Goal: Task Accomplishment & Management: Use online tool/utility

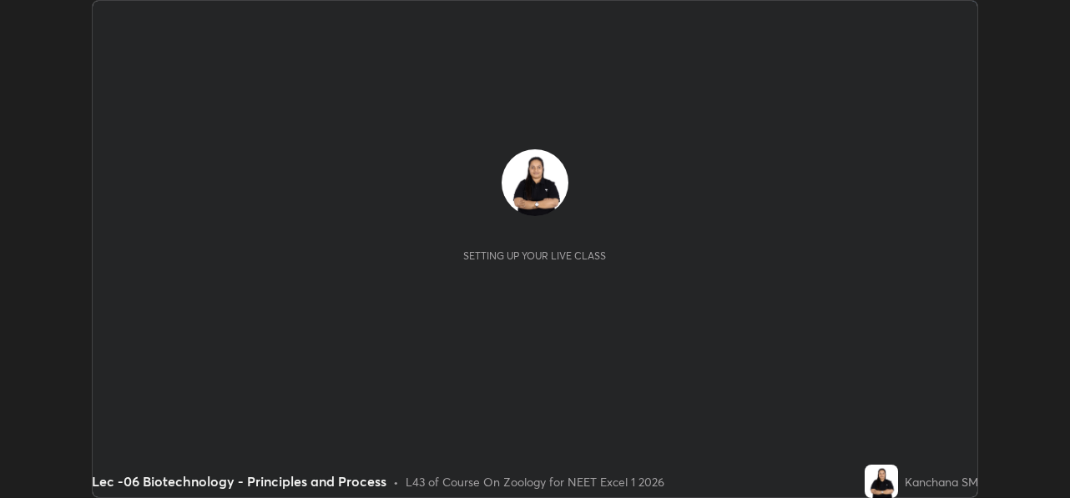
scroll to position [498, 1070]
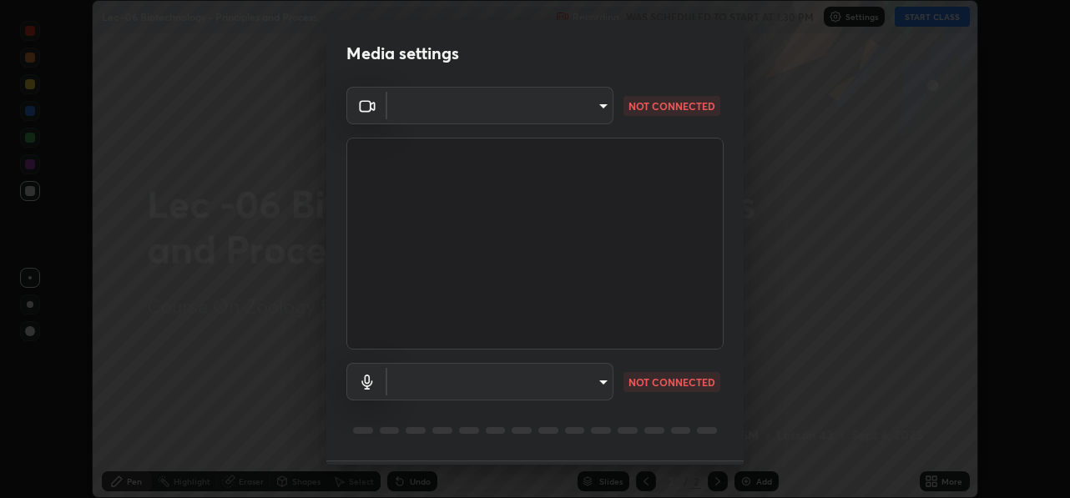
type input "78e73baf3d63bceb4c45423e3c658d9595c8caa1ee6d34b79bc6d5c79dc82097"
type input "default"
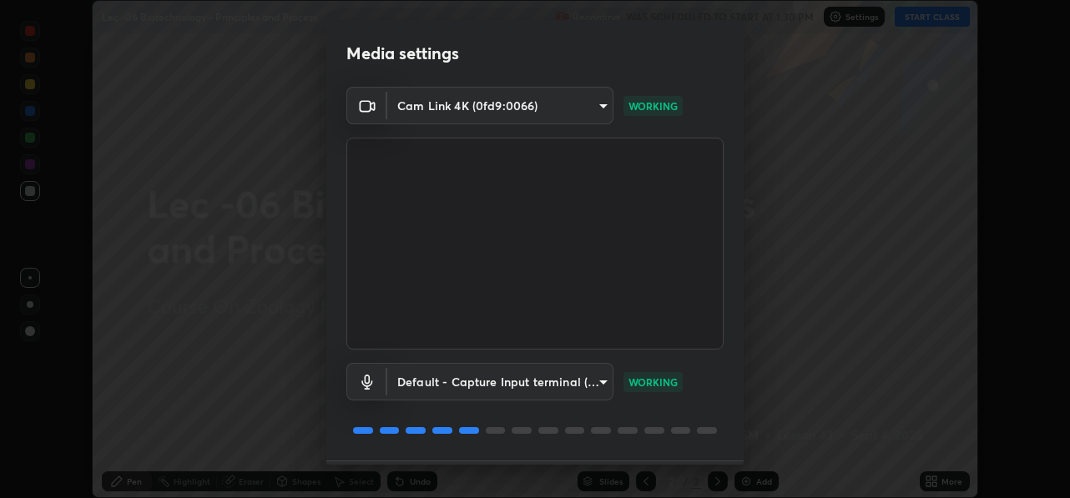
scroll to position [49, 0]
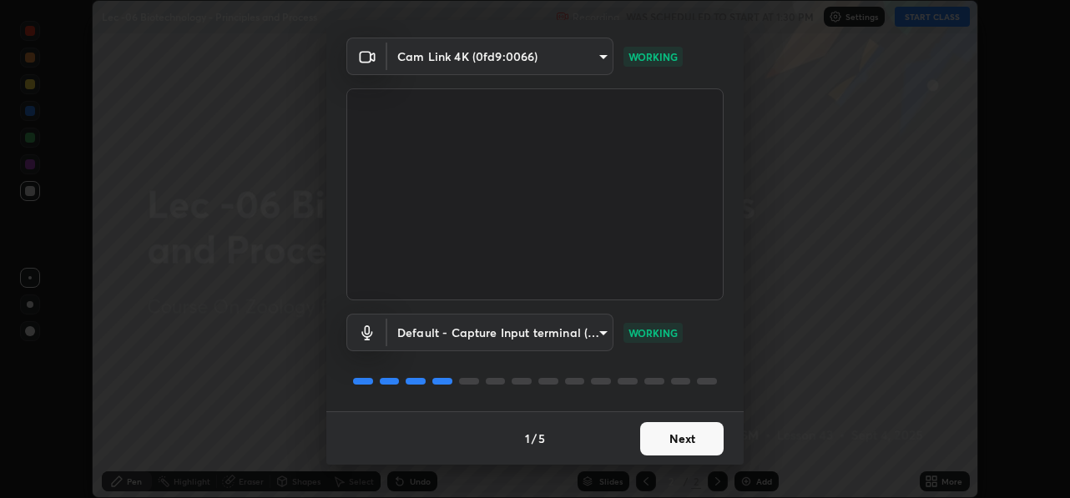
click at [675, 441] on button "Next" at bounding box center [681, 439] width 83 height 33
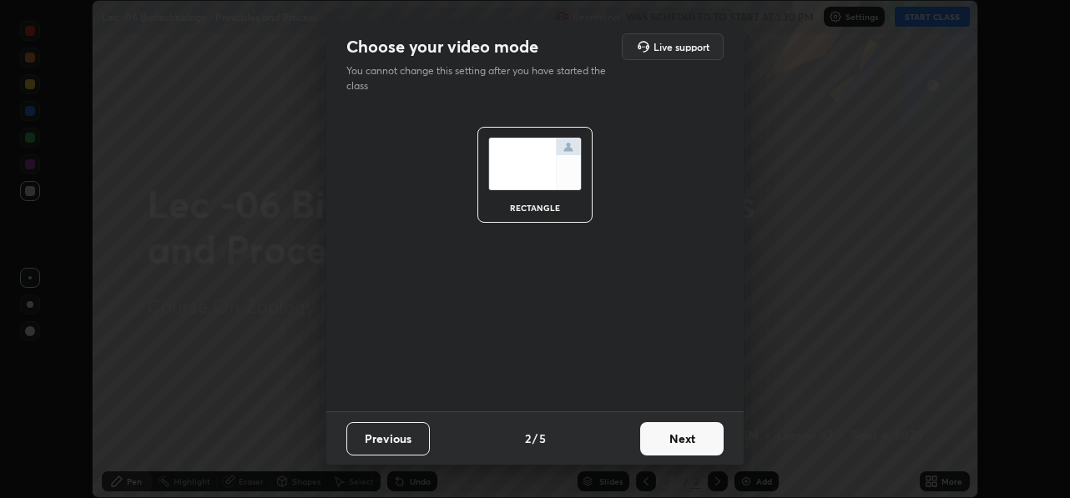
scroll to position [0, 0]
click at [676, 439] on button "Next" at bounding box center [681, 439] width 83 height 33
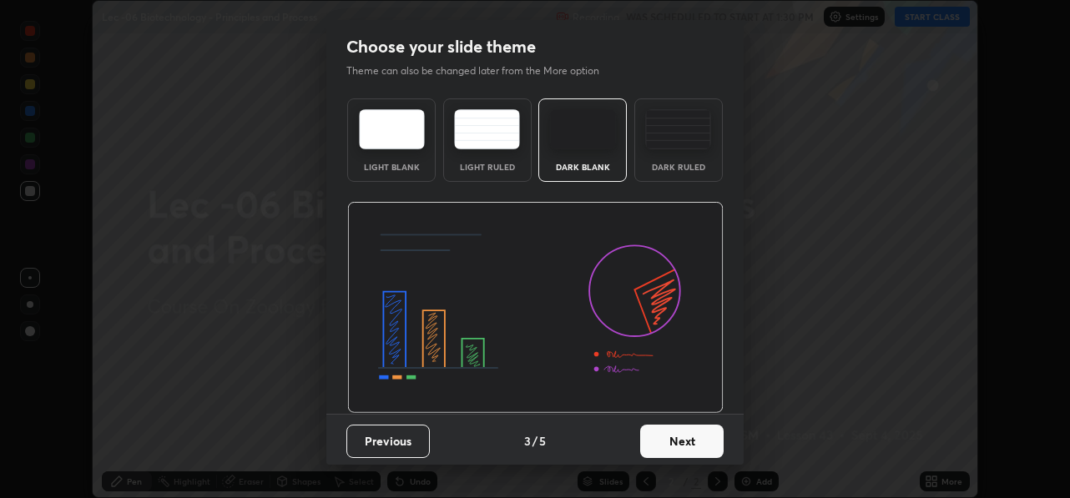
click at [675, 441] on button "Next" at bounding box center [681, 441] width 83 height 33
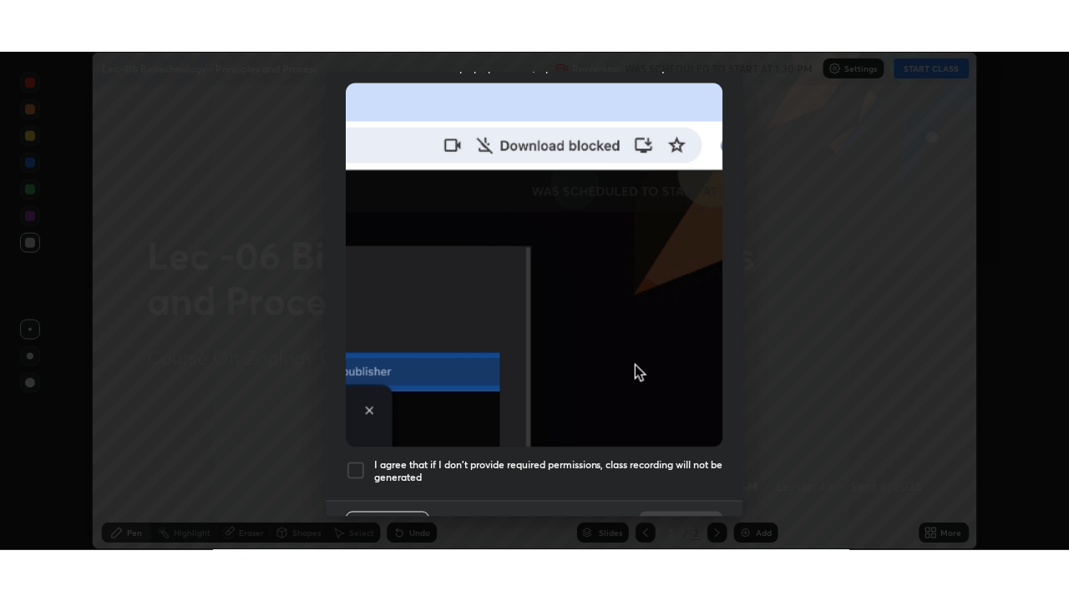
scroll to position [390, 0]
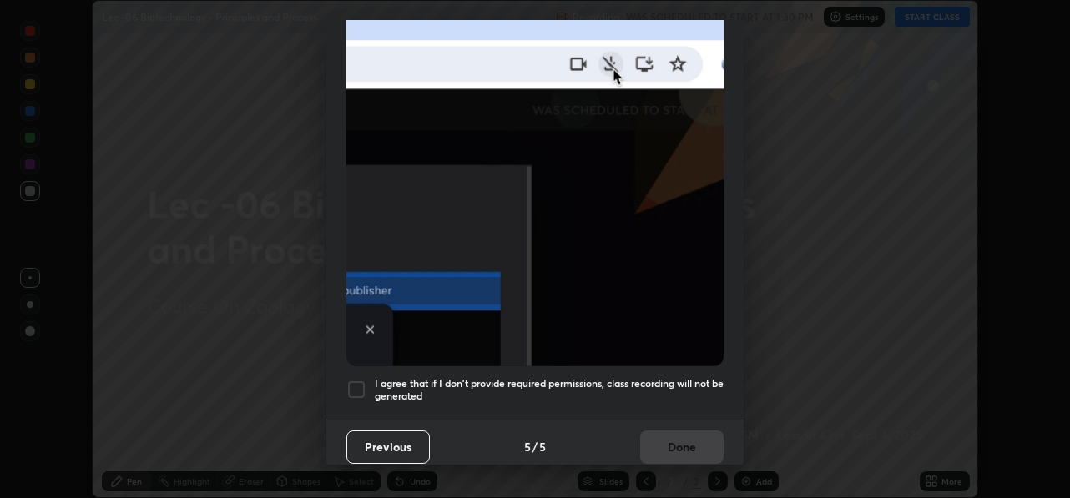
click at [358, 384] on div at bounding box center [357, 390] width 20 height 20
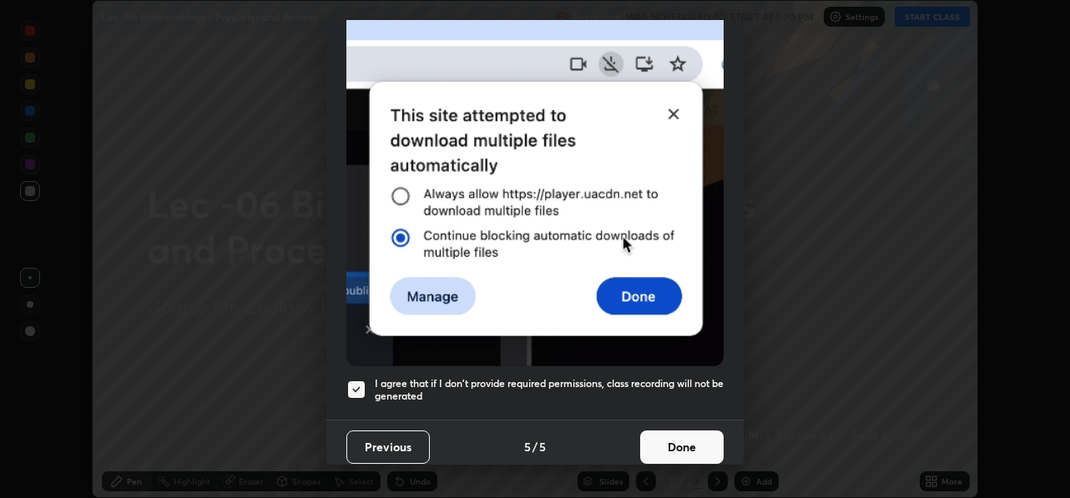
click at [680, 440] on button "Done" at bounding box center [681, 447] width 83 height 33
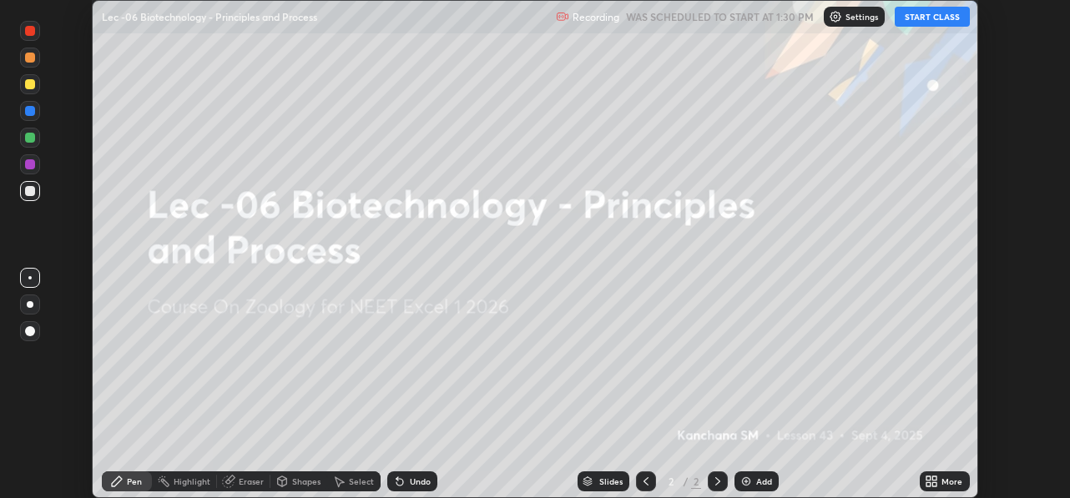
click at [936, 20] on button "START CLASS" at bounding box center [932, 17] width 75 height 20
click at [927, 478] on icon at bounding box center [929, 479] width 4 height 4
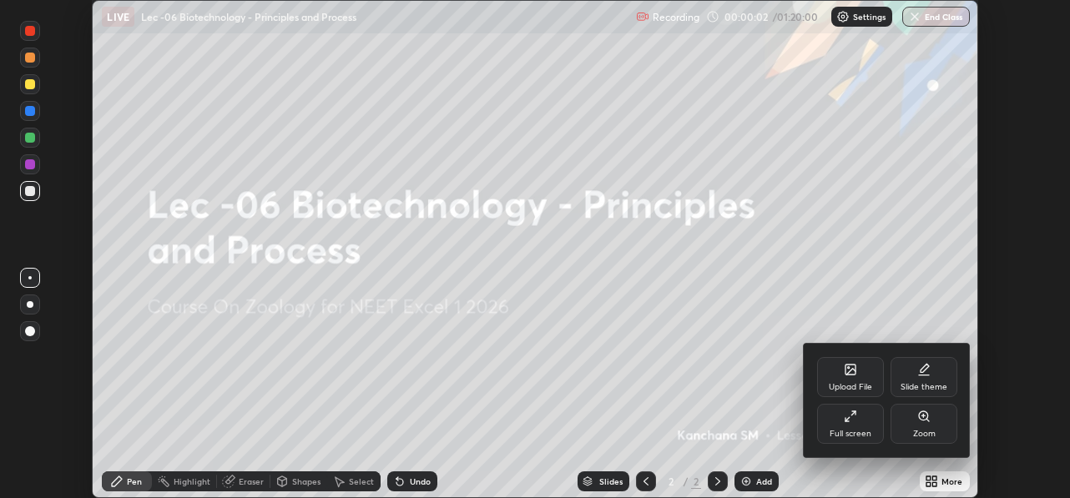
click at [868, 431] on div "Full screen" at bounding box center [851, 434] width 42 height 8
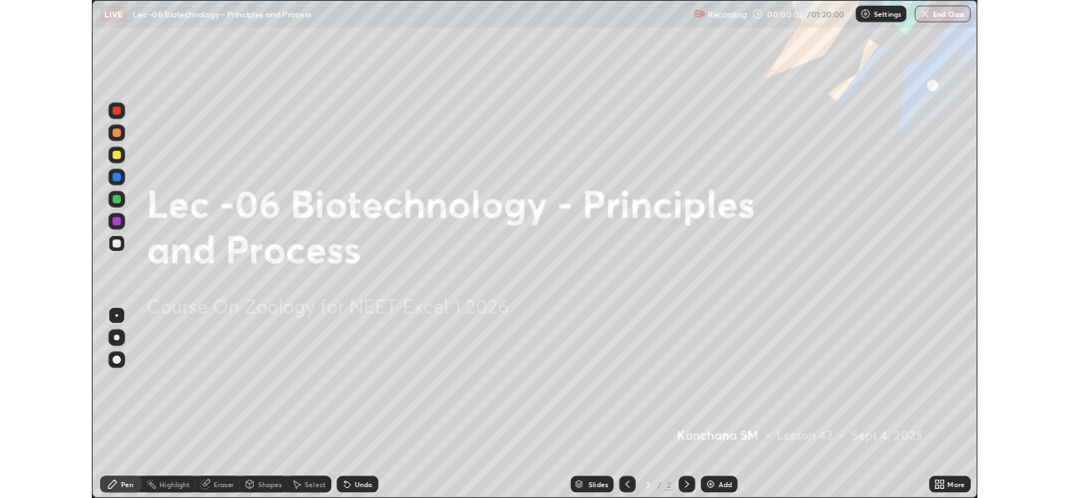
scroll to position [601, 1069]
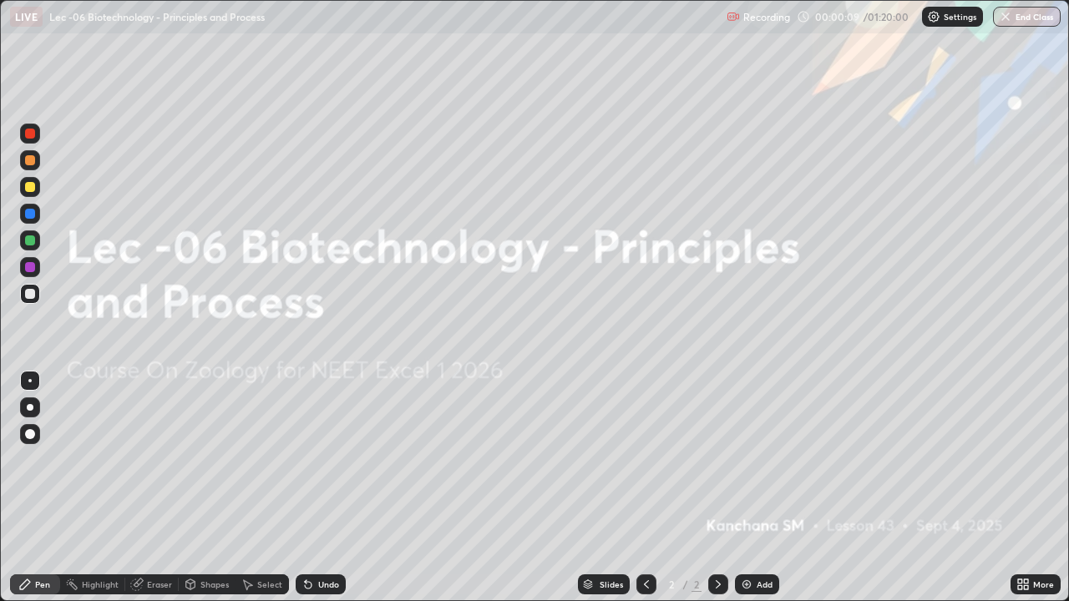
click at [743, 498] on img at bounding box center [746, 584] width 13 height 13
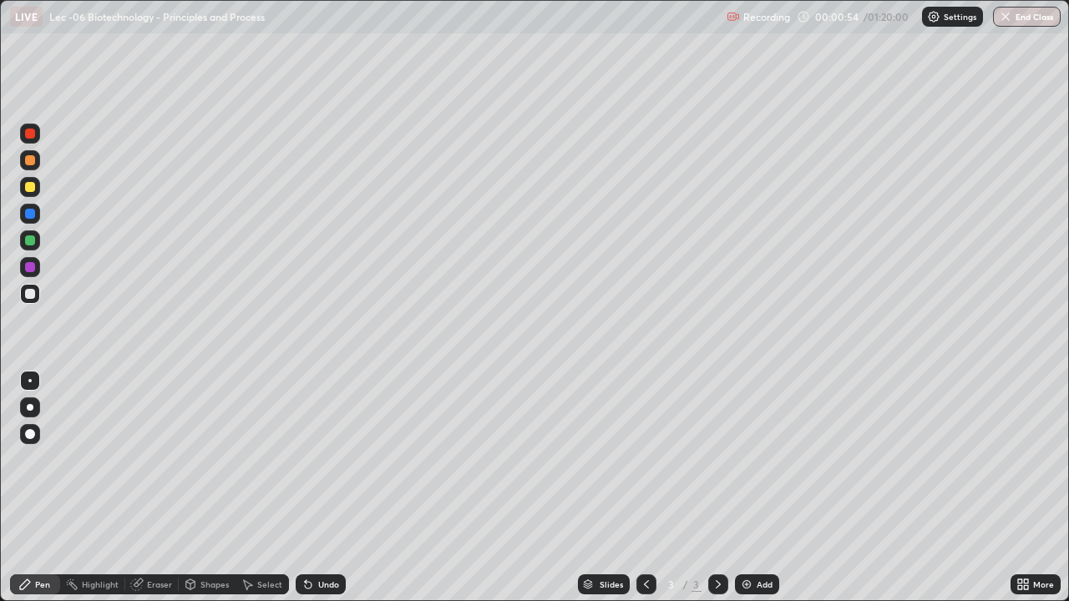
click at [242, 498] on icon at bounding box center [246, 584] width 13 height 13
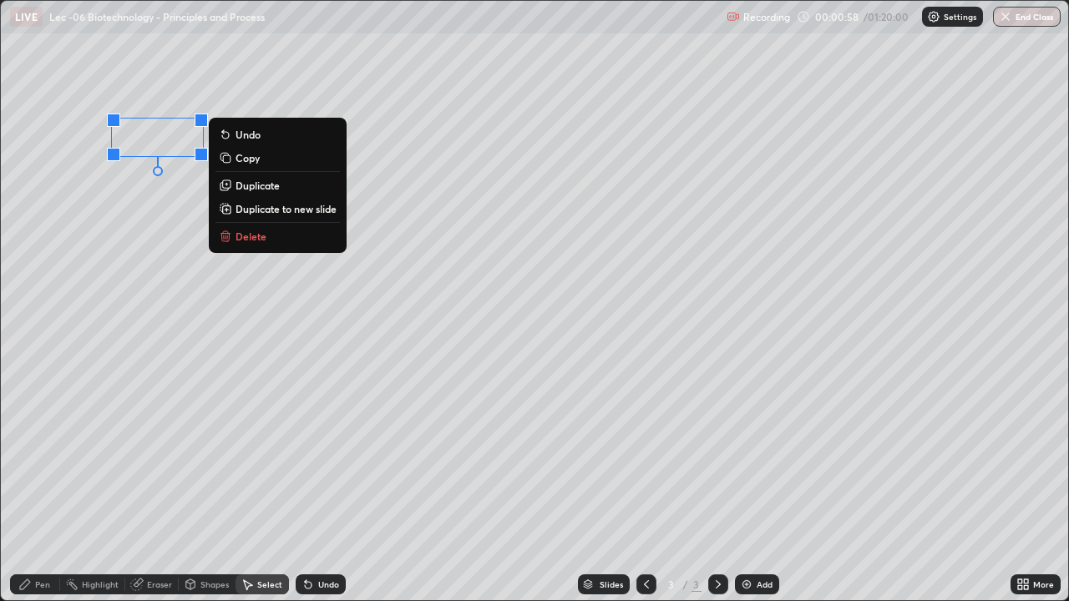
click at [103, 254] on div "0 ° Undo Copy Duplicate Duplicate to new slide Delete" at bounding box center [534, 301] width 1067 height 600
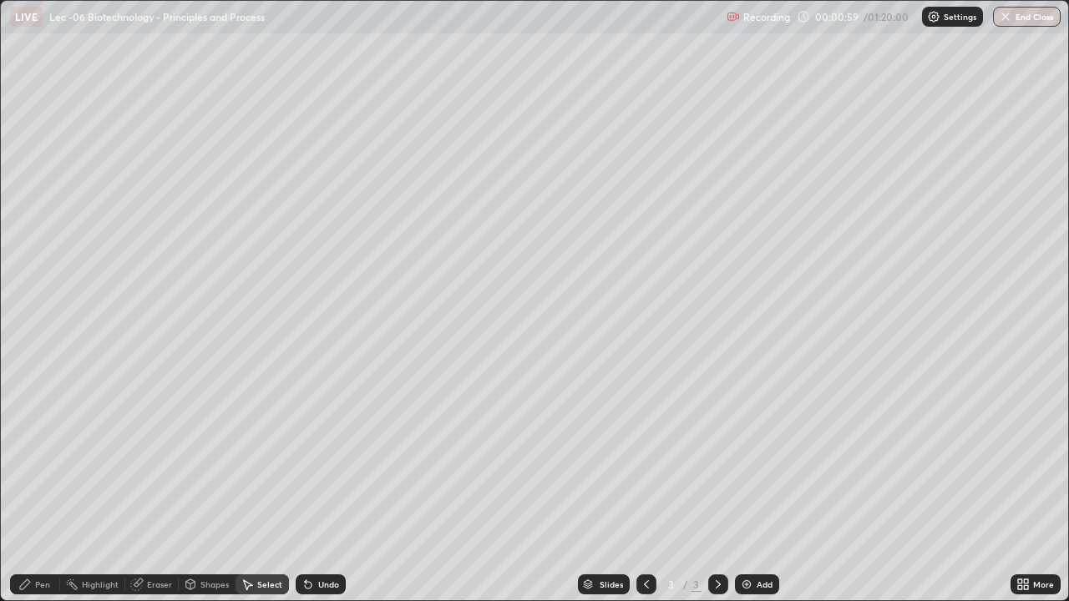
click at [24, 498] on icon at bounding box center [24, 584] width 13 height 13
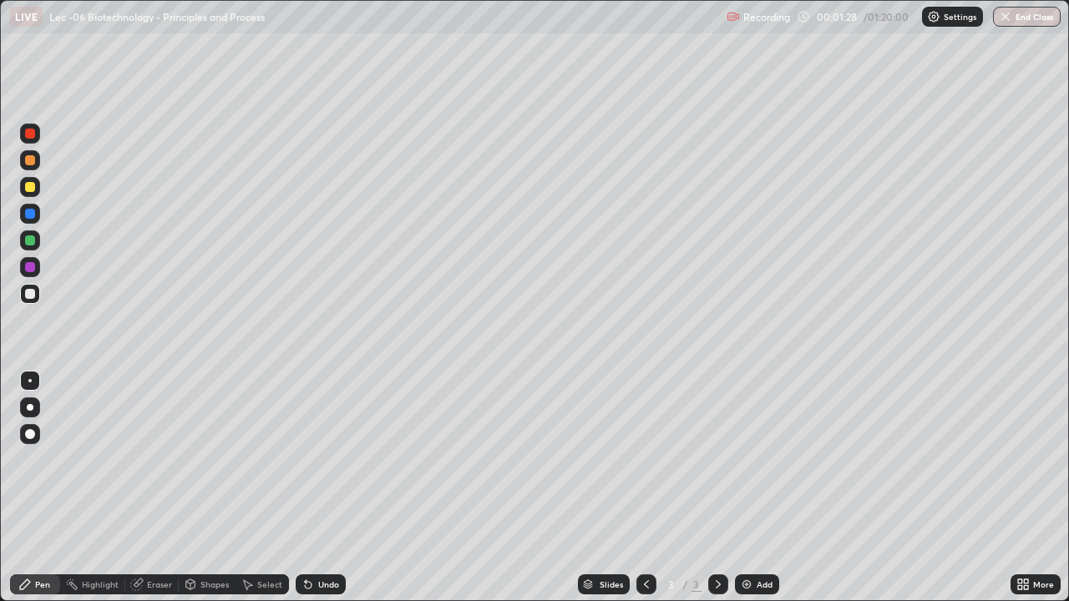
click at [264, 498] on div "Select" at bounding box center [269, 584] width 25 height 8
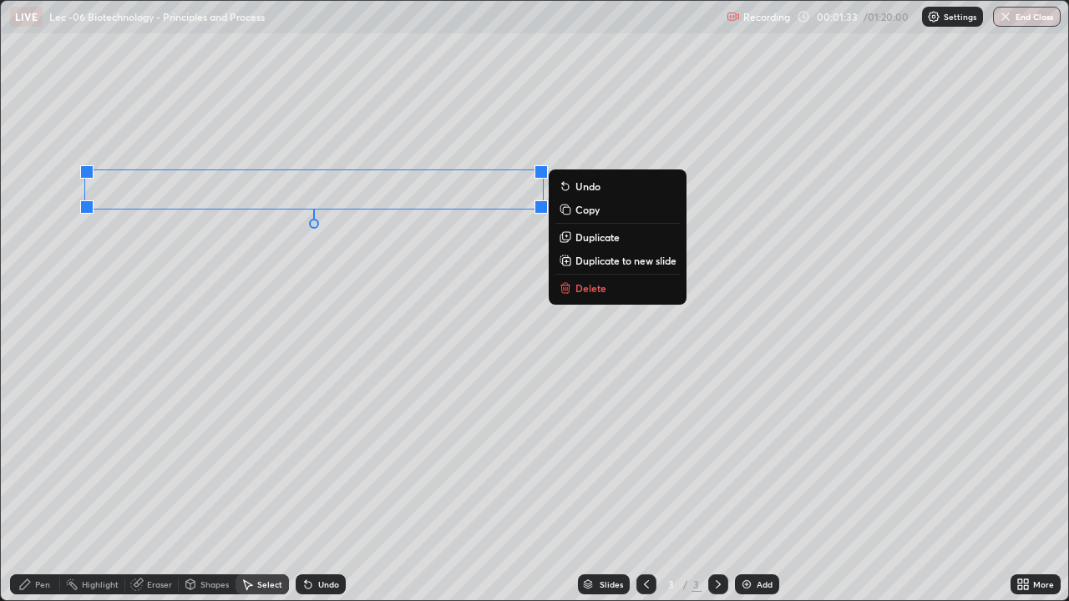
click at [170, 259] on div "0 ° Undo Copy Duplicate Duplicate to new slide Delete" at bounding box center [534, 301] width 1067 height 600
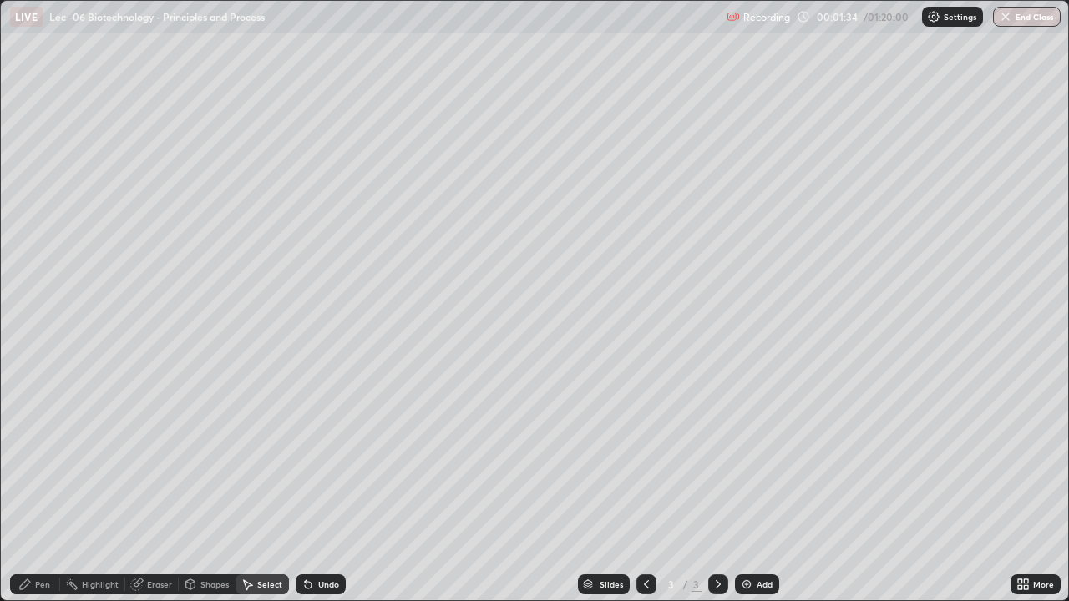
click at [44, 498] on div "Pen" at bounding box center [42, 584] width 15 height 8
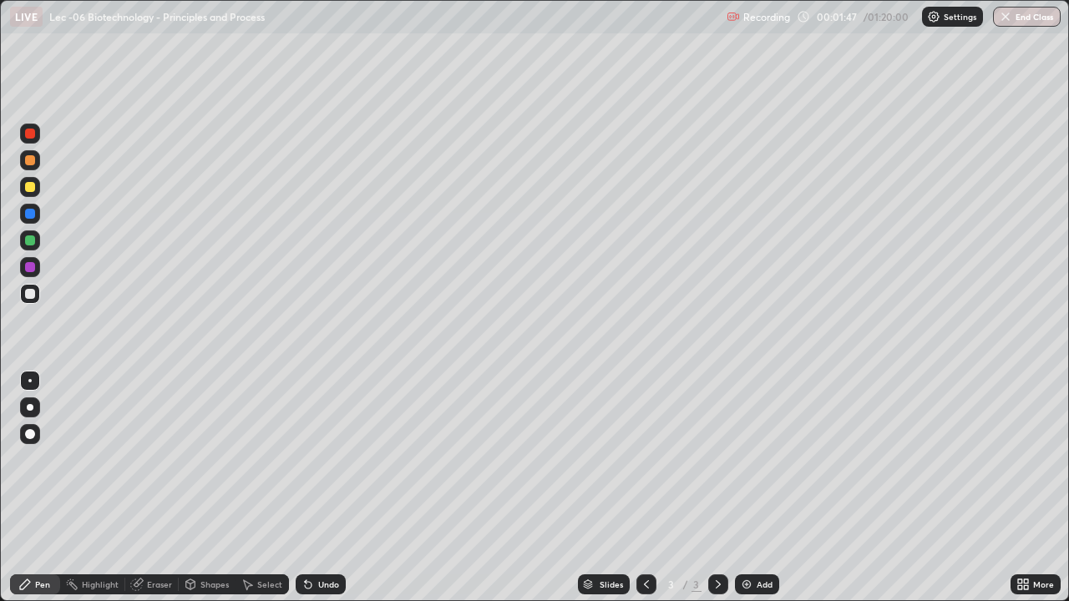
click at [151, 498] on div "Eraser" at bounding box center [159, 584] width 25 height 8
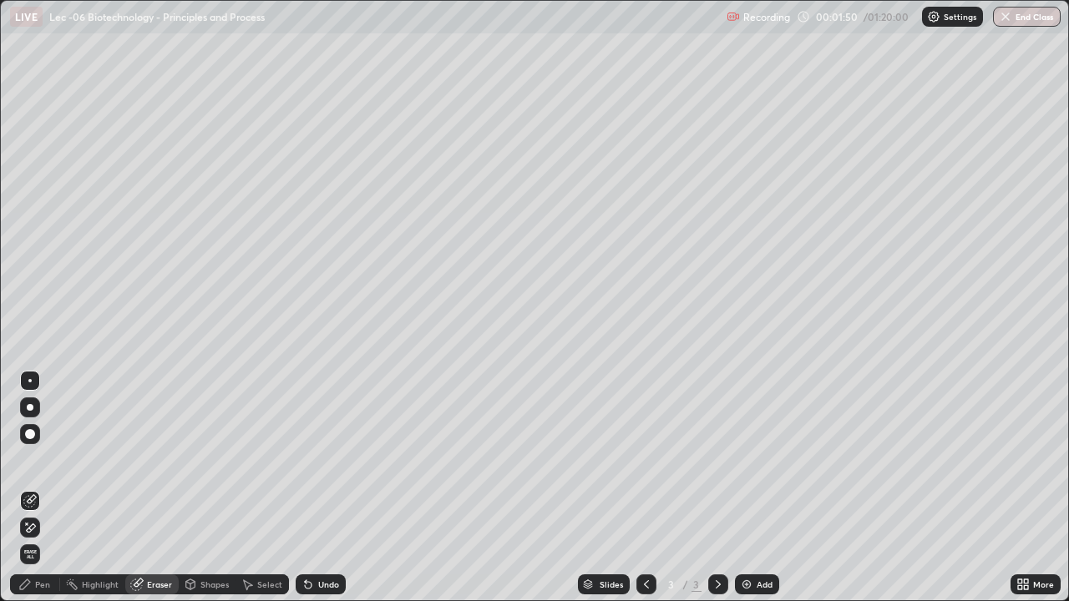
click at [47, 498] on div "Pen" at bounding box center [42, 584] width 15 height 8
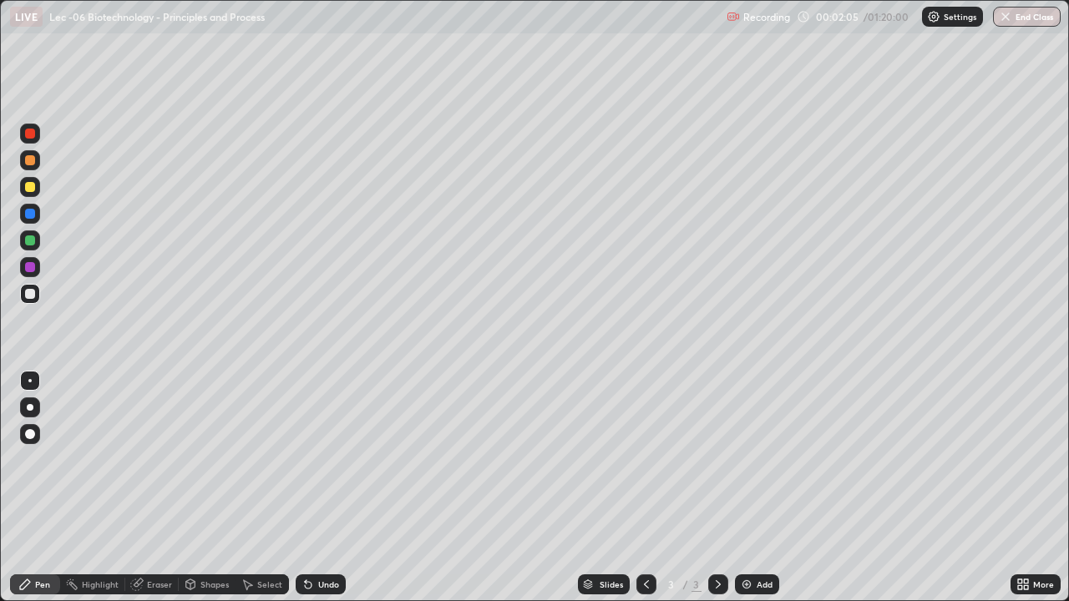
click at [249, 498] on icon at bounding box center [248, 585] width 9 height 10
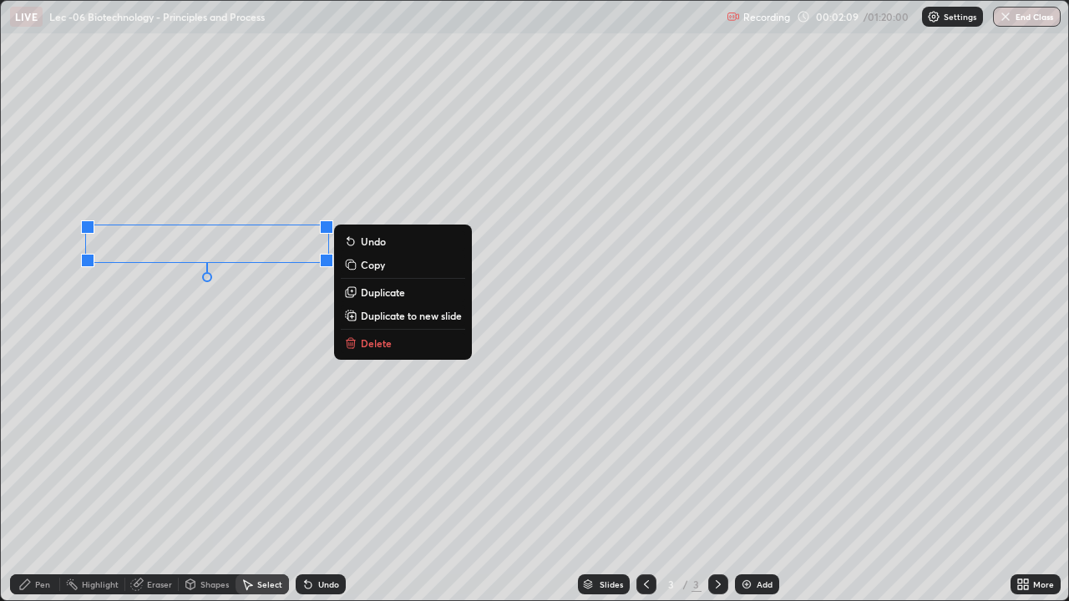
click at [159, 311] on div "0 ° Undo Copy Duplicate Duplicate to new slide Delete" at bounding box center [534, 301] width 1067 height 600
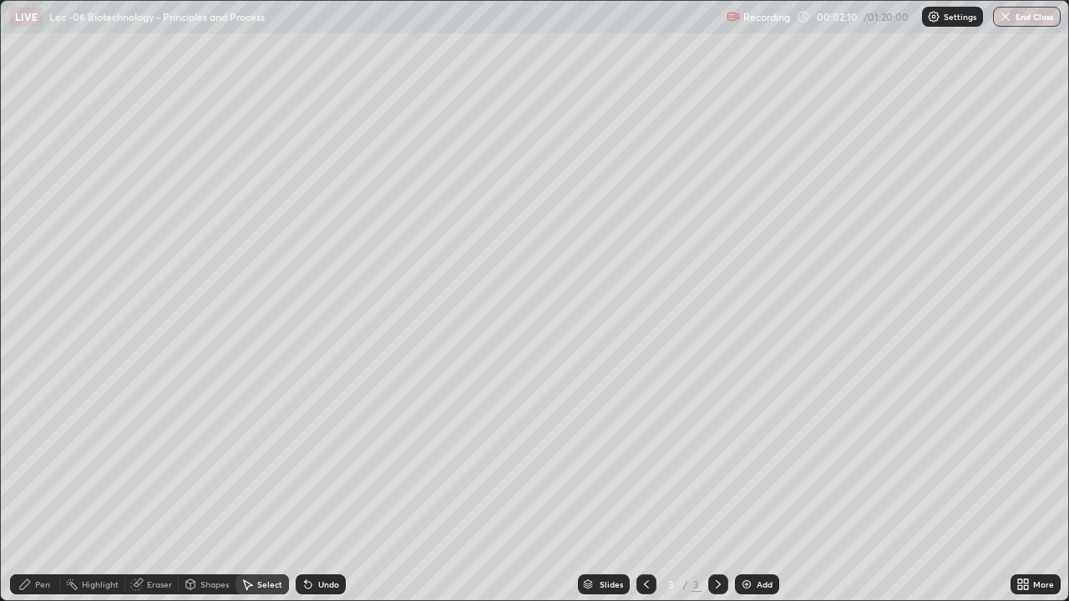
click at [34, 498] on div "Pen" at bounding box center [35, 584] width 50 height 20
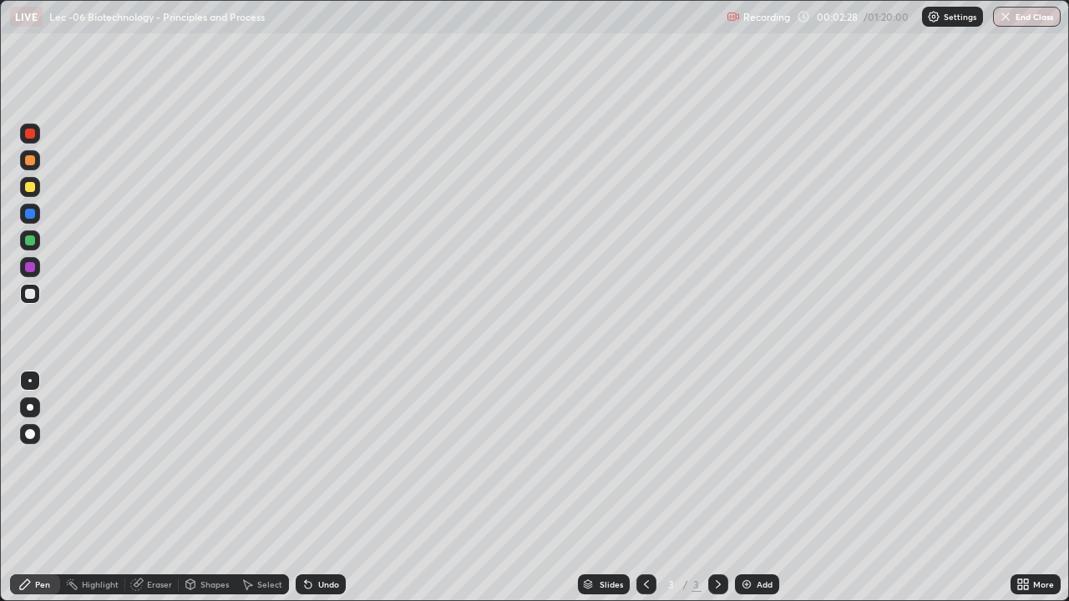
click at [159, 498] on div "Eraser" at bounding box center [159, 584] width 25 height 8
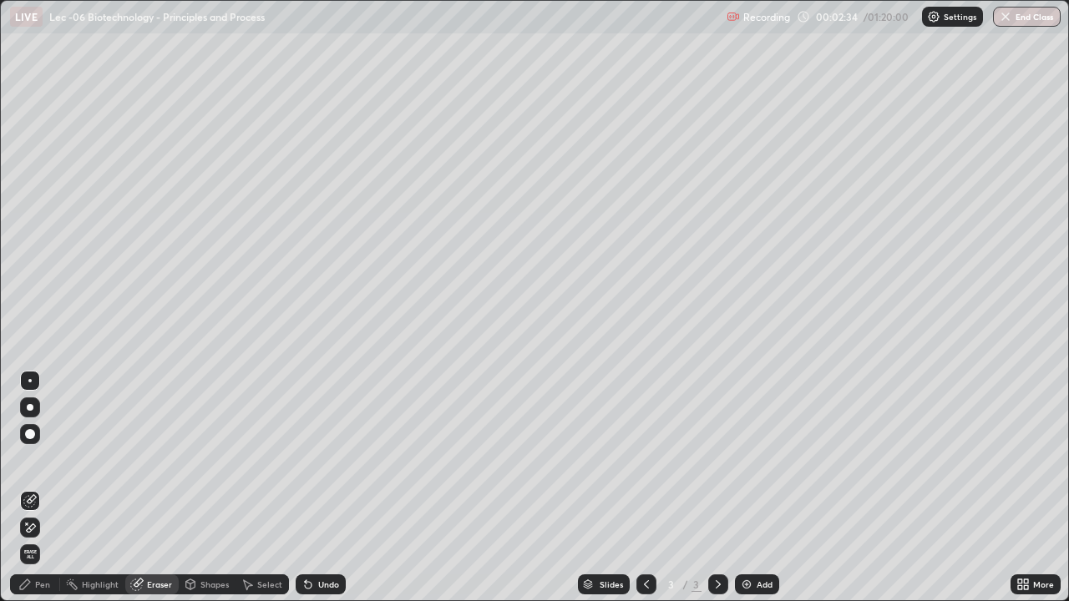
click at [45, 498] on div "Pen" at bounding box center [42, 584] width 15 height 8
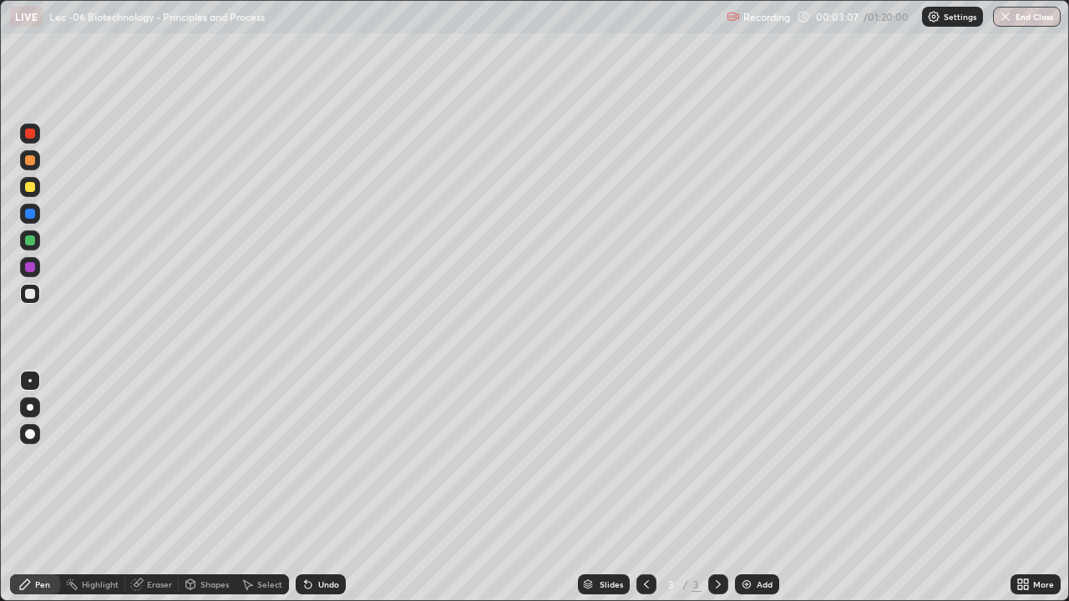
click at [254, 498] on div "Select" at bounding box center [261, 584] width 53 height 20
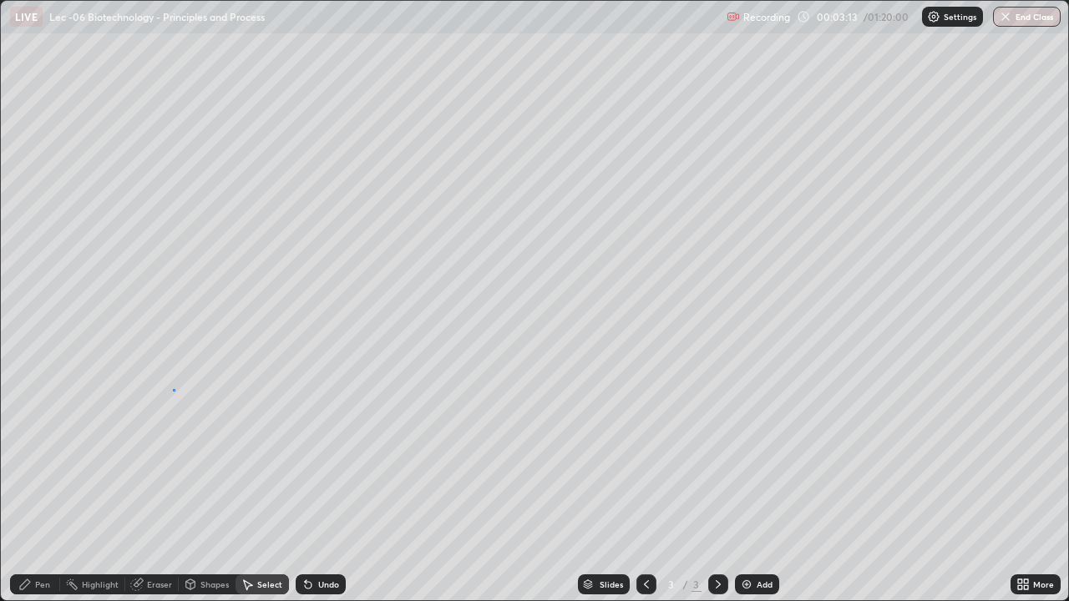
click at [174, 390] on div "0 ° Undo Copy Duplicate Duplicate to new slide Delete" at bounding box center [534, 301] width 1067 height 600
click at [37, 498] on div "Pen" at bounding box center [42, 584] width 15 height 8
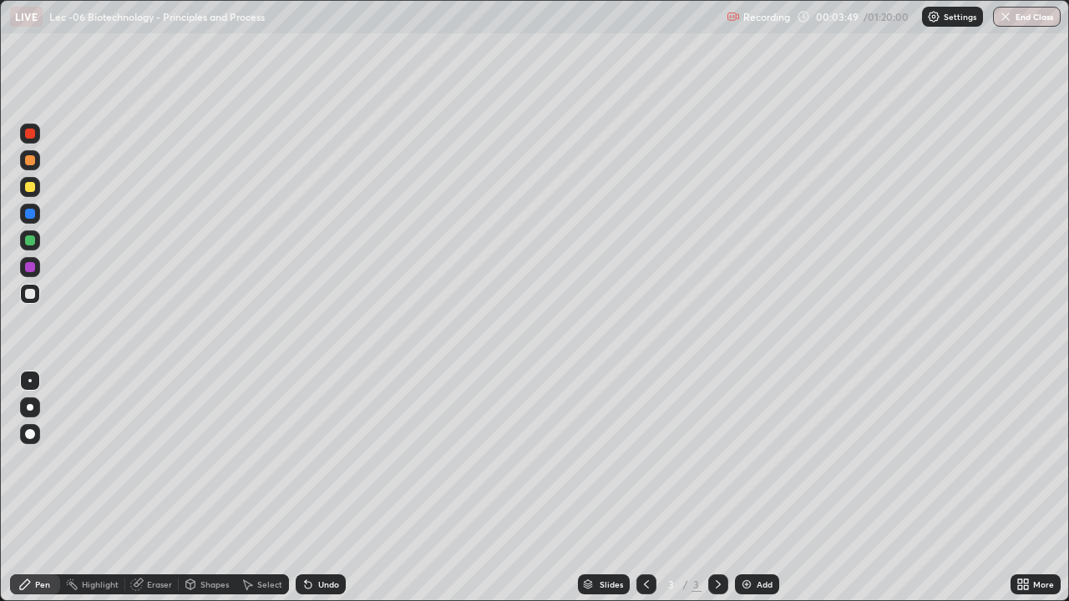
click at [257, 498] on div "Select" at bounding box center [269, 584] width 25 height 8
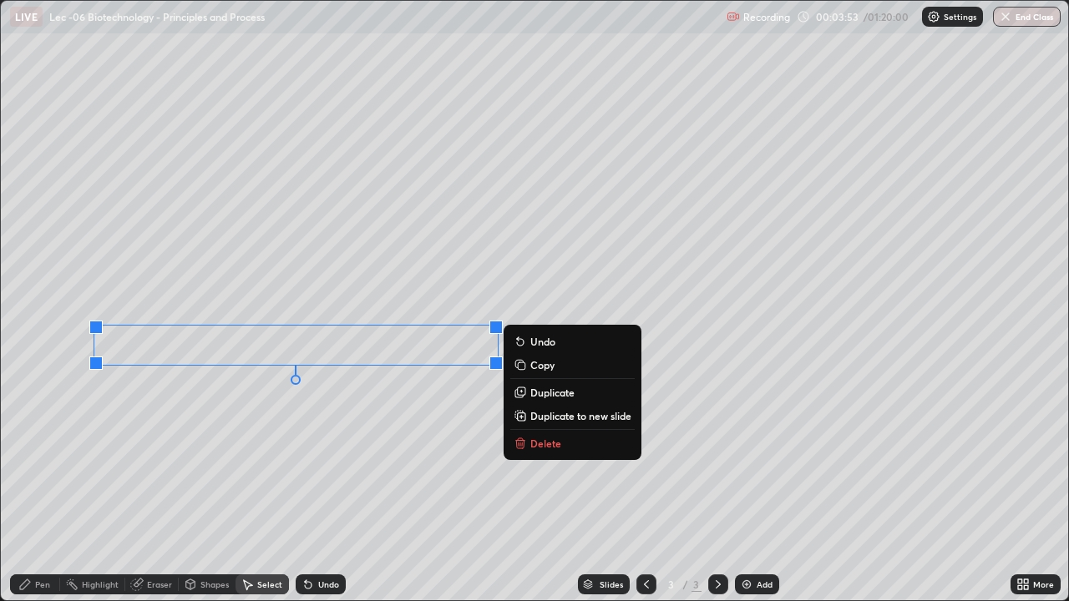
click at [185, 442] on div "0 ° Undo Copy Duplicate Duplicate to new slide Delete" at bounding box center [534, 301] width 1067 height 600
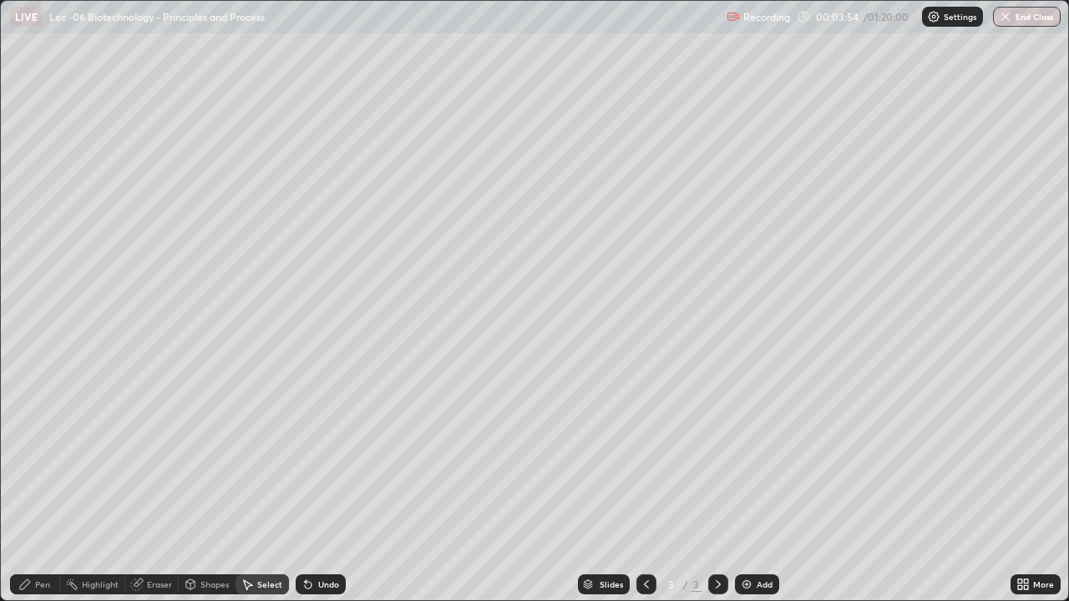
click at [37, 498] on div "Pen" at bounding box center [42, 584] width 15 height 8
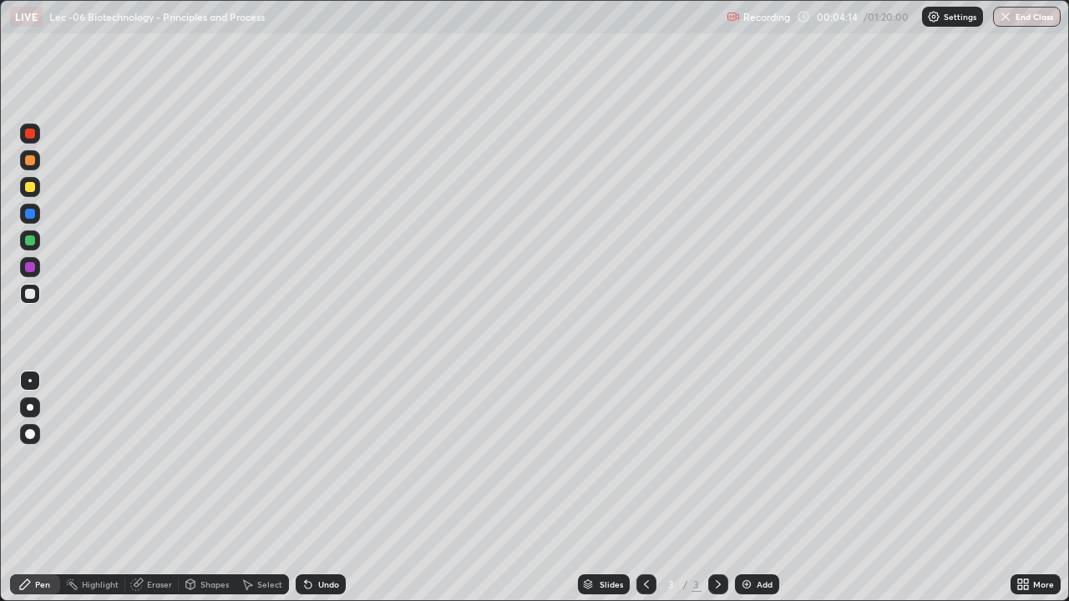
click at [250, 498] on icon at bounding box center [248, 585] width 9 height 10
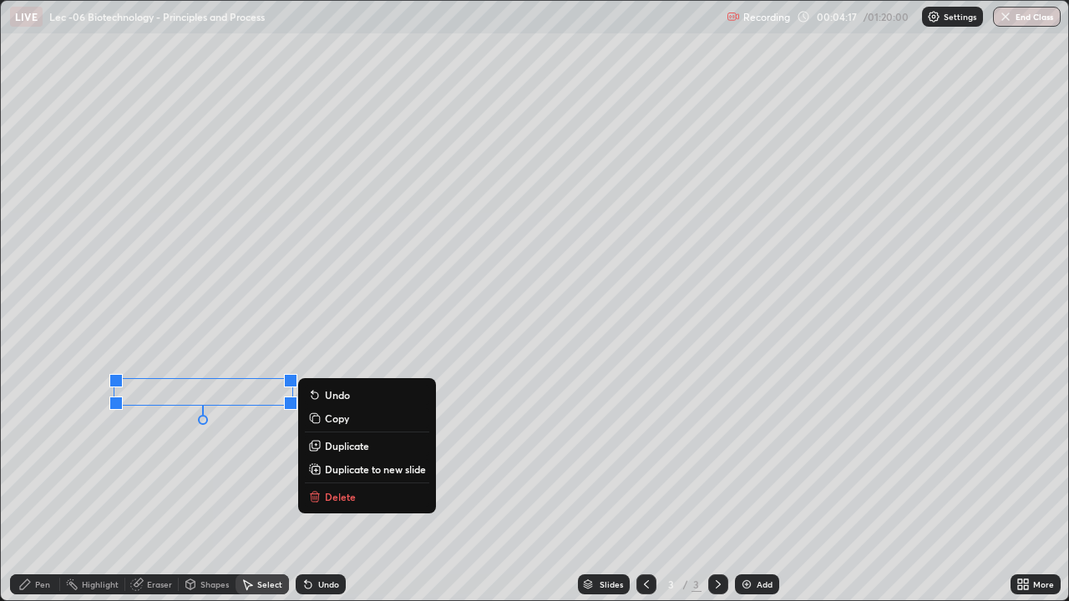
click at [148, 452] on div "0 ° Undo Copy Duplicate Duplicate to new slide Delete" at bounding box center [534, 301] width 1067 height 600
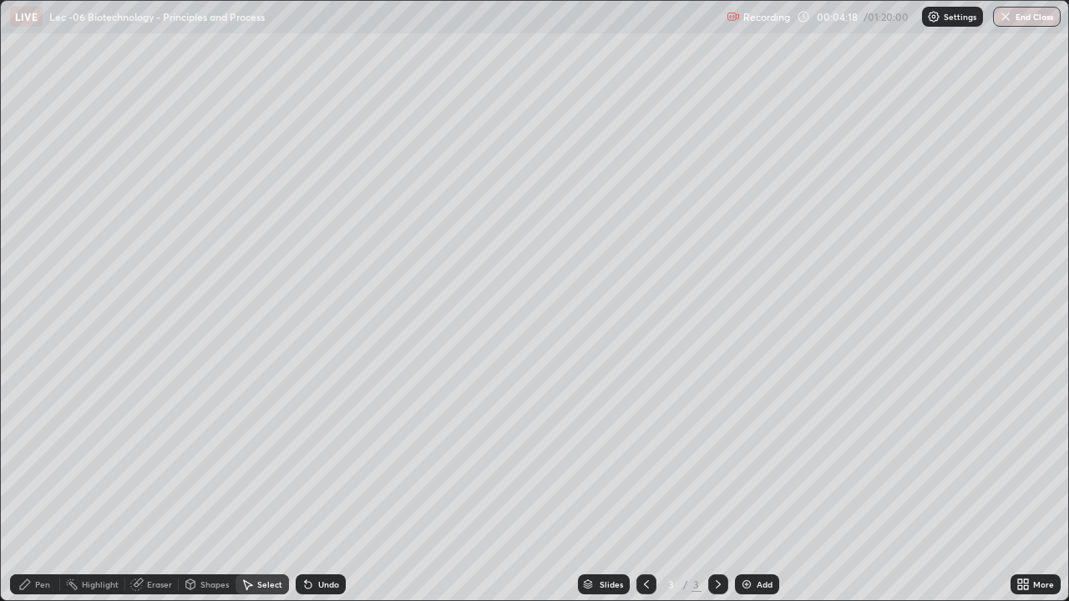
click at [38, 498] on div "Pen" at bounding box center [42, 584] width 15 height 8
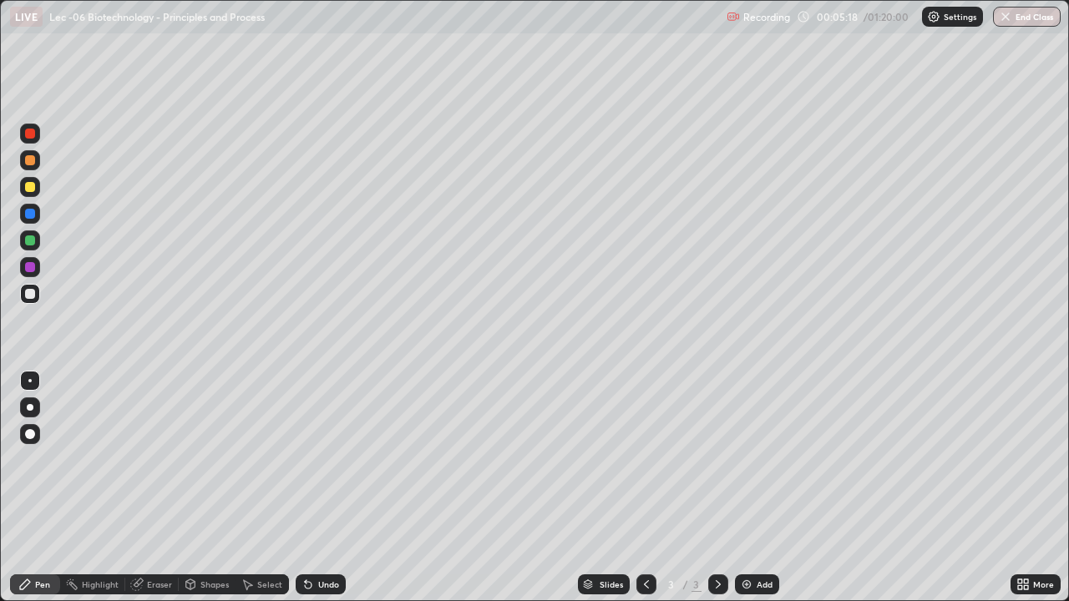
click at [259, 498] on div "Select" at bounding box center [269, 584] width 25 height 8
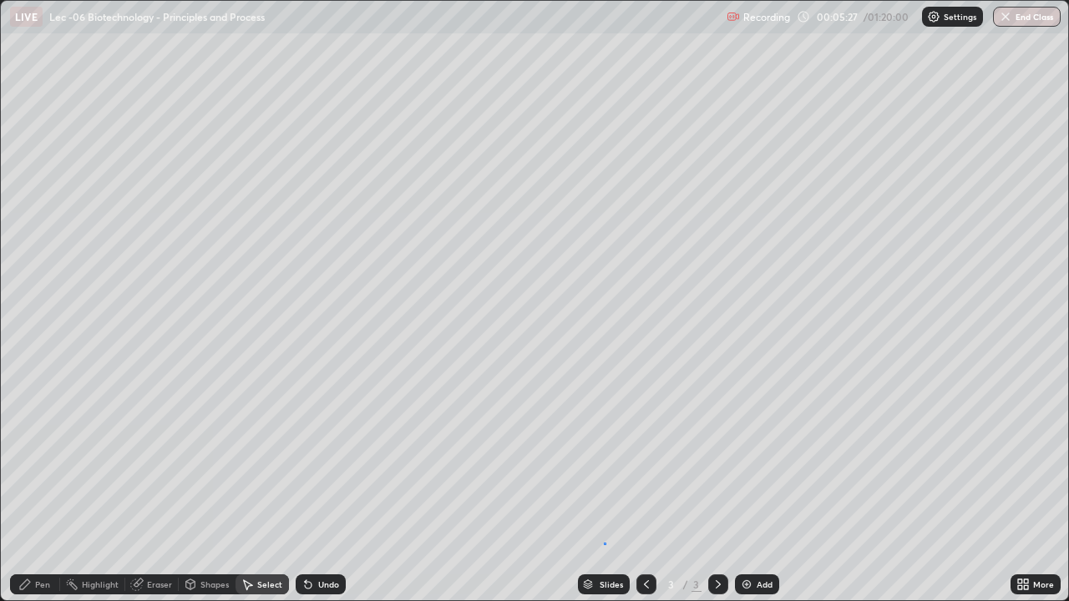
click at [605, 498] on div "0 ° Undo Copy Duplicate Duplicate to new slide Delete" at bounding box center [534, 301] width 1067 height 600
click at [39, 498] on div "Pen" at bounding box center [42, 584] width 15 height 8
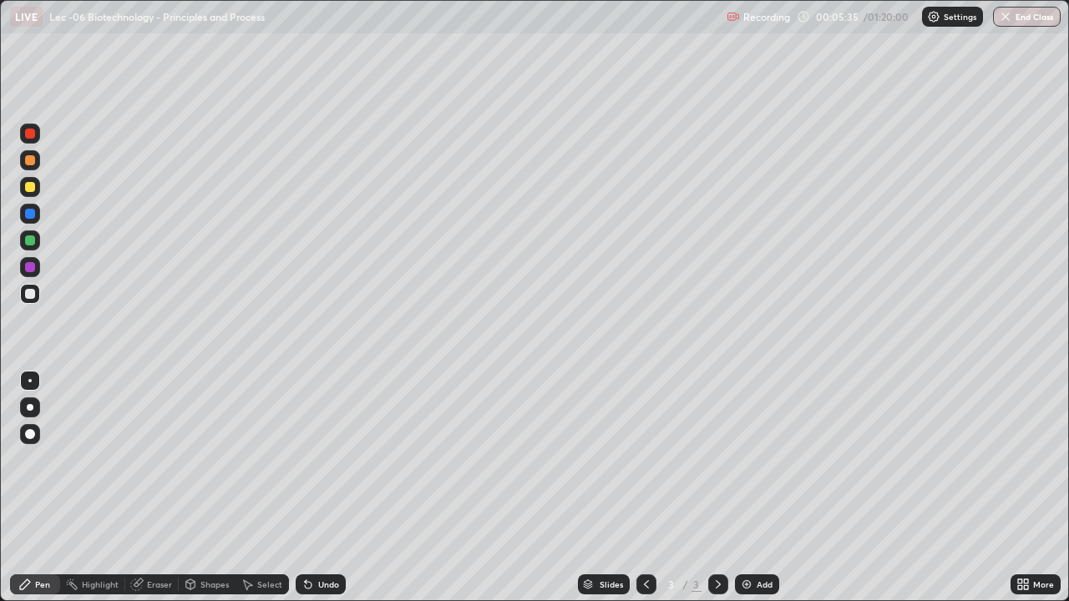
click at [306, 498] on icon at bounding box center [308, 585] width 7 height 7
click at [252, 498] on icon at bounding box center [246, 584] width 13 height 13
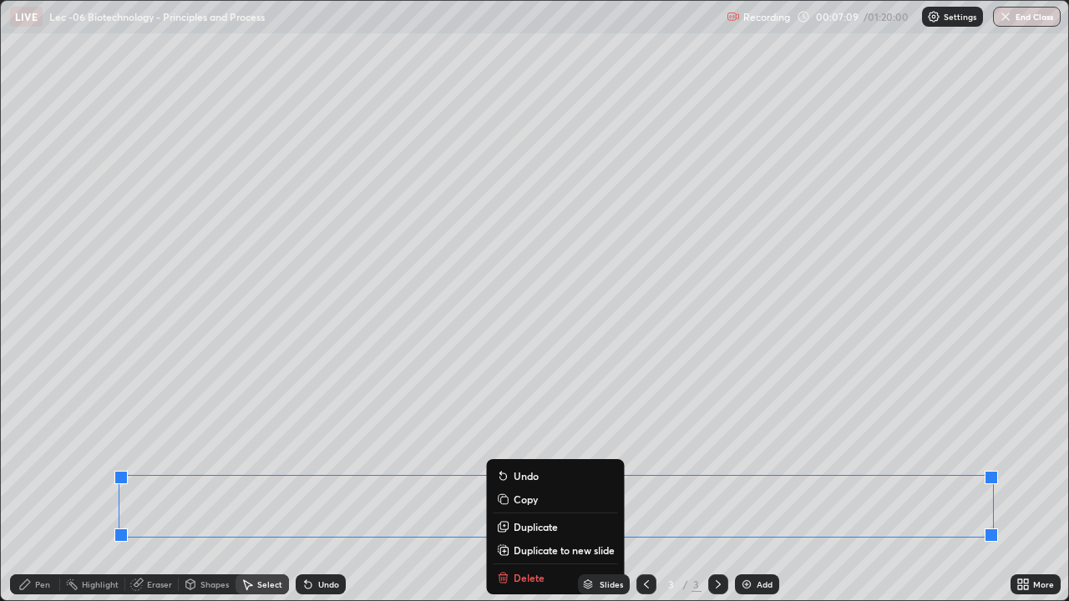
click at [440, 498] on div "0 ° Undo Copy Duplicate Duplicate to new slide Delete" at bounding box center [534, 301] width 1067 height 600
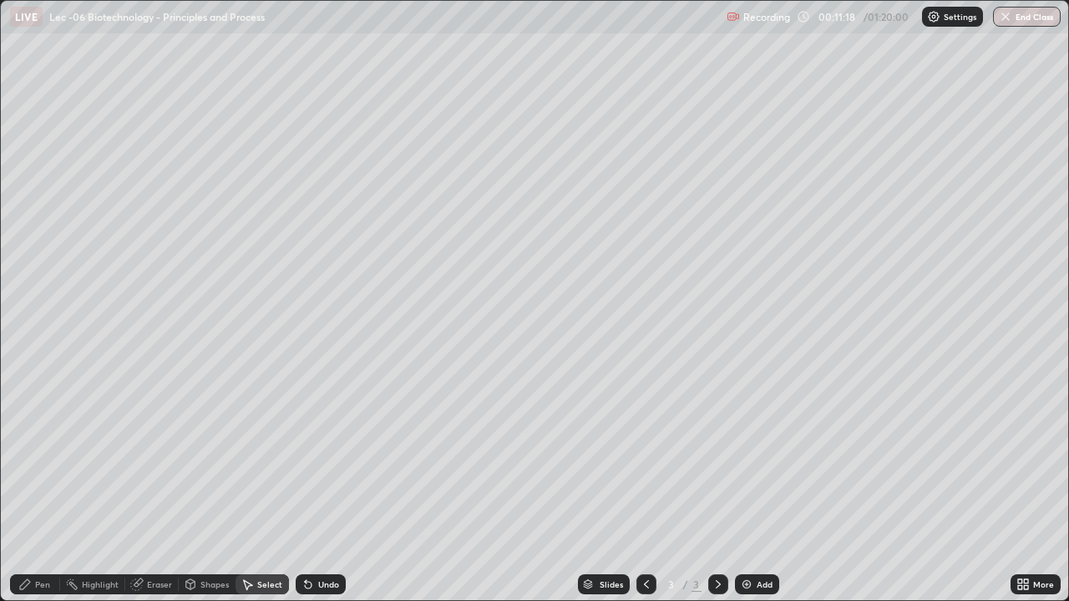
click at [49, 498] on div "Pen" at bounding box center [42, 584] width 15 height 8
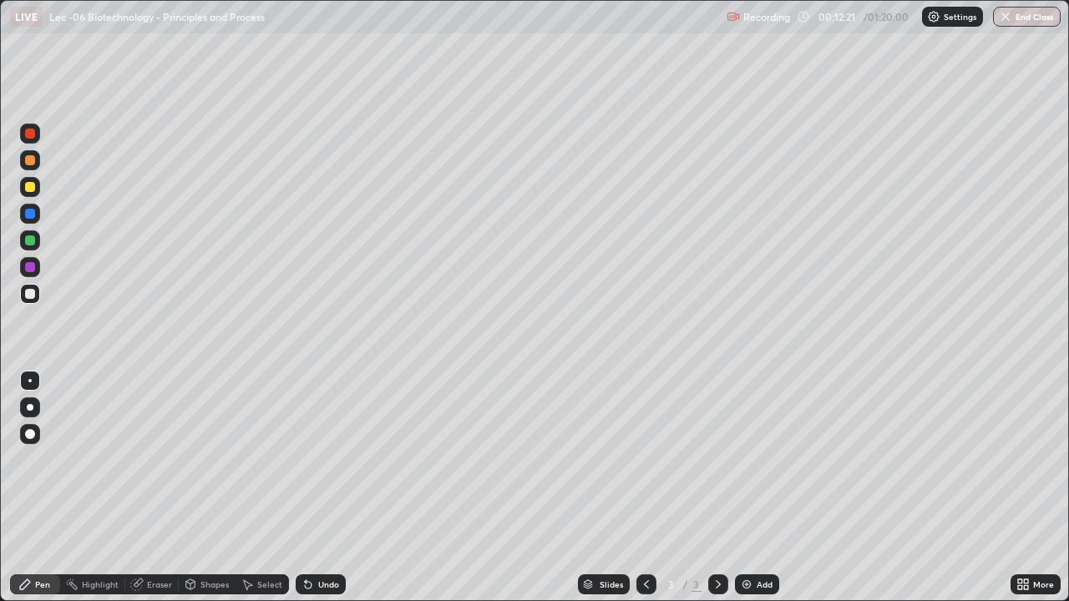
click at [33, 190] on div at bounding box center [30, 187] width 10 height 10
click at [741, 498] on img at bounding box center [746, 584] width 13 height 13
click at [29, 295] on div at bounding box center [30, 294] width 10 height 10
click at [204, 498] on div "Shapes" at bounding box center [214, 584] width 28 height 8
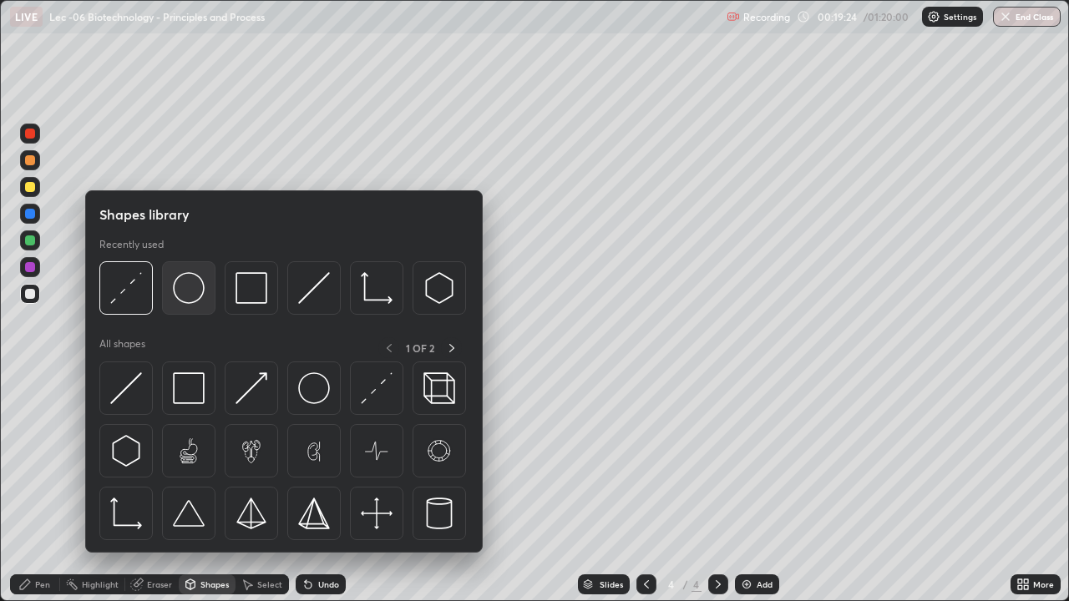
click at [198, 300] on img at bounding box center [189, 288] width 32 height 32
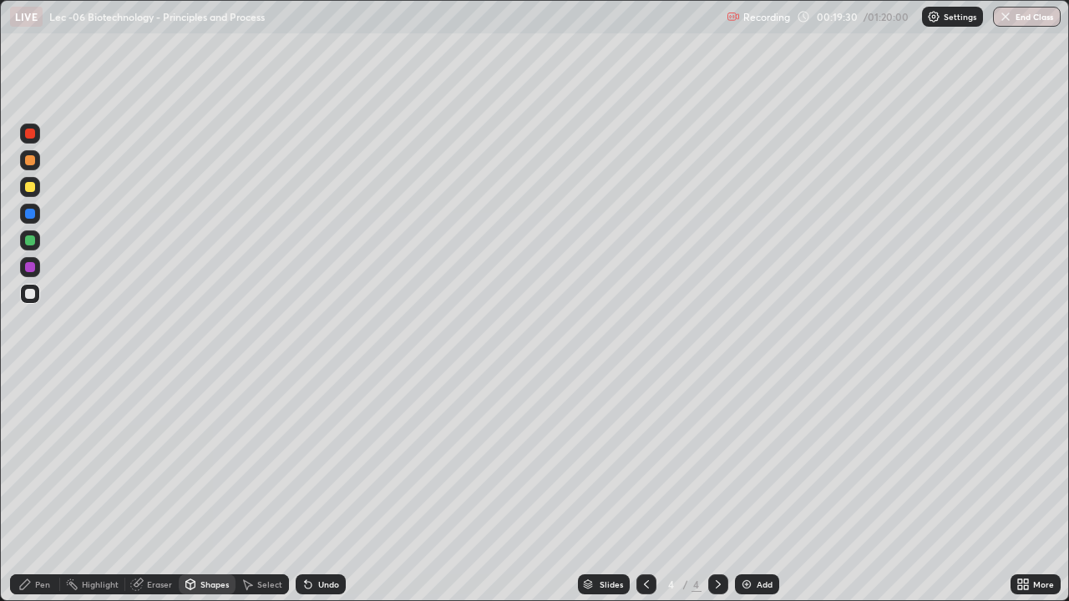
click at [249, 498] on icon at bounding box center [248, 585] width 9 height 10
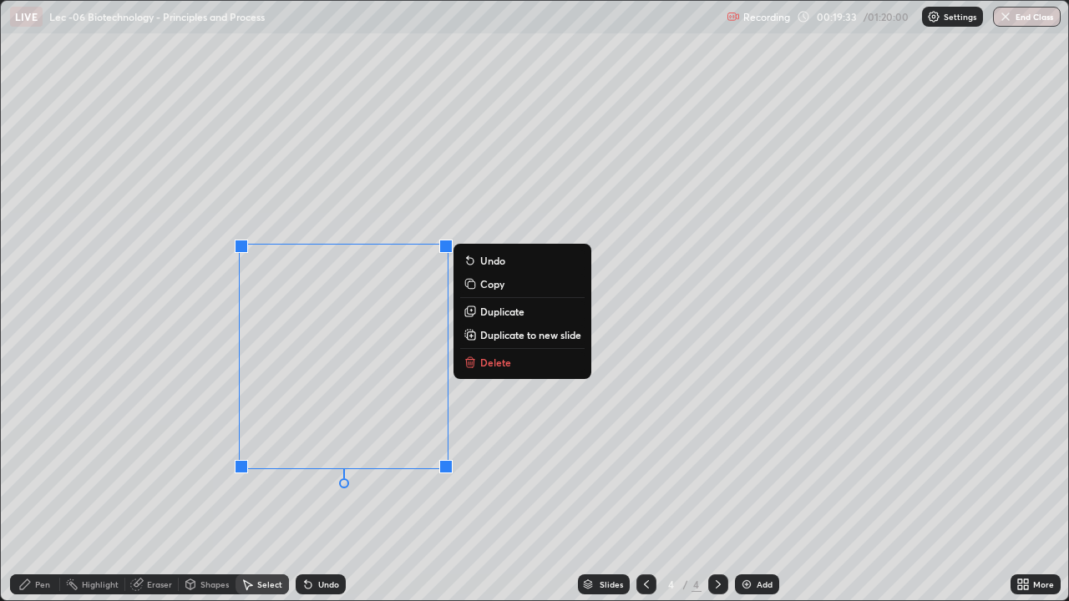
click at [496, 312] on p "Duplicate" at bounding box center [502, 311] width 44 height 13
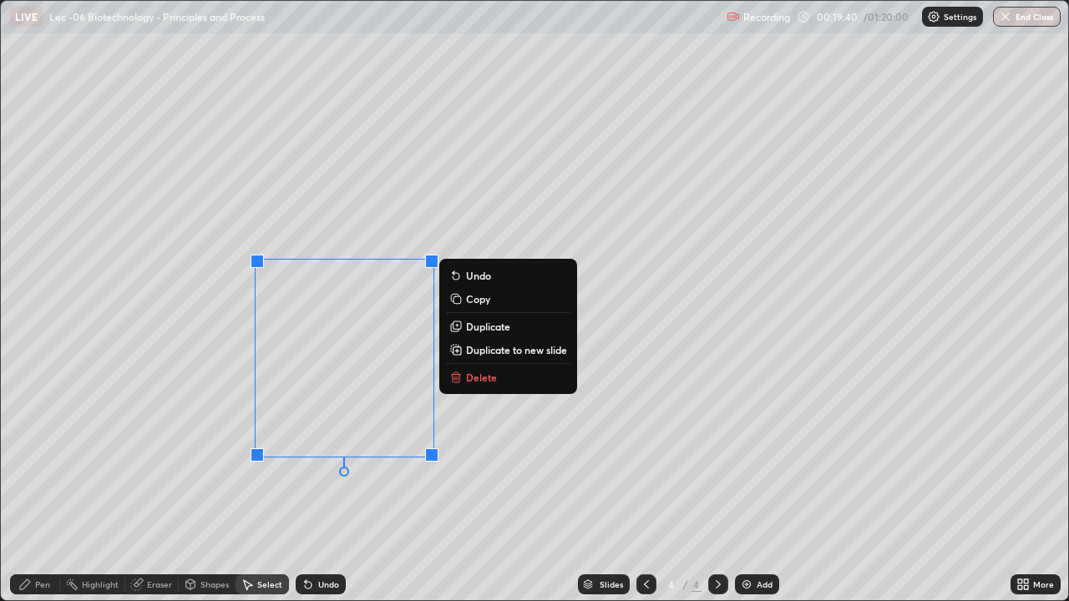
click at [530, 481] on div "0 ° Undo Copy Duplicate Duplicate to new slide Delete" at bounding box center [534, 301] width 1067 height 600
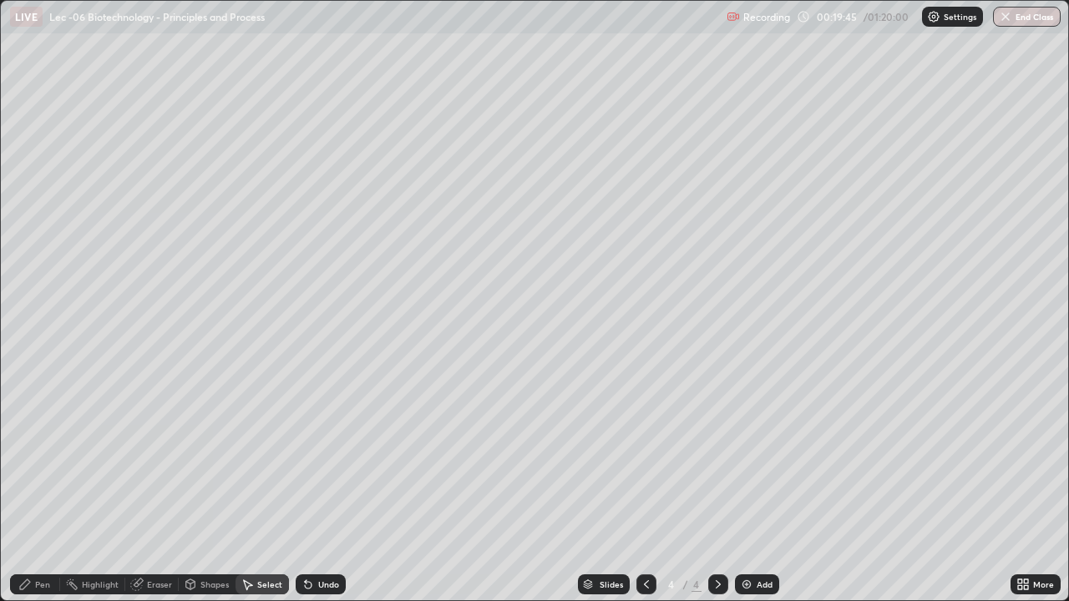
click at [40, 498] on div "Pen" at bounding box center [42, 584] width 15 height 8
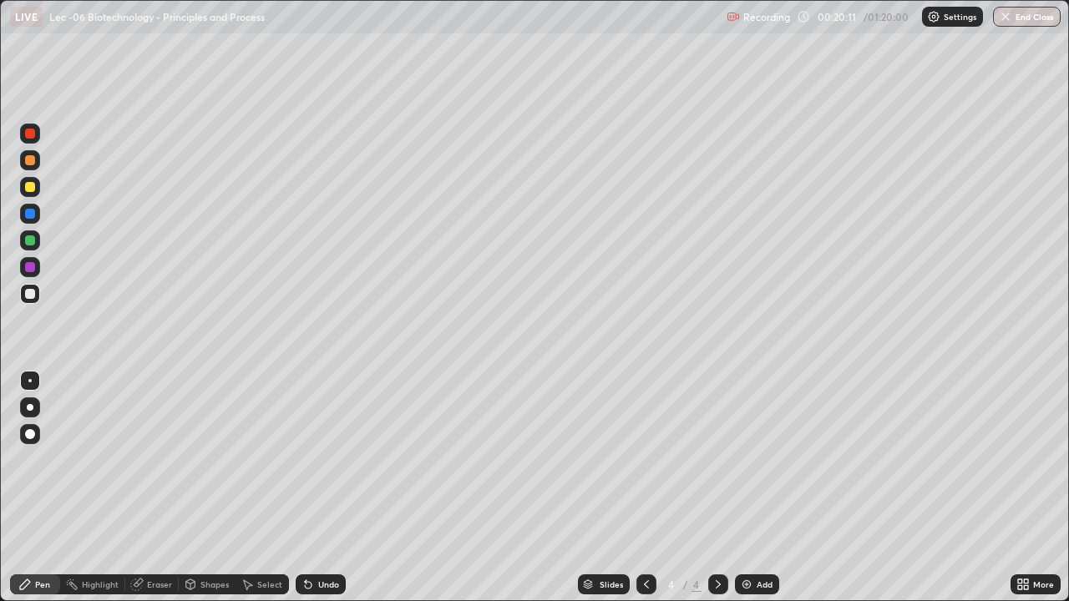
click at [31, 190] on div at bounding box center [30, 187] width 10 height 10
click at [28, 240] on div at bounding box center [30, 240] width 10 height 10
click at [306, 498] on icon at bounding box center [307, 584] width 13 height 13
click at [306, 498] on icon at bounding box center [308, 585] width 7 height 7
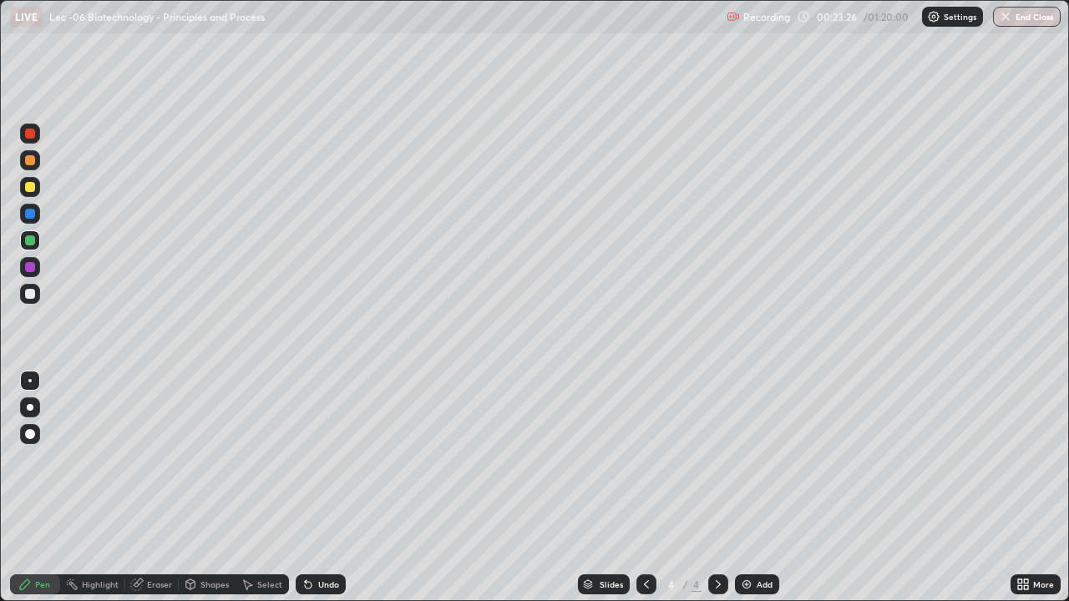
click at [306, 498] on icon at bounding box center [308, 585] width 7 height 7
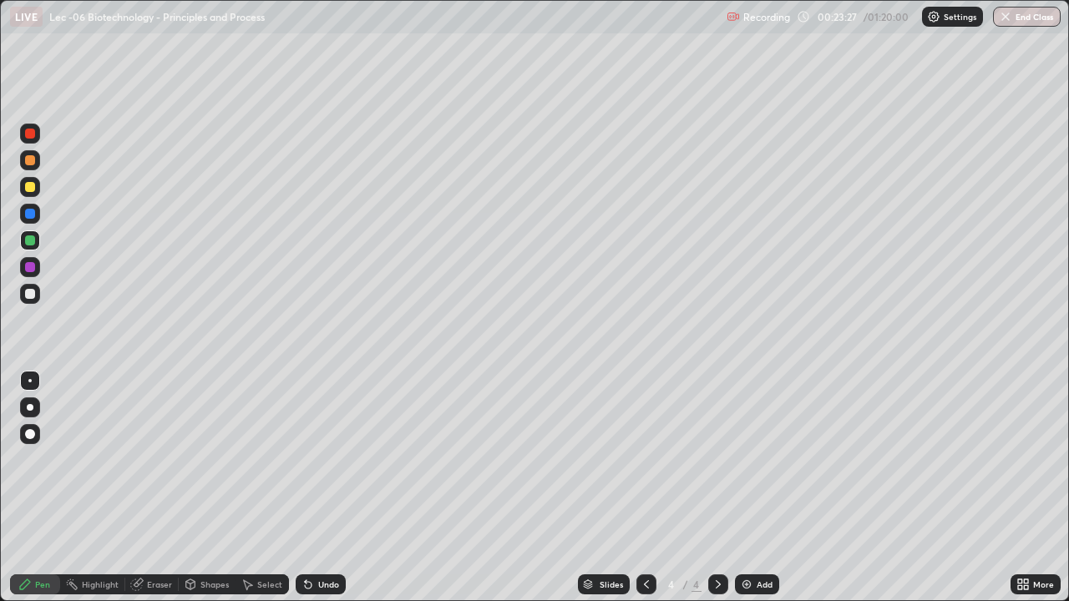
click at [306, 498] on icon at bounding box center [308, 585] width 7 height 7
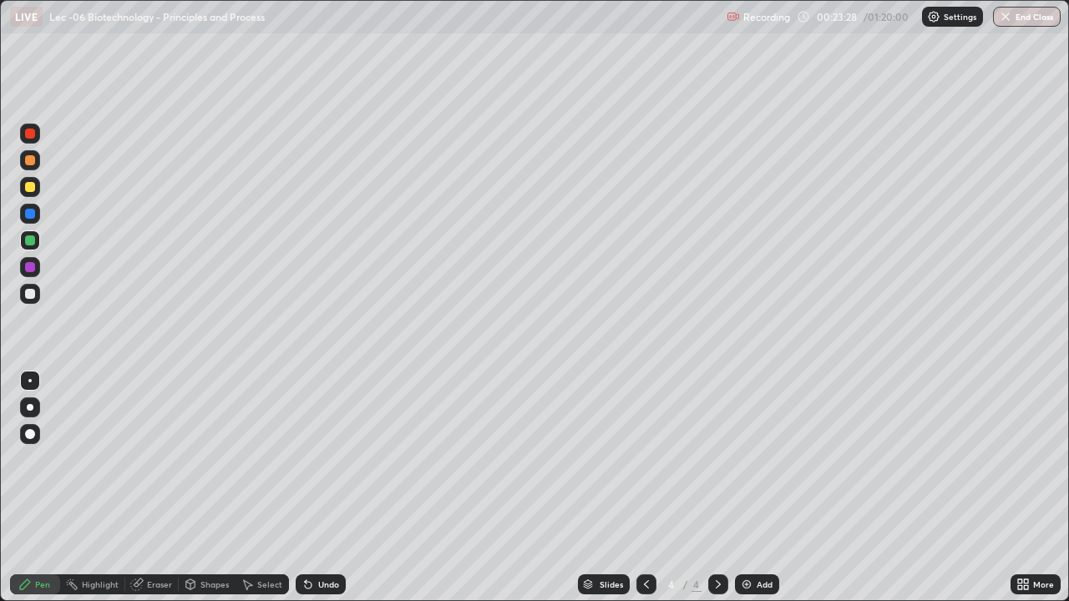
click at [306, 498] on icon at bounding box center [308, 585] width 7 height 7
click at [305, 498] on icon at bounding box center [308, 585] width 7 height 7
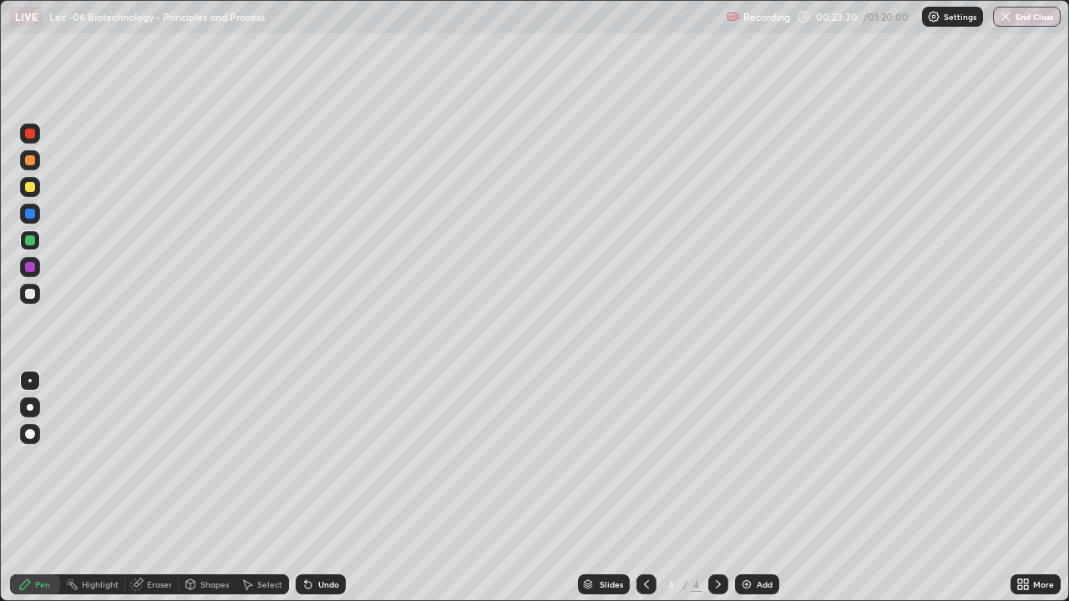
click at [306, 498] on icon at bounding box center [308, 585] width 7 height 7
click at [28, 301] on div at bounding box center [30, 294] width 20 height 20
click at [148, 498] on div "Eraser" at bounding box center [151, 584] width 53 height 20
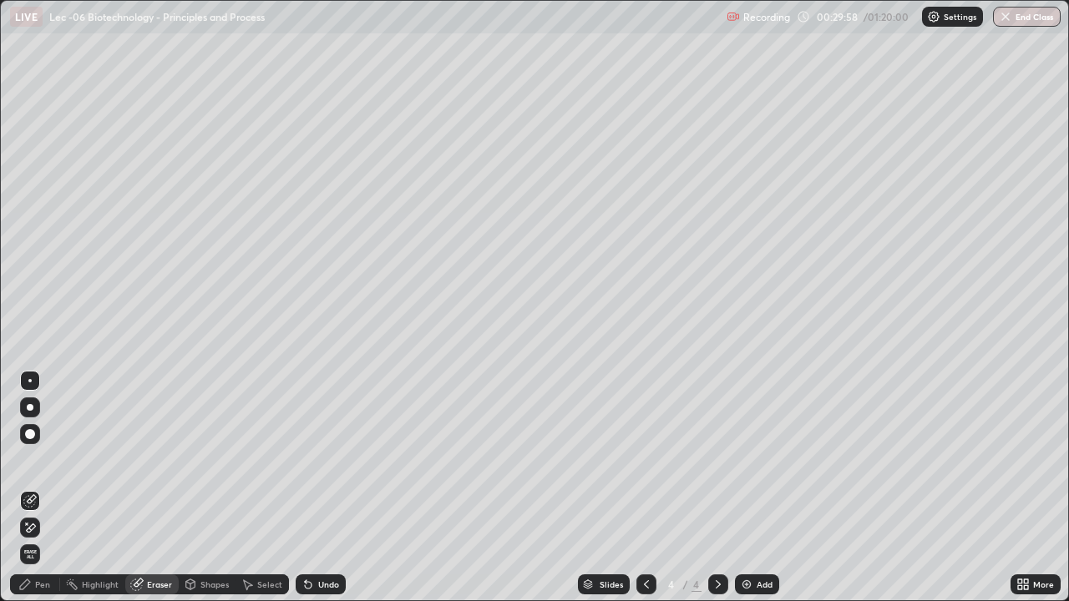
click at [32, 498] on div "Pen" at bounding box center [35, 584] width 50 height 20
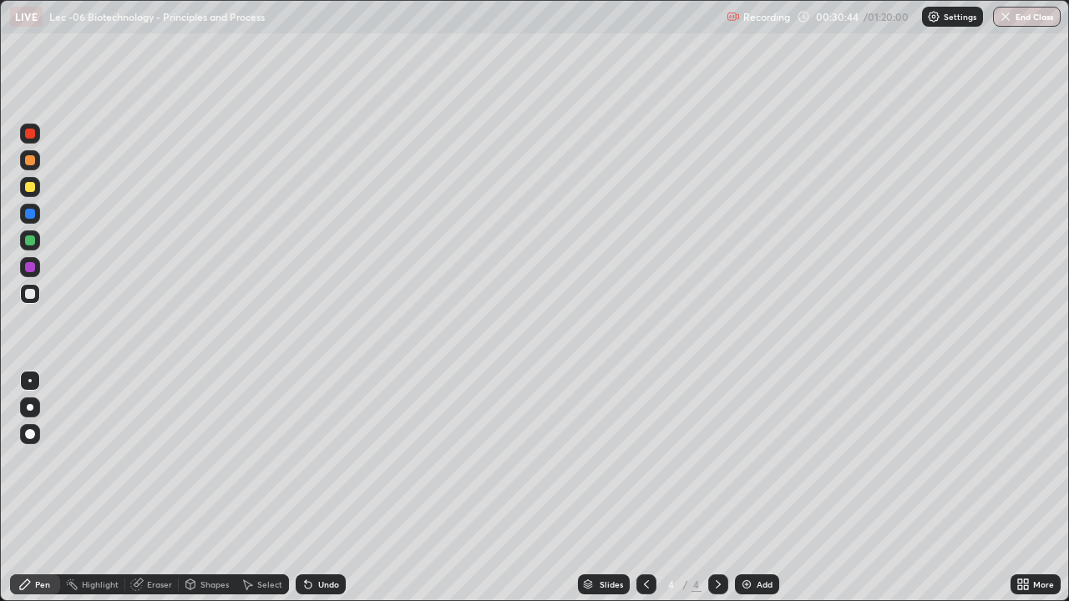
click at [144, 498] on div "Eraser" at bounding box center [151, 584] width 53 height 20
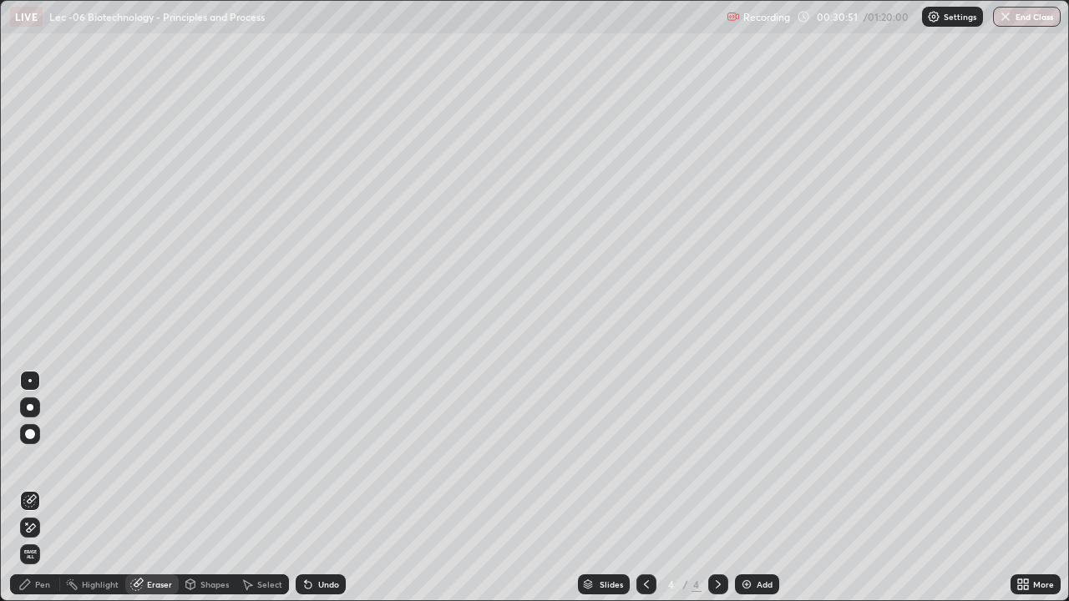
click at [41, 498] on div "Pen" at bounding box center [42, 584] width 15 height 8
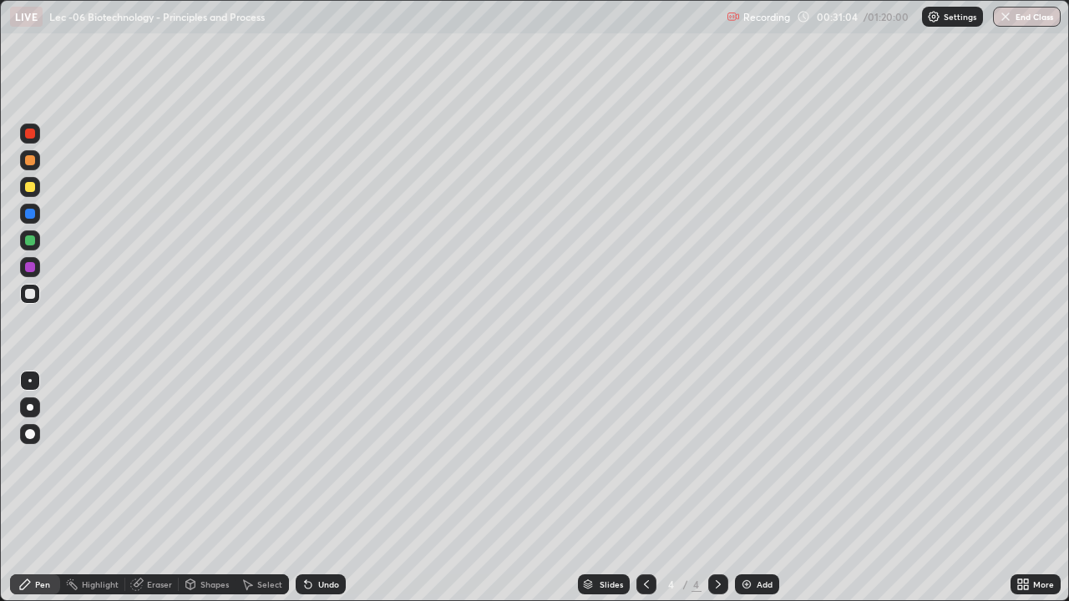
click at [29, 190] on div at bounding box center [30, 187] width 10 height 10
click at [264, 498] on div "Select" at bounding box center [269, 584] width 25 height 8
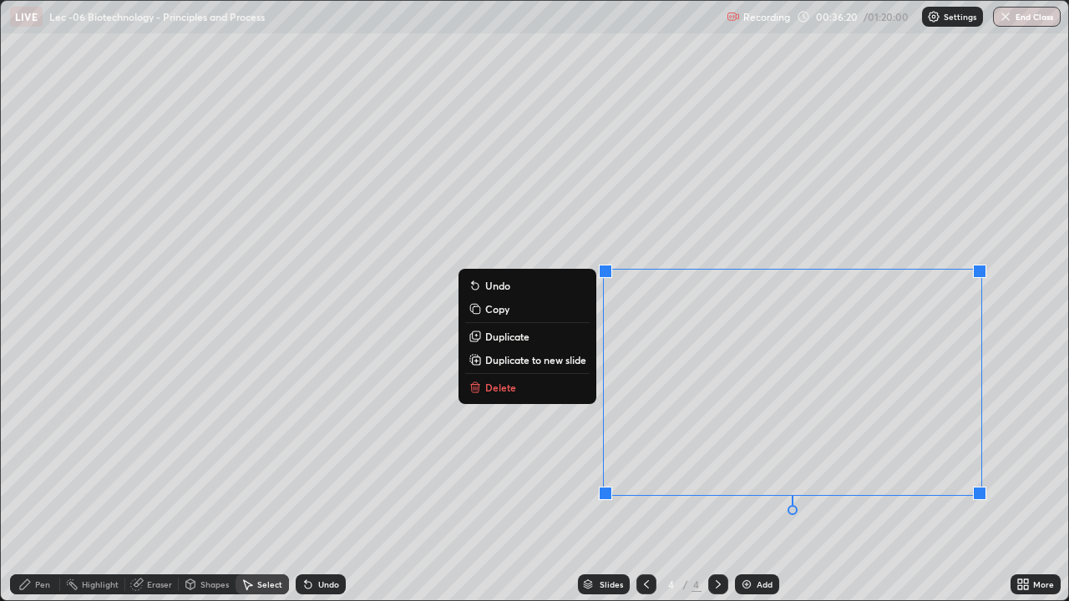
click at [581, 390] on button "Delete" at bounding box center [527, 387] width 124 height 20
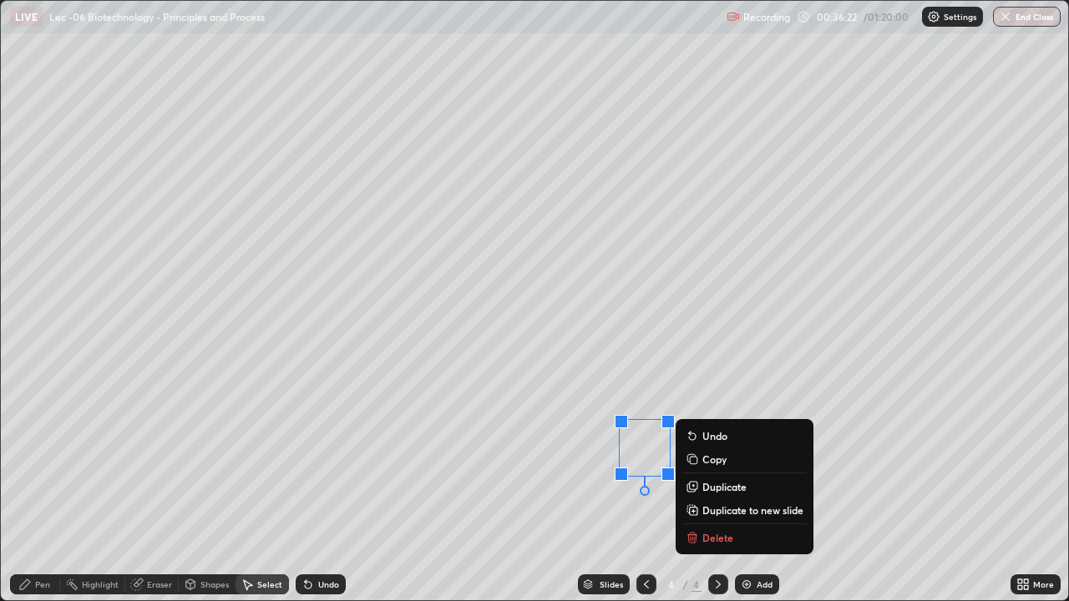
click at [727, 498] on p "Delete" at bounding box center [717, 537] width 31 height 13
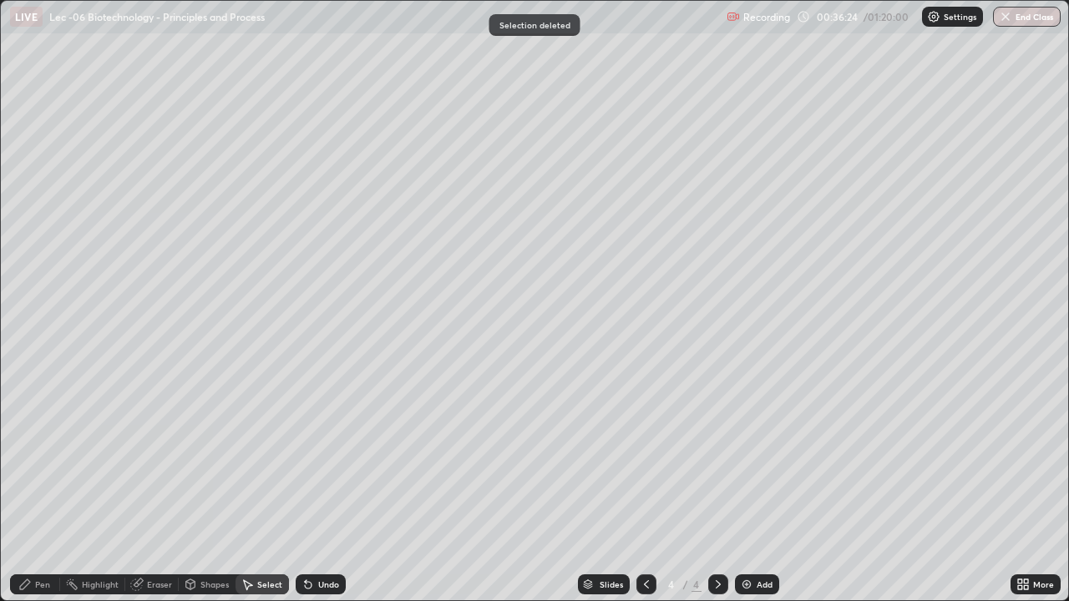
click at [201, 498] on div "Shapes" at bounding box center [214, 584] width 28 height 8
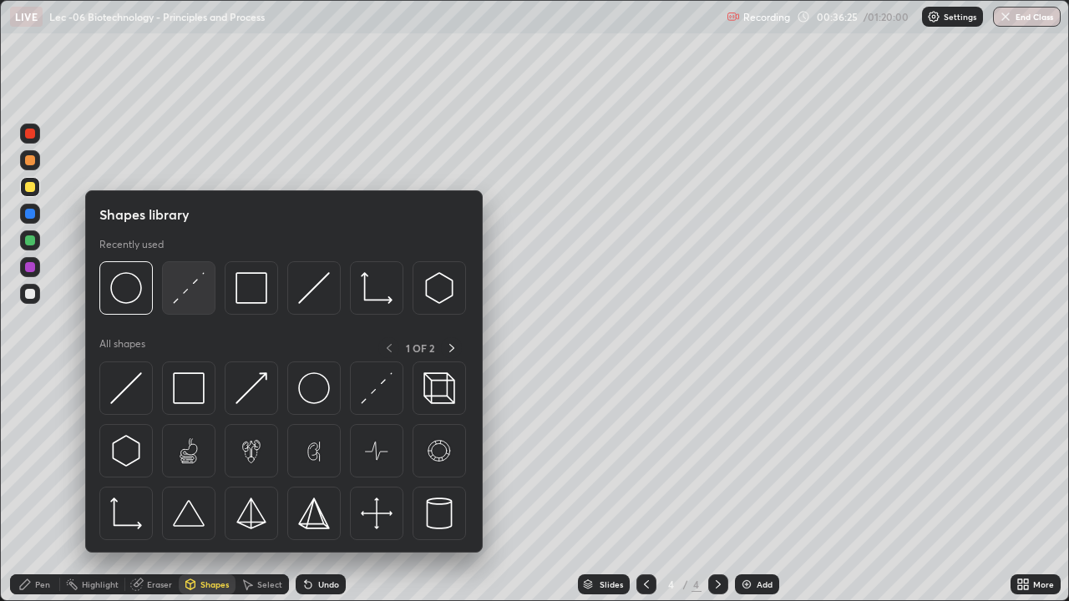
click at [208, 294] on div at bounding box center [188, 287] width 53 height 53
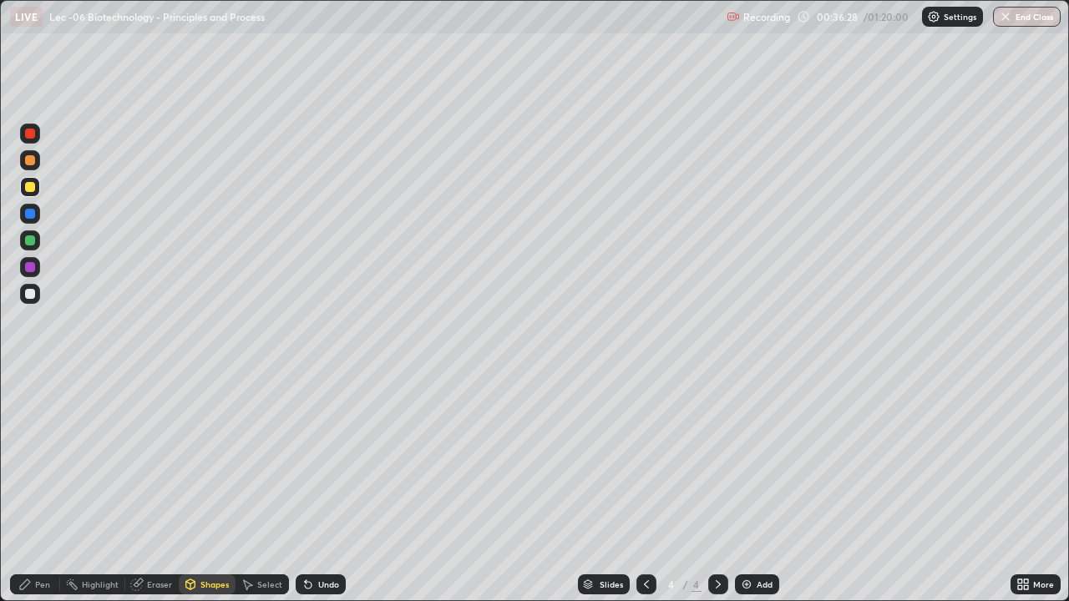
click at [264, 498] on div "Select" at bounding box center [269, 584] width 25 height 8
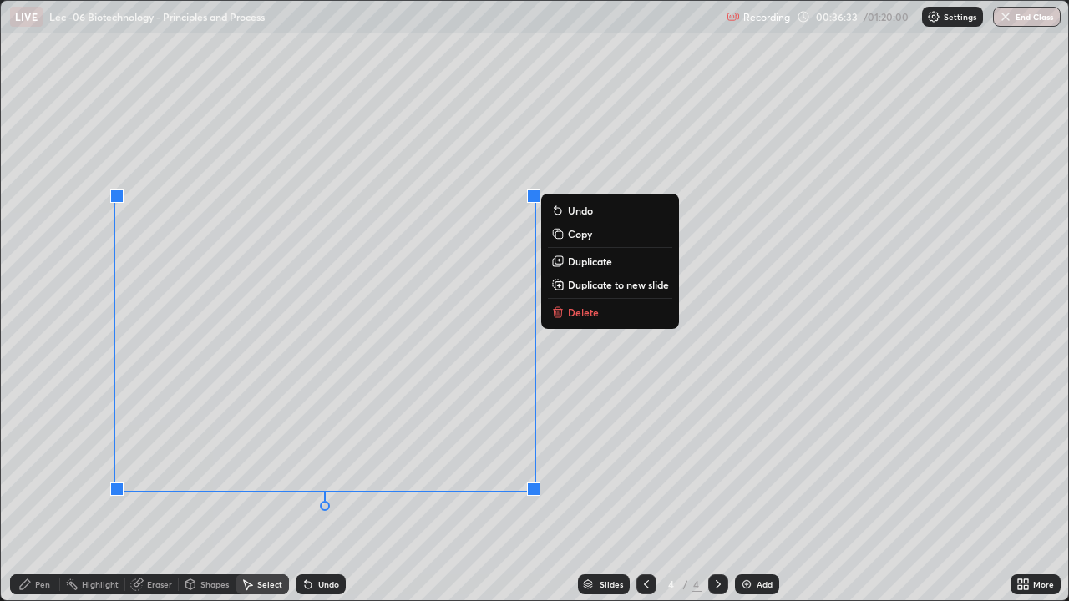
click at [392, 498] on div "0 ° Undo Copy Duplicate Duplicate to new slide Delete" at bounding box center [534, 301] width 1067 height 600
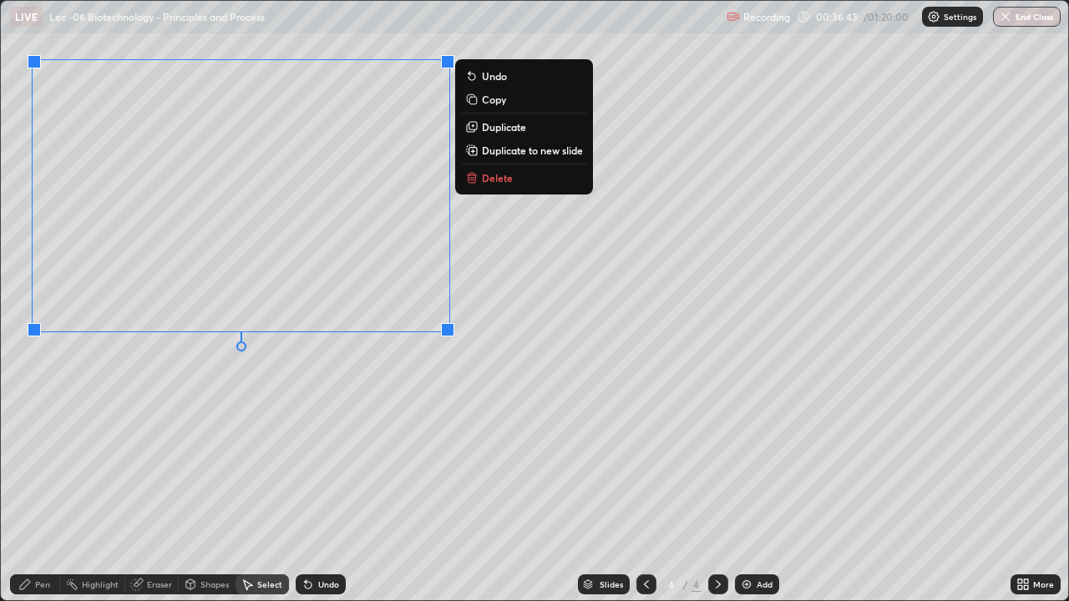
click at [397, 382] on div "0 ° Undo Copy Duplicate Duplicate to new slide Delete" at bounding box center [534, 301] width 1067 height 600
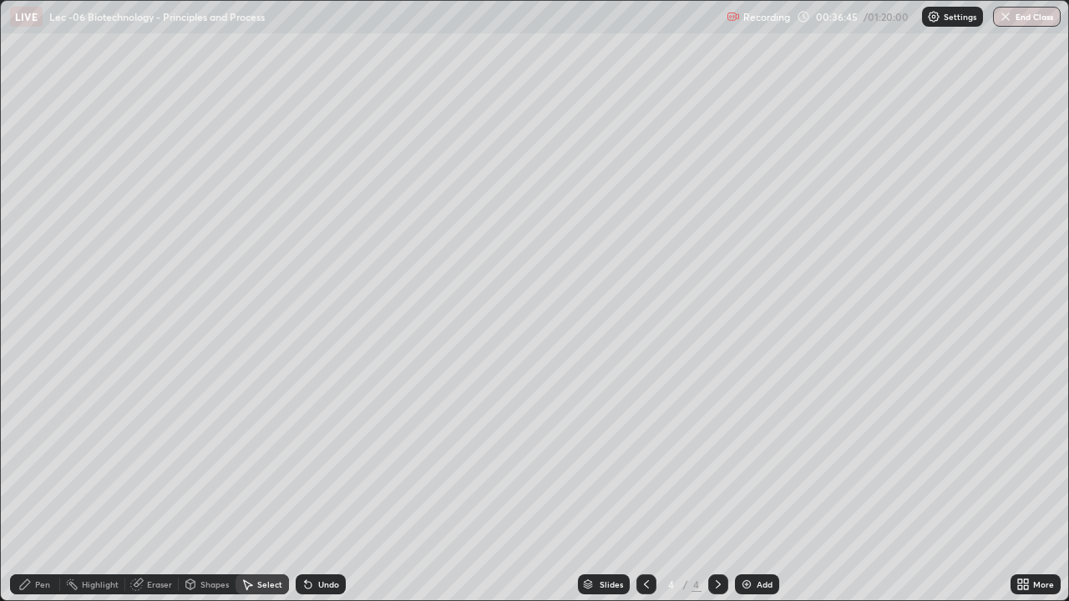
click at [147, 498] on div "Eraser" at bounding box center [159, 584] width 25 height 8
click at [224, 498] on div "Shapes" at bounding box center [214, 584] width 28 height 8
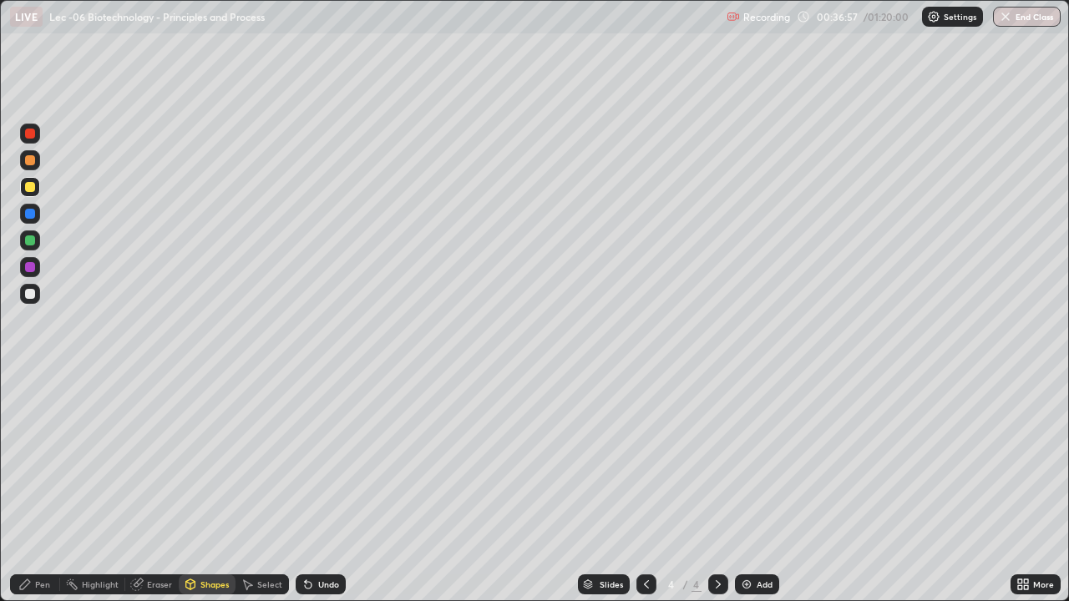
click at [45, 498] on div "Pen" at bounding box center [42, 584] width 15 height 8
click at [260, 498] on div "Select" at bounding box center [261, 584] width 53 height 20
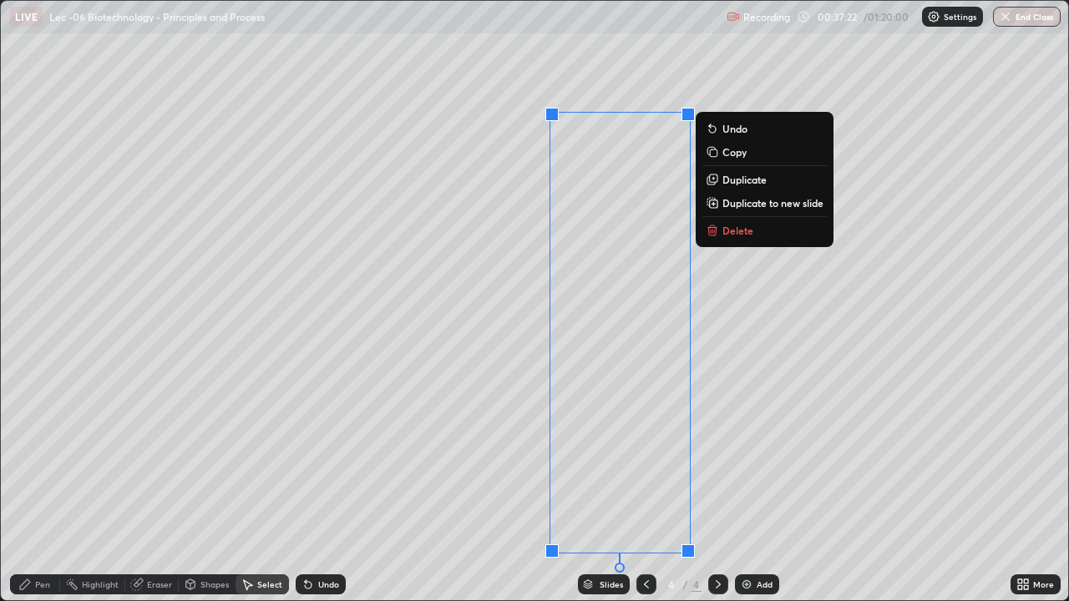
click at [620, 490] on div "0 ° Undo Copy Duplicate Duplicate to new slide Delete" at bounding box center [534, 301] width 1067 height 600
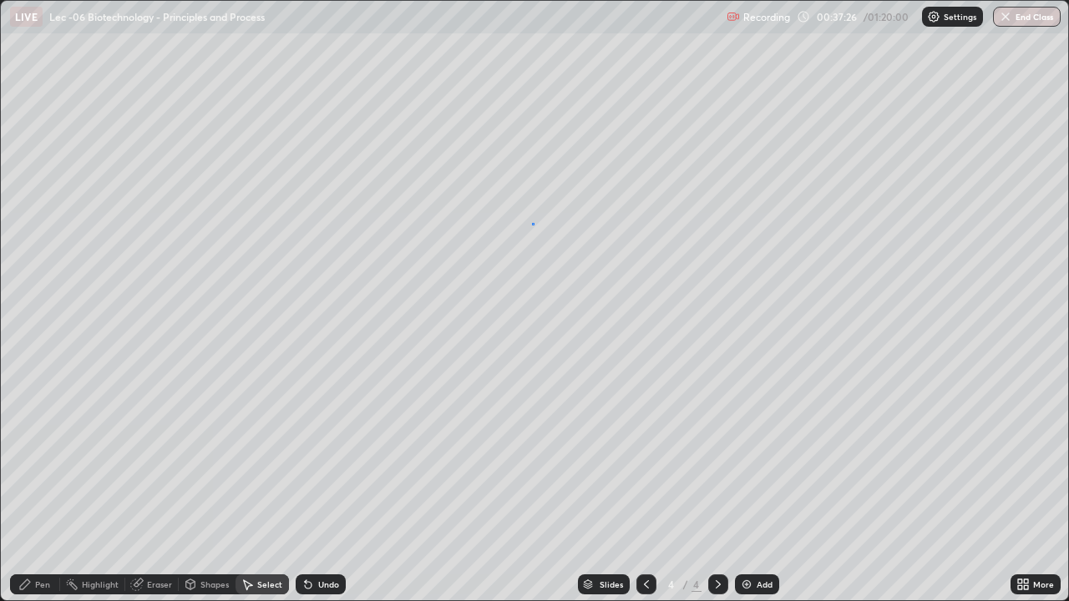
click at [533, 225] on div "0 ° Undo Copy Duplicate Duplicate to new slide Delete" at bounding box center [534, 301] width 1067 height 600
click at [36, 498] on div "Pen" at bounding box center [42, 584] width 15 height 8
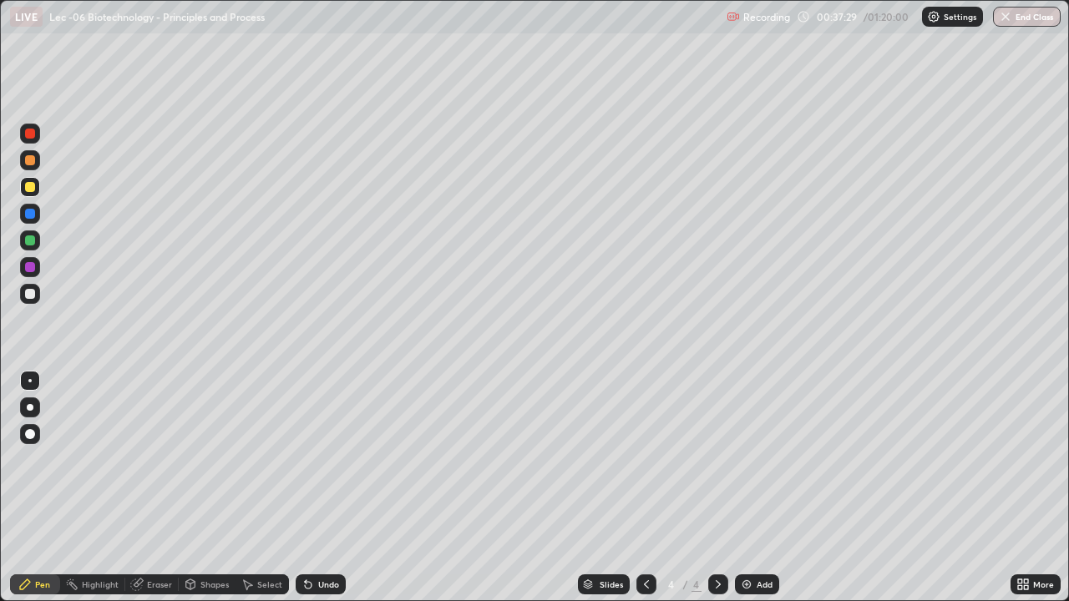
click at [30, 407] on div at bounding box center [30, 407] width 7 height 7
click at [38, 291] on div at bounding box center [30, 294] width 20 height 20
click at [203, 498] on div "Shapes" at bounding box center [214, 584] width 28 height 8
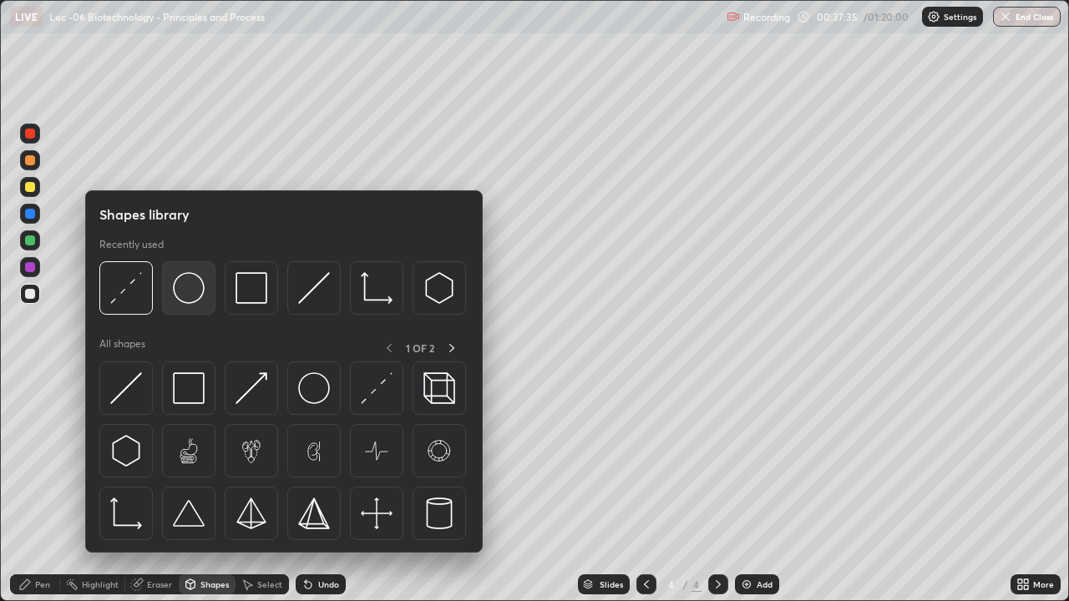
click at [195, 303] on img at bounding box center [189, 288] width 32 height 32
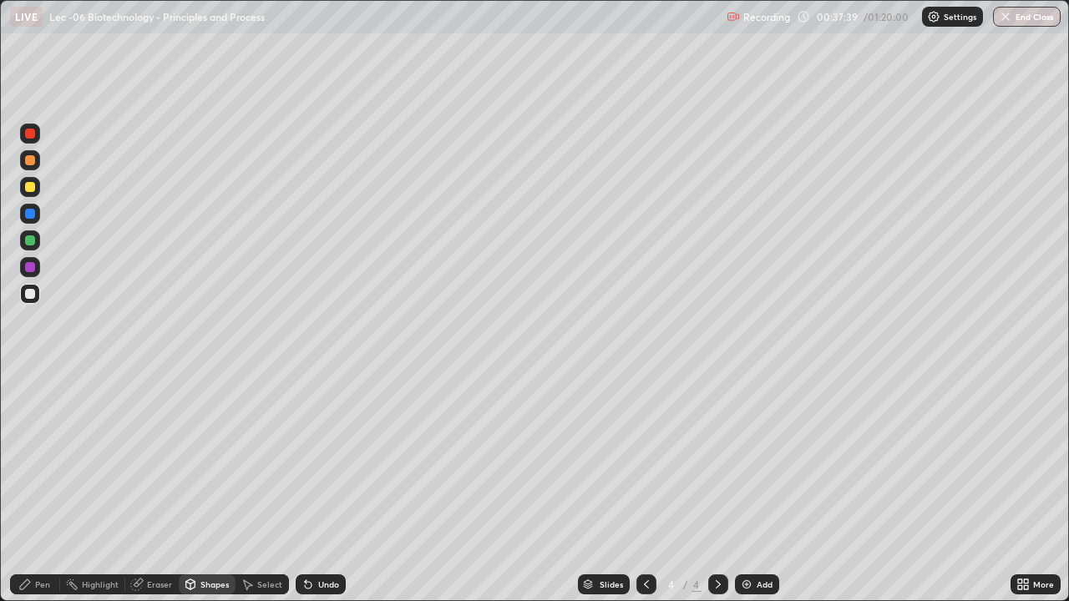
click at [257, 498] on div "Select" at bounding box center [269, 584] width 25 height 8
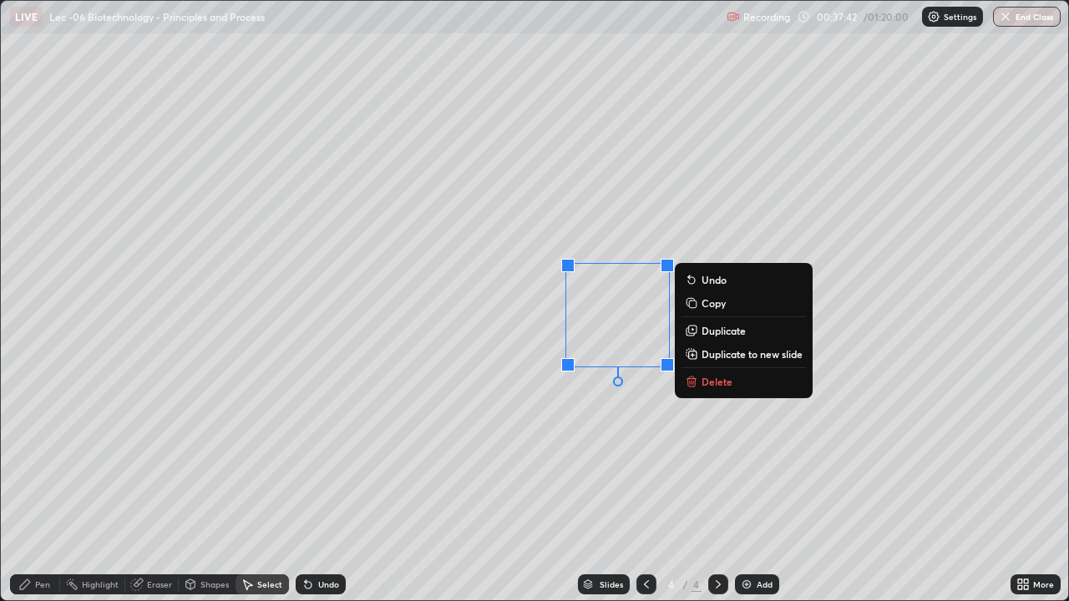
click at [710, 331] on p "Duplicate" at bounding box center [723, 330] width 44 height 13
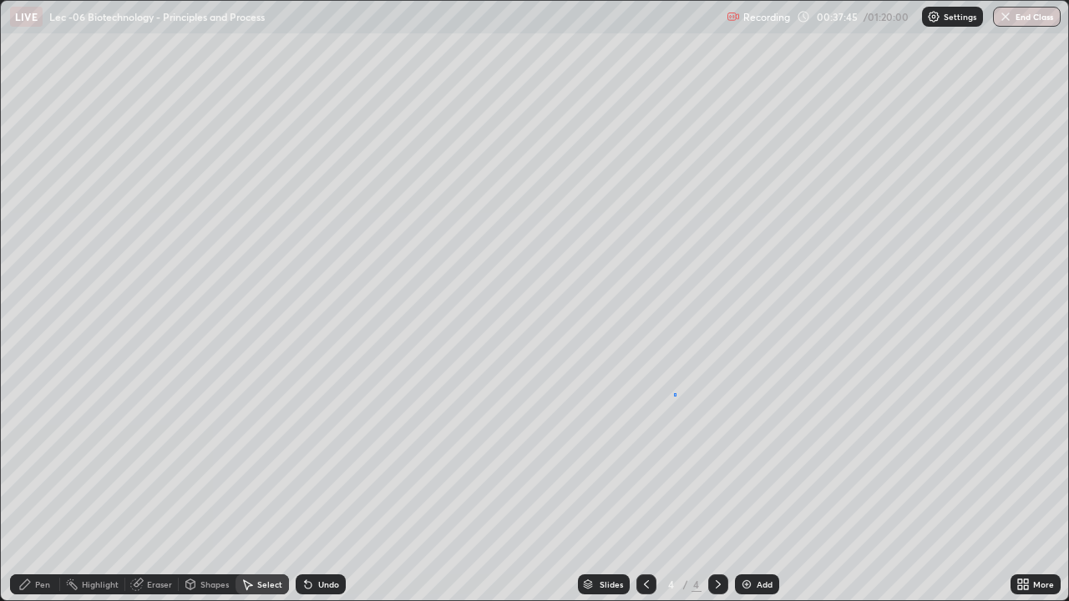
click at [674, 396] on div "0 ° Undo Copy Duplicate Duplicate to new slide Delete" at bounding box center [534, 301] width 1067 height 600
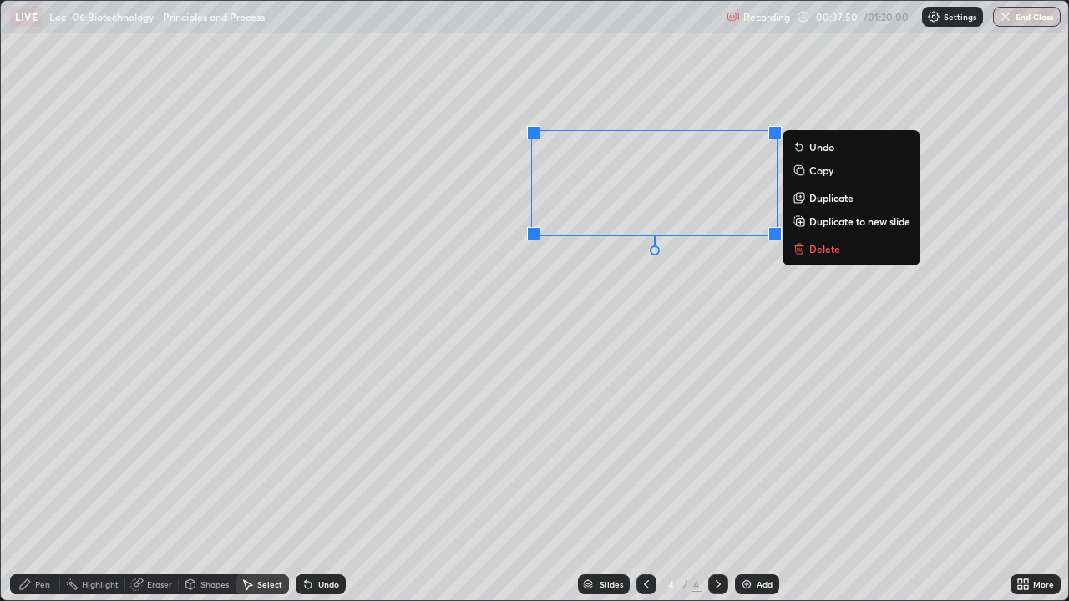
click at [586, 296] on div "0 ° Undo Copy Duplicate Duplicate to new slide Delete" at bounding box center [534, 301] width 1067 height 600
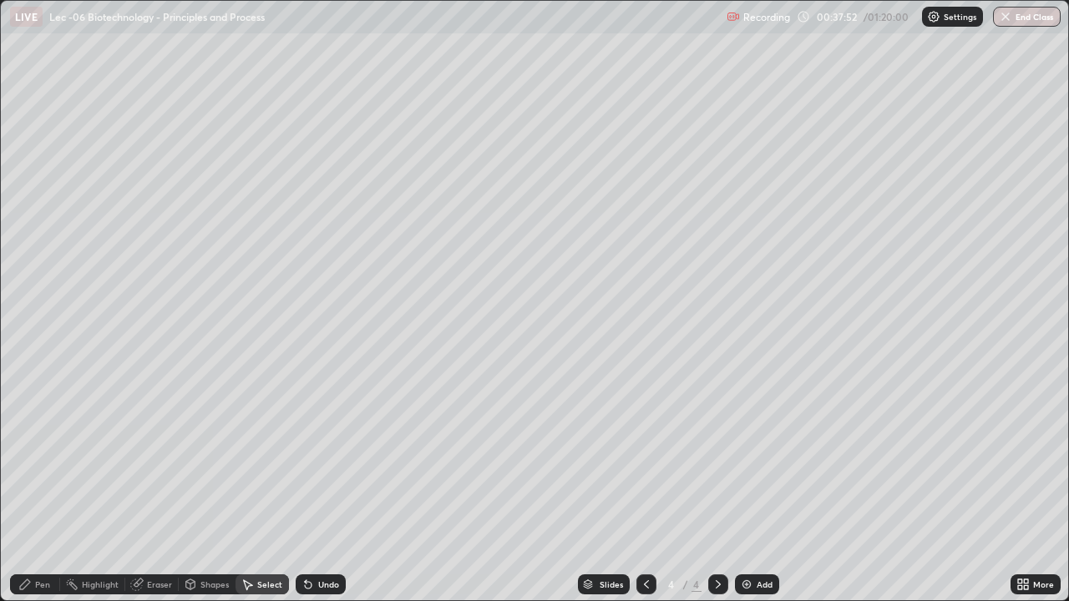
click at [37, 498] on div "Pen" at bounding box center [35, 584] width 50 height 20
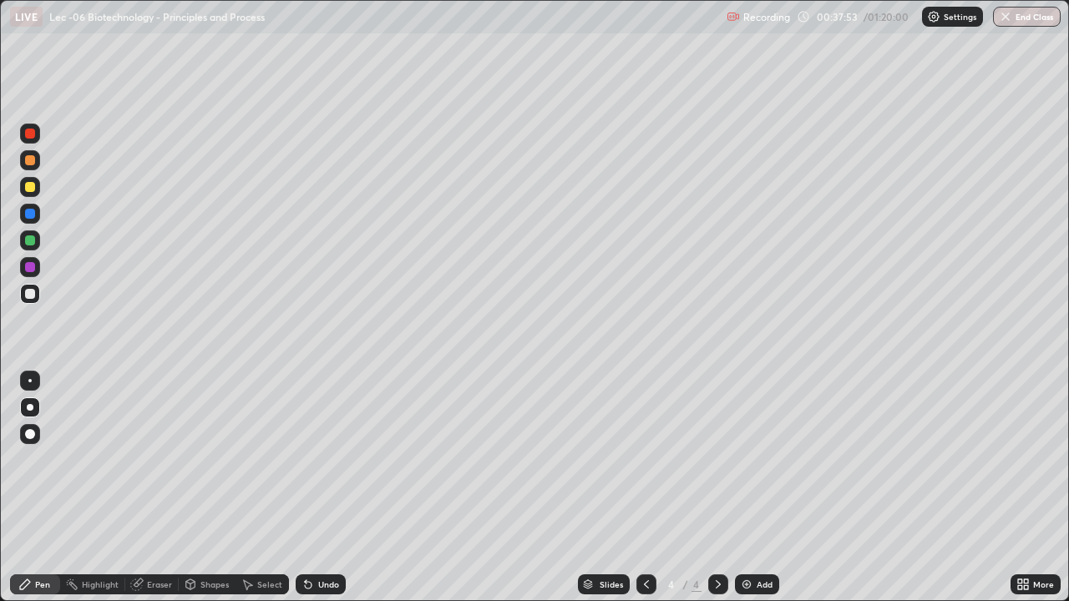
click at [30, 381] on div at bounding box center [29, 380] width 3 height 3
click at [158, 498] on div "Eraser" at bounding box center [159, 584] width 25 height 8
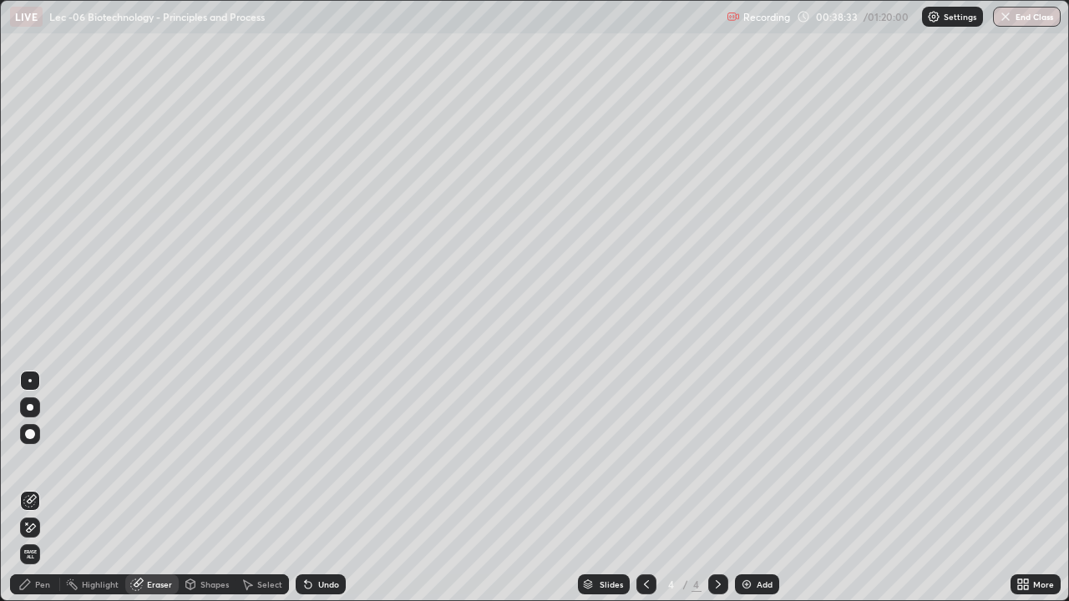
click at [205, 498] on div "Shapes" at bounding box center [214, 584] width 28 height 8
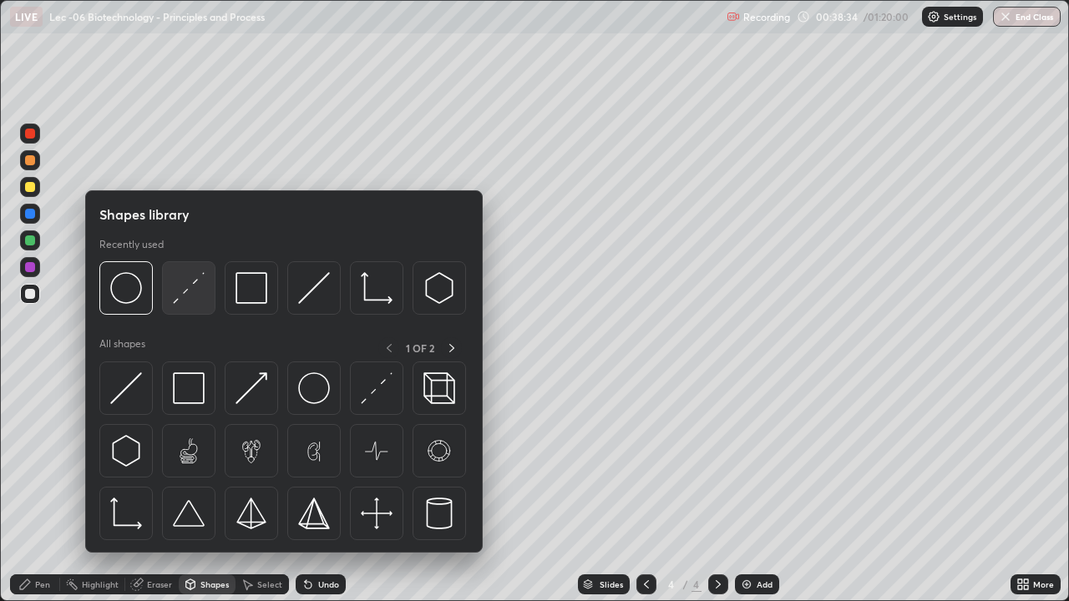
click at [193, 294] on img at bounding box center [189, 288] width 32 height 32
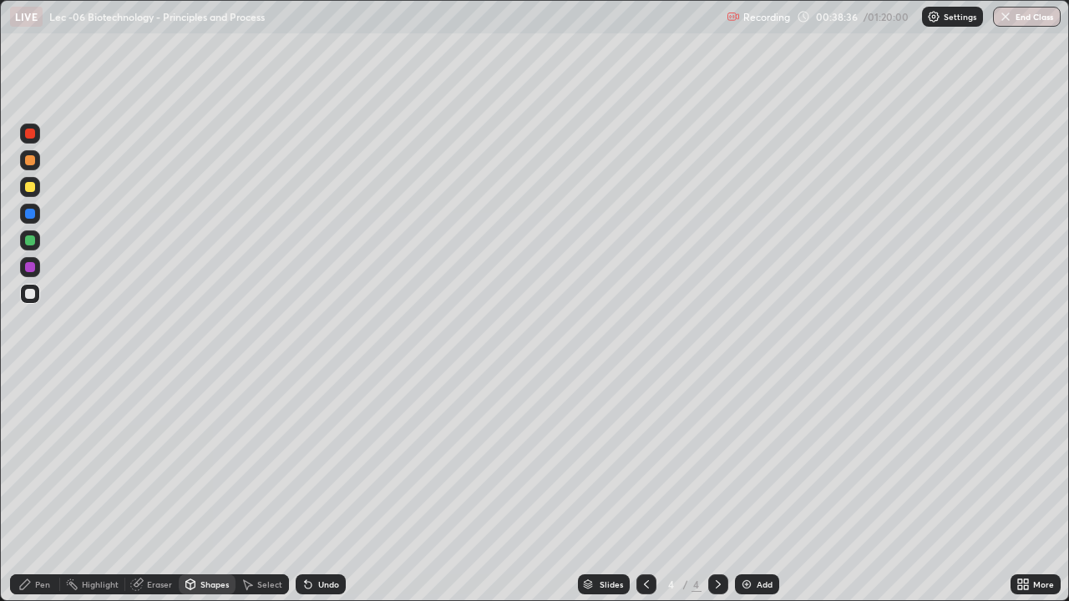
click at [248, 498] on icon at bounding box center [246, 584] width 13 height 13
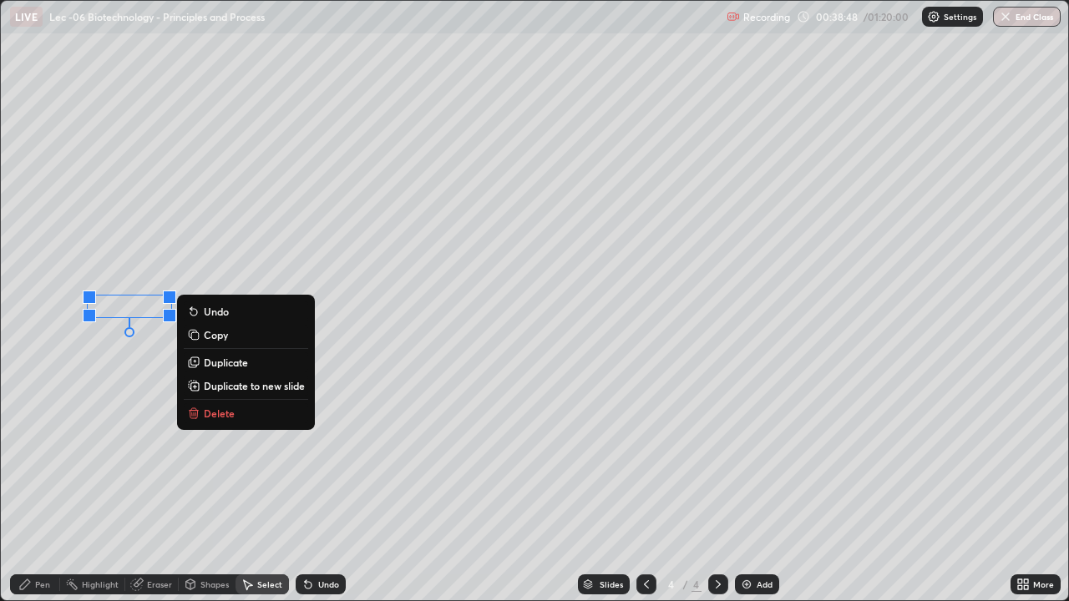
click at [113, 368] on div "0 ° Undo Copy Duplicate Duplicate to new slide Delete" at bounding box center [534, 301] width 1067 height 600
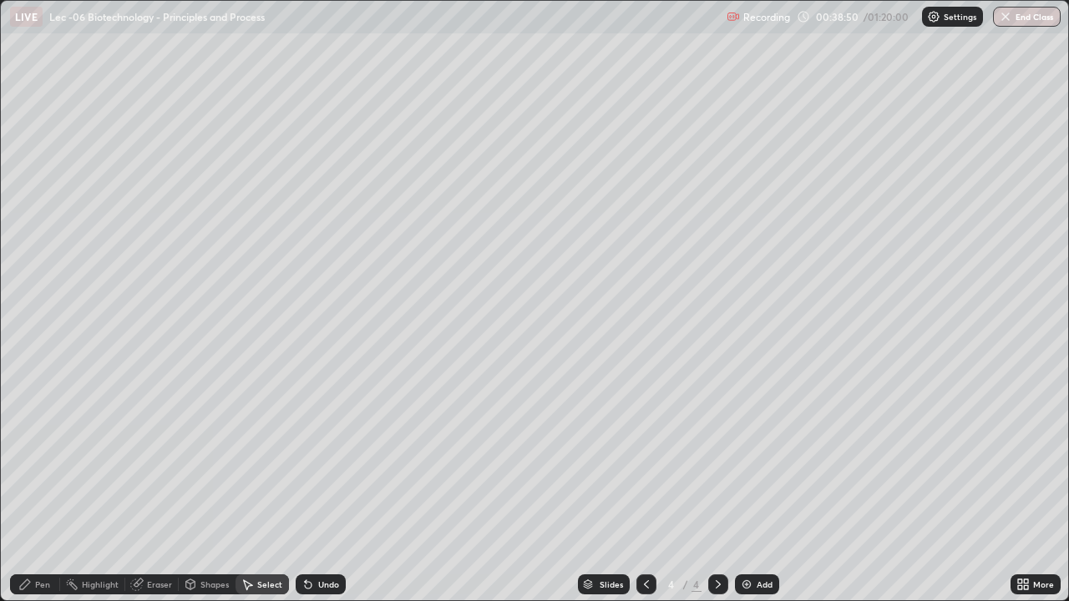
click at [46, 498] on div "Pen" at bounding box center [42, 584] width 15 height 8
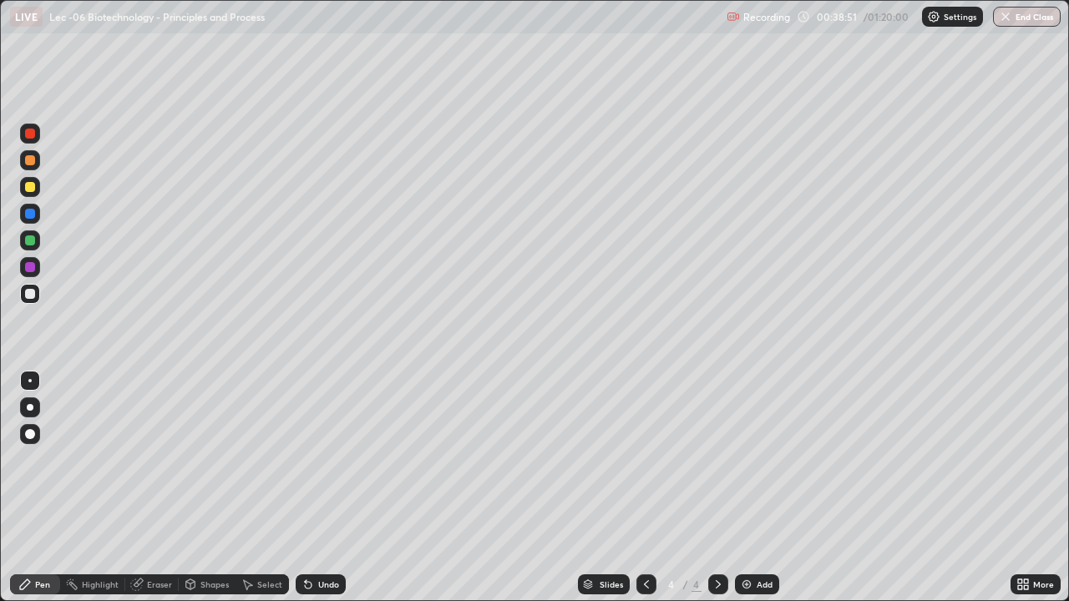
click at [198, 498] on div "Shapes" at bounding box center [207, 584] width 57 height 20
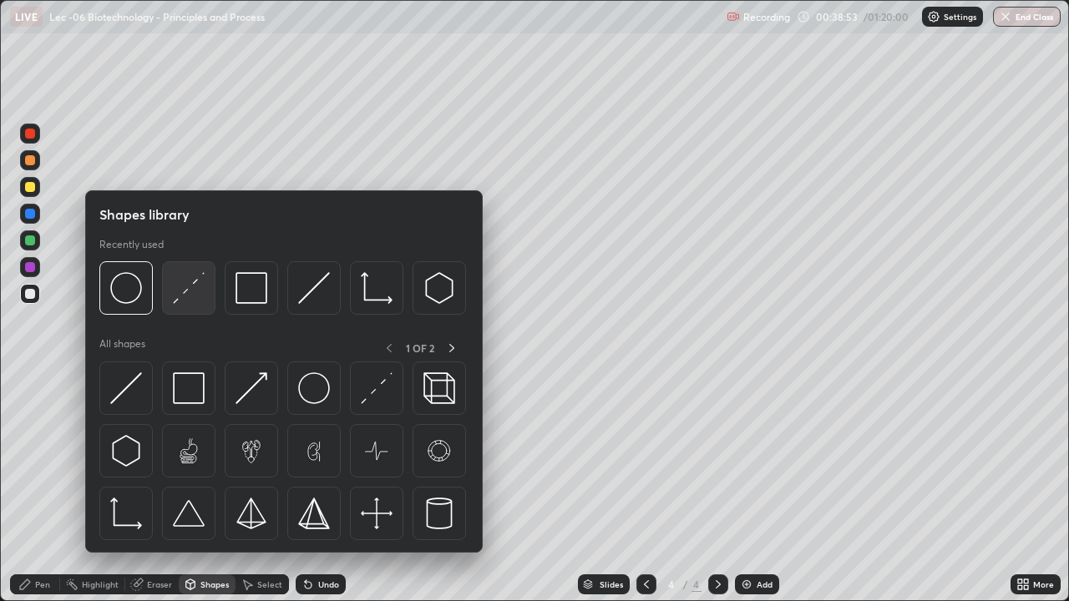
click at [186, 295] on img at bounding box center [189, 288] width 32 height 32
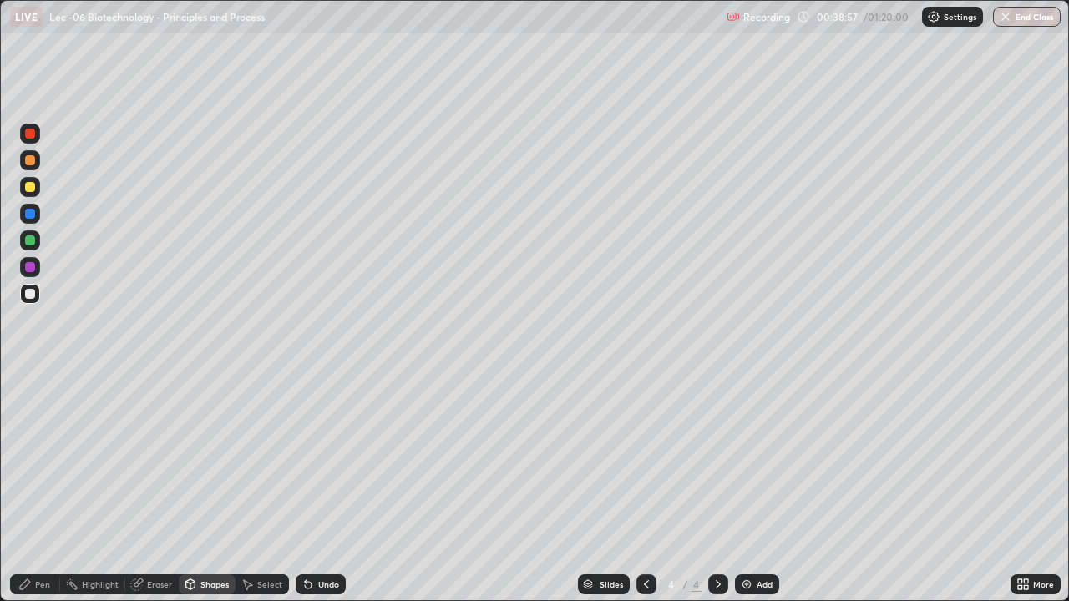
click at [196, 498] on div "Shapes" at bounding box center [207, 584] width 57 height 20
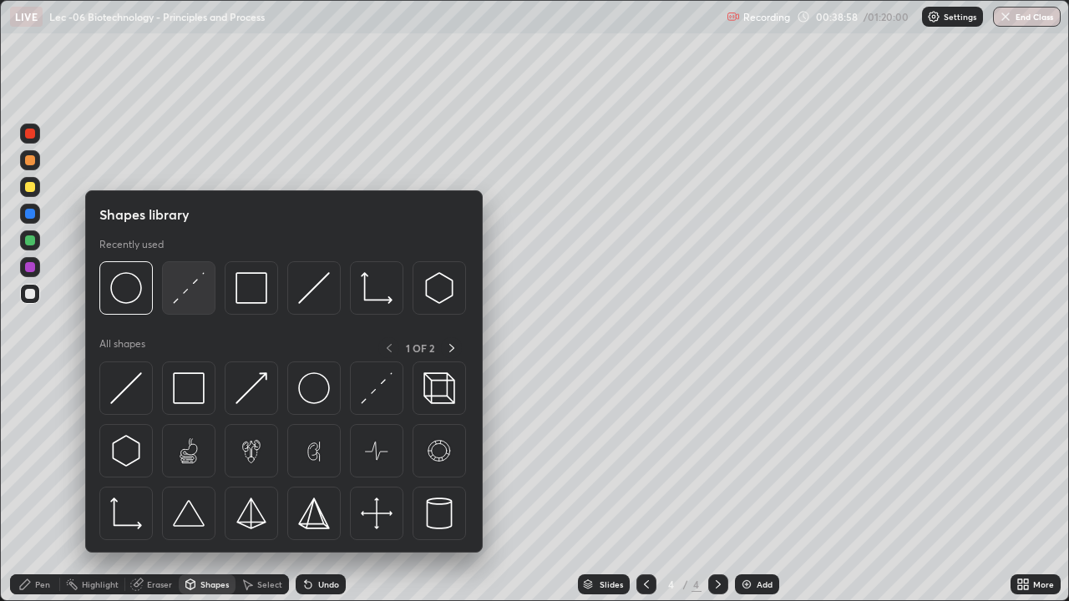
click at [189, 296] on img at bounding box center [189, 288] width 32 height 32
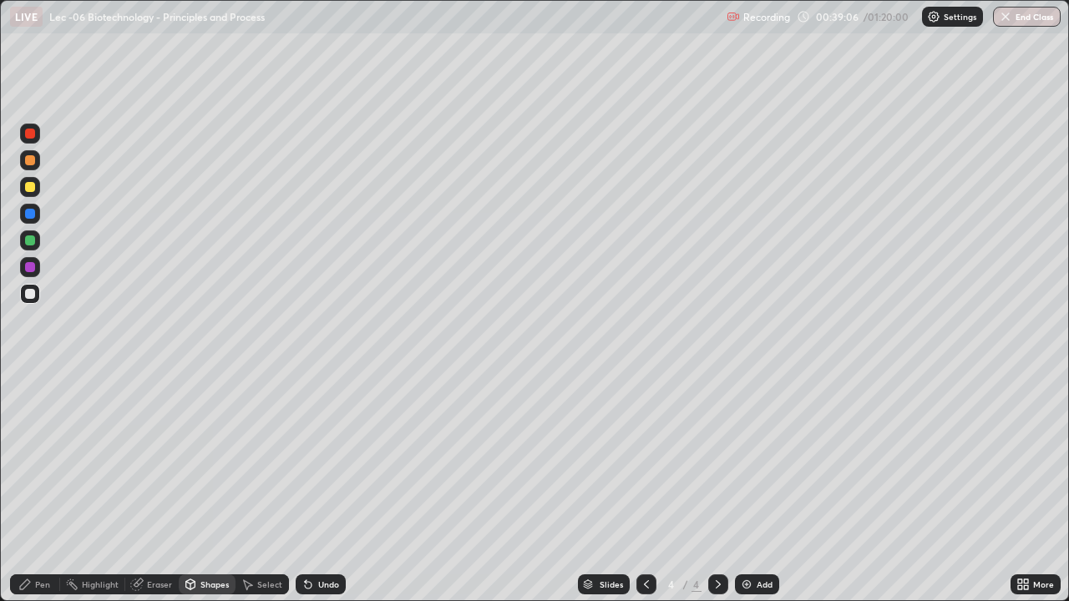
click at [33, 498] on div "Pen" at bounding box center [35, 584] width 50 height 20
click at [252, 498] on icon at bounding box center [246, 584] width 13 height 13
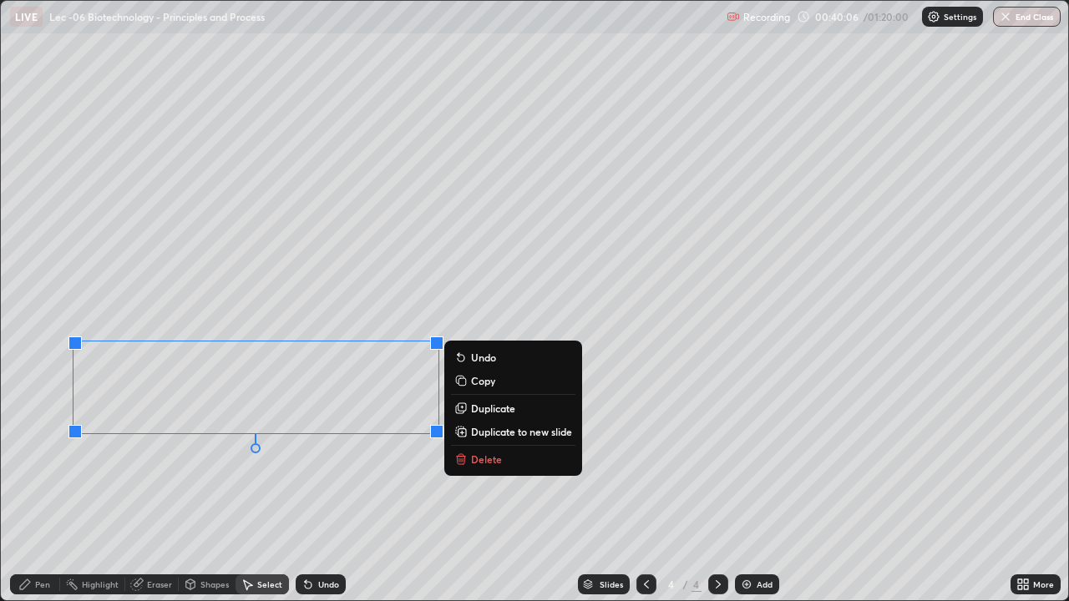
click at [208, 498] on div "0 ° Undo Copy Duplicate Duplicate to new slide Delete" at bounding box center [534, 301] width 1067 height 600
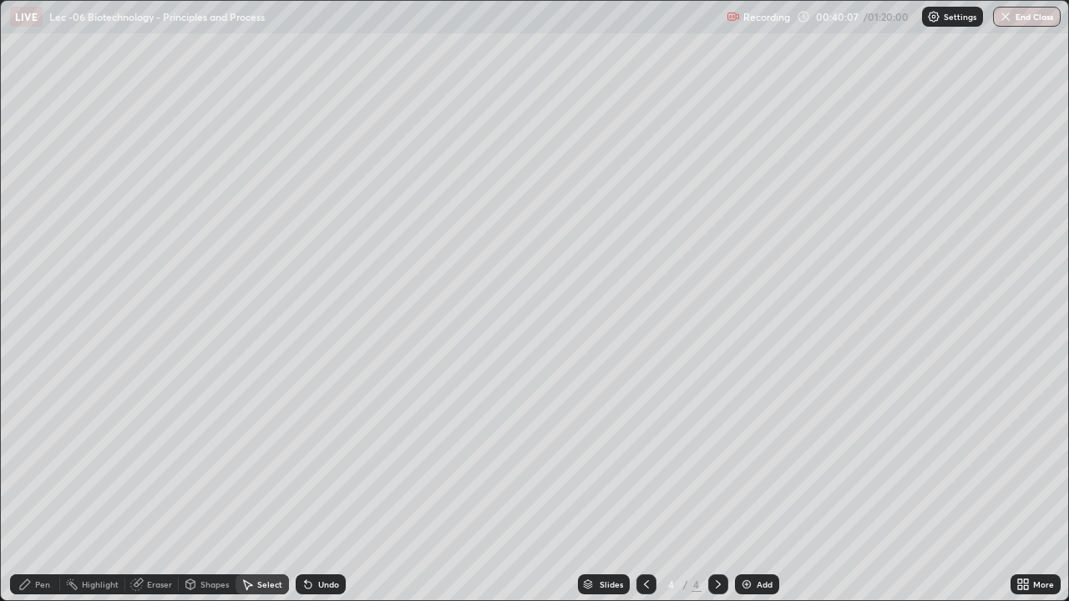
click at [33, 498] on div "Pen" at bounding box center [35, 584] width 50 height 20
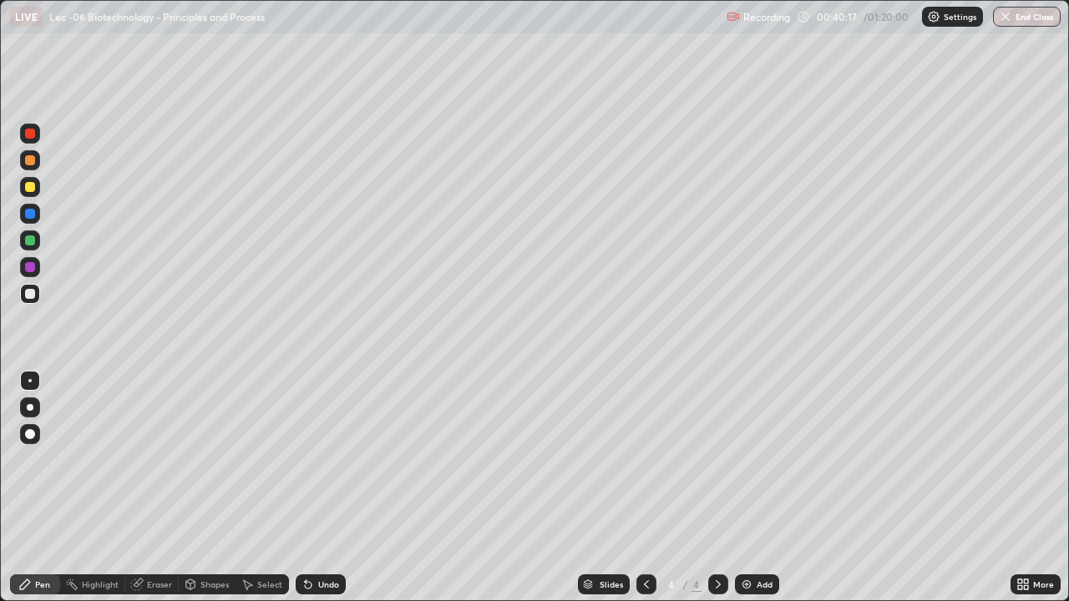
click at [143, 498] on div "Eraser" at bounding box center [151, 584] width 53 height 20
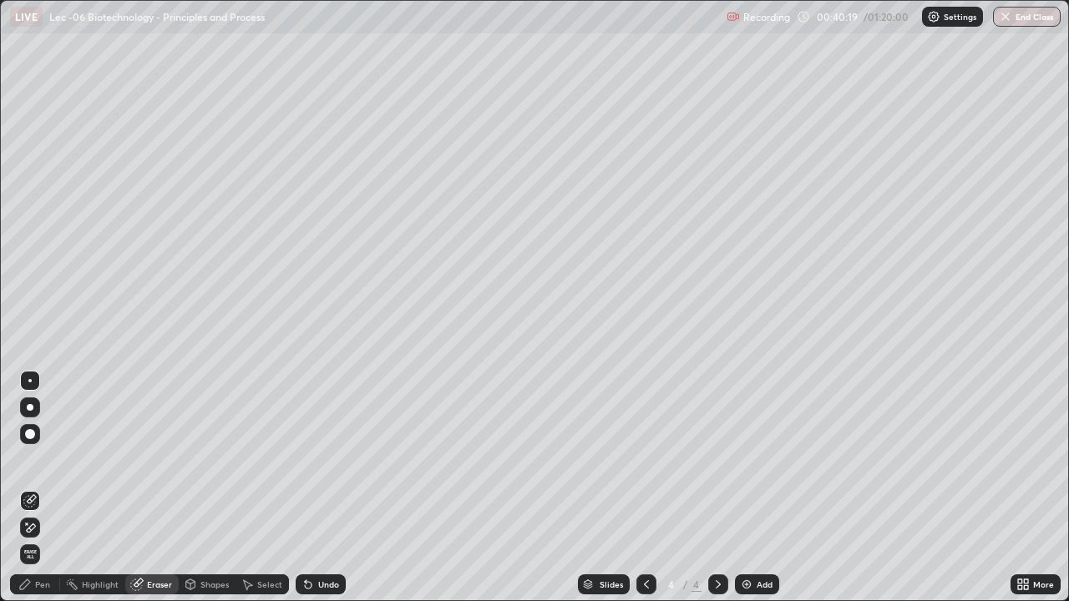
click at [50, 498] on div "Pen" at bounding box center [35, 584] width 50 height 20
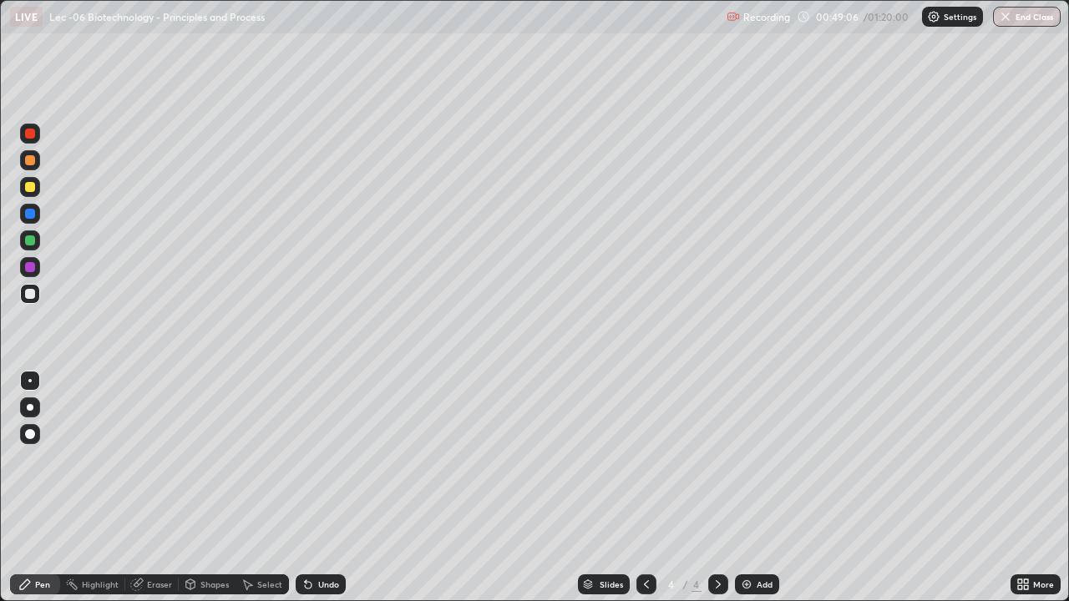
click at [1022, 498] on icon at bounding box center [1020, 581] width 4 height 4
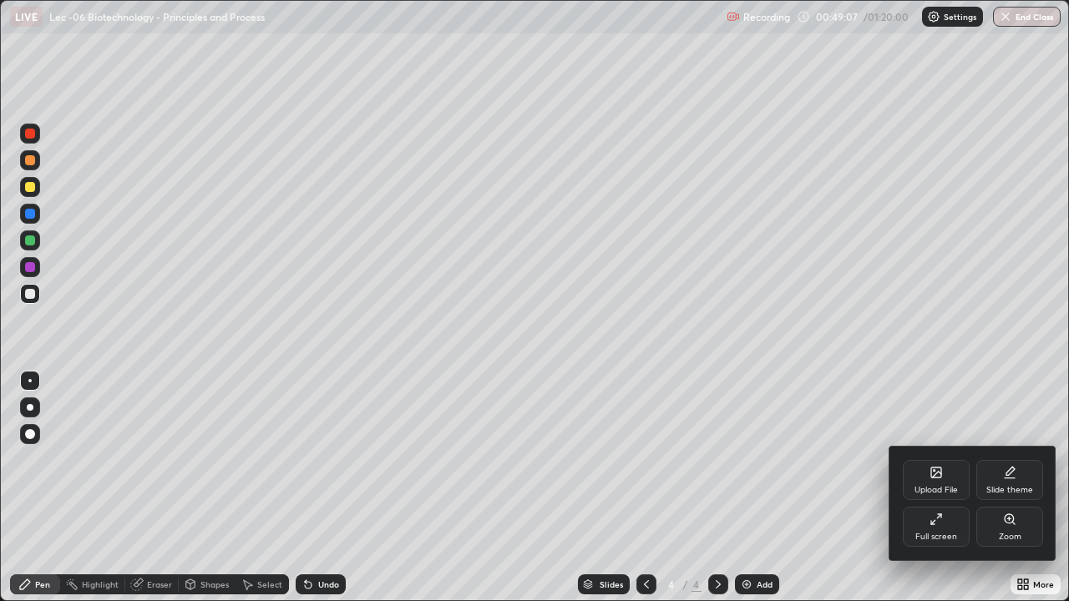
click at [942, 498] on div "Full screen" at bounding box center [936, 527] width 67 height 40
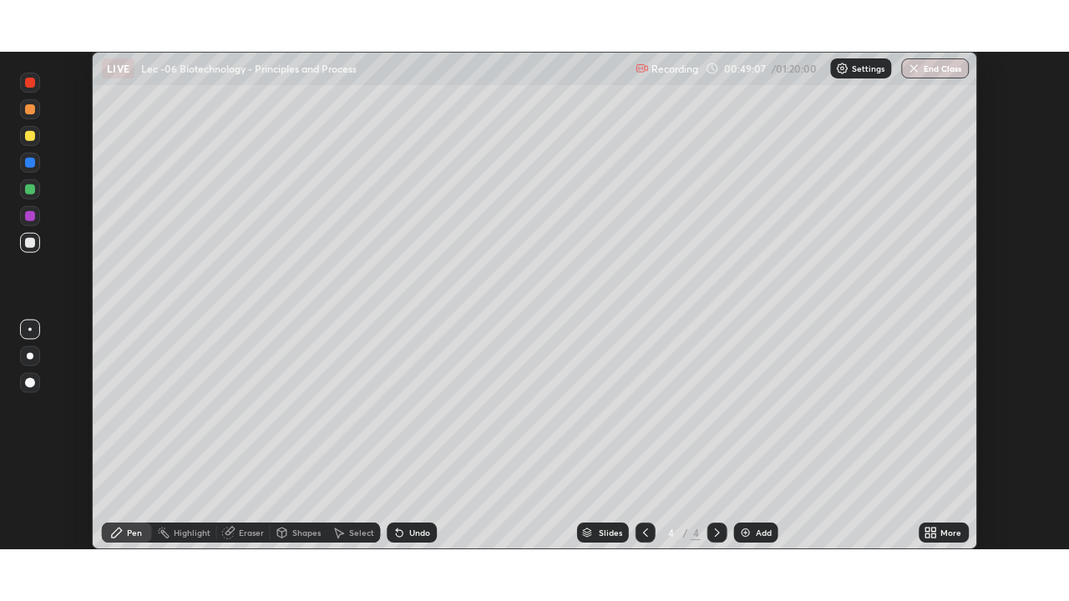
scroll to position [498, 1070]
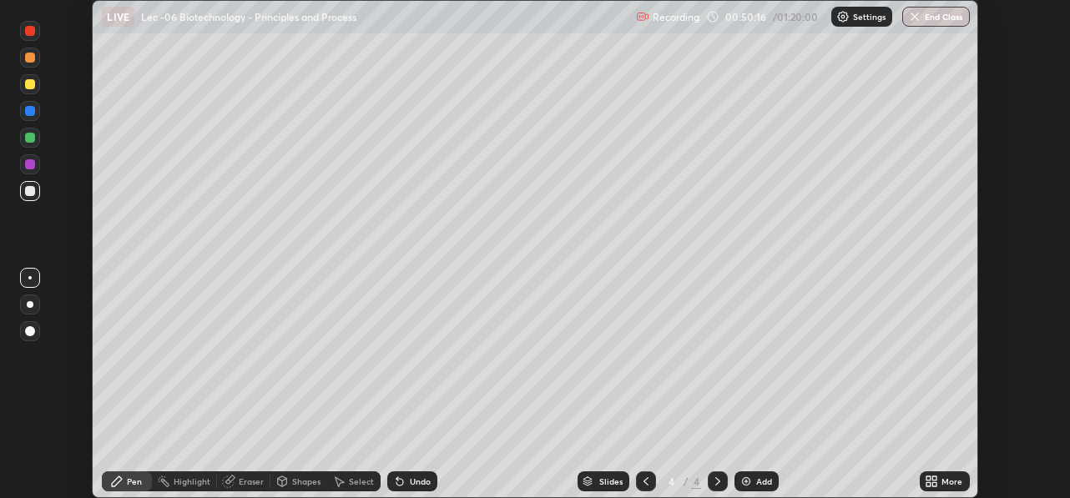
click at [927, 478] on icon at bounding box center [929, 479] width 4 height 4
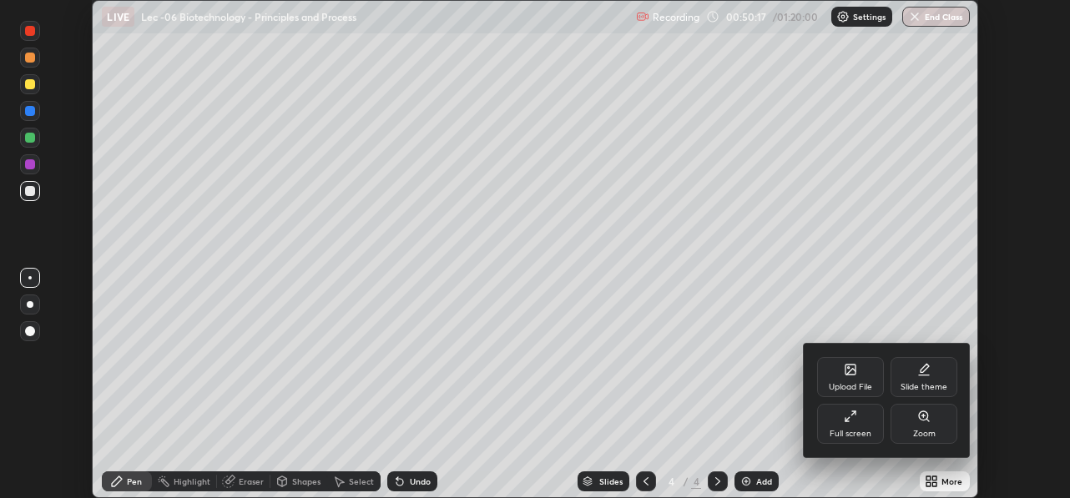
click at [867, 427] on div "Full screen" at bounding box center [850, 424] width 67 height 40
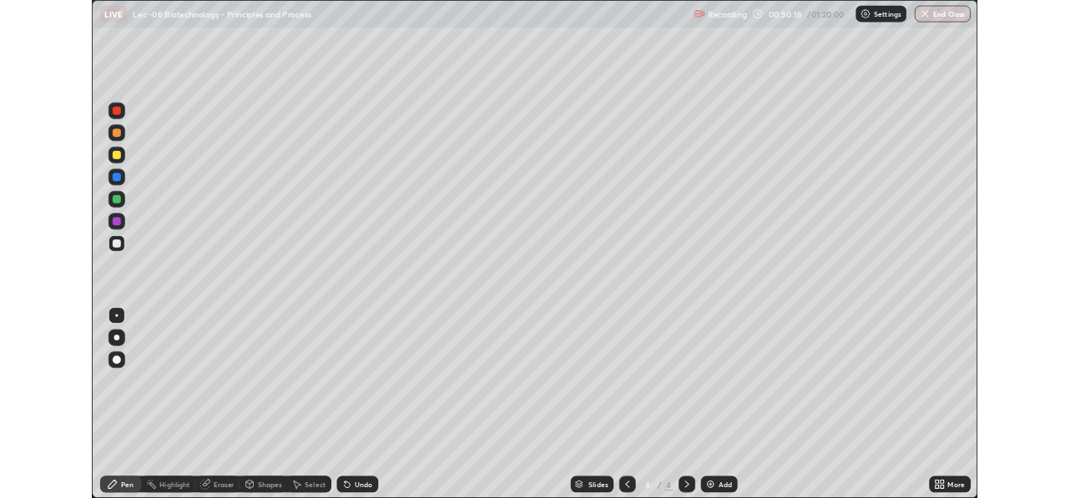
scroll to position [601, 1069]
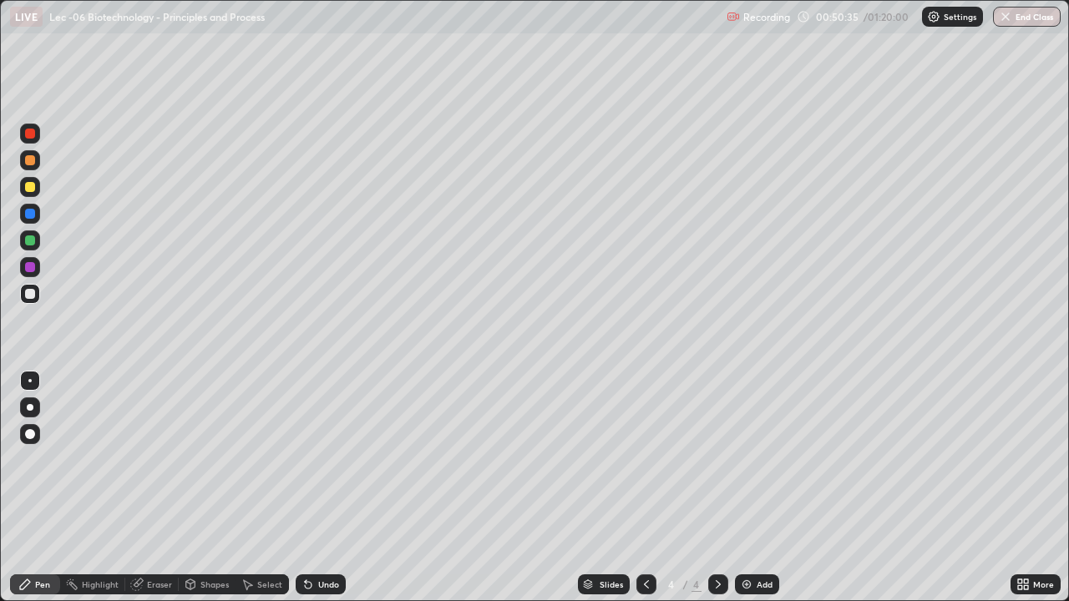
click at [260, 498] on div "Select" at bounding box center [269, 584] width 25 height 8
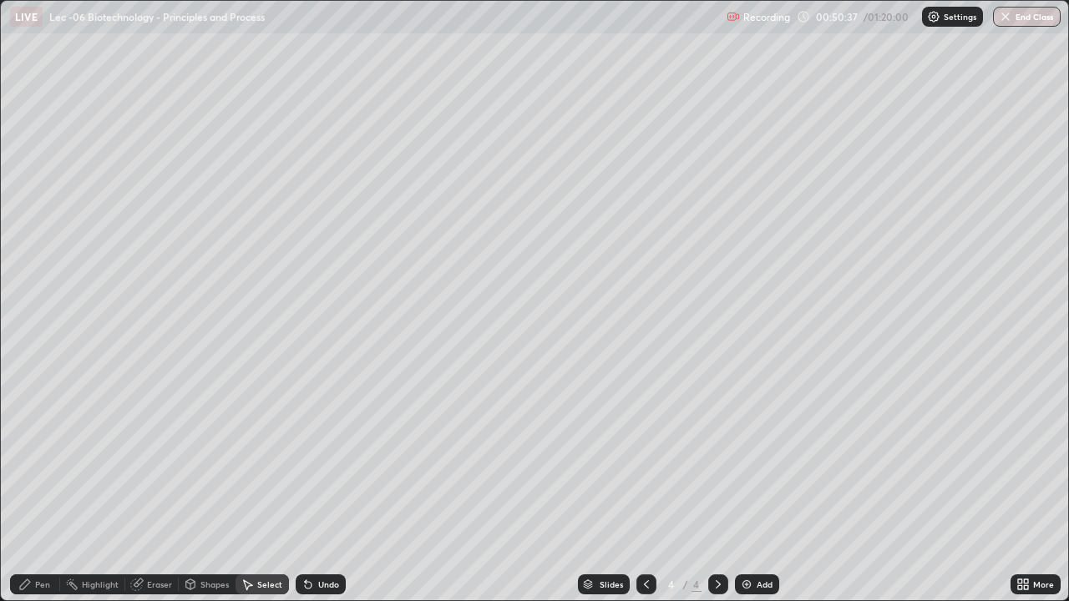
click at [262, 498] on div "Select" at bounding box center [269, 584] width 25 height 8
click at [318, 498] on div "Undo" at bounding box center [328, 584] width 21 height 8
click at [312, 498] on div "Undo" at bounding box center [321, 584] width 50 height 20
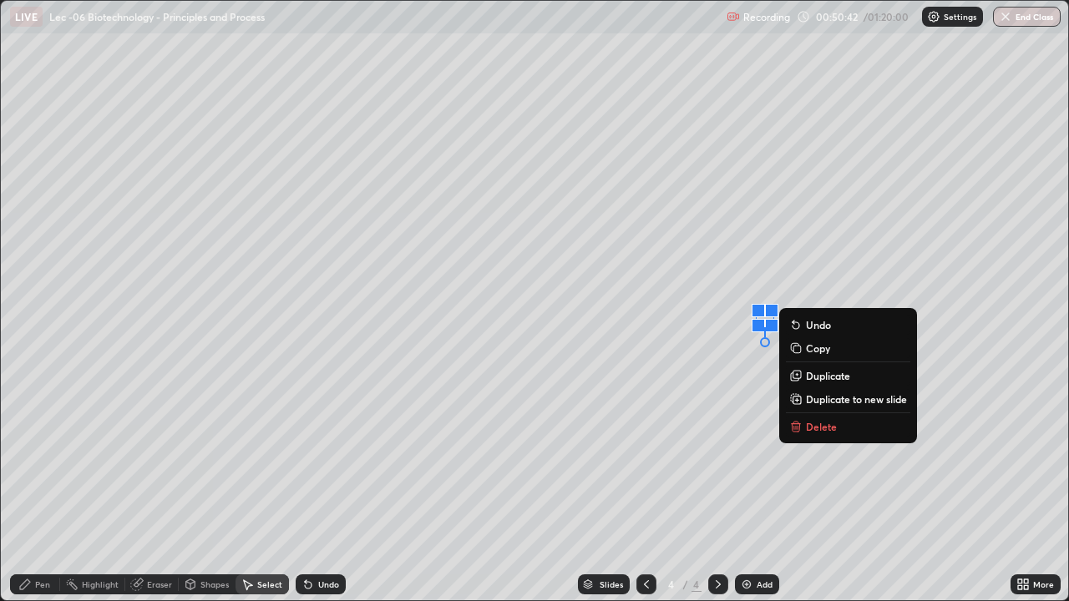
click at [599, 417] on div "0 ° Undo Copy Duplicate Duplicate to new slide Delete" at bounding box center [534, 301] width 1067 height 600
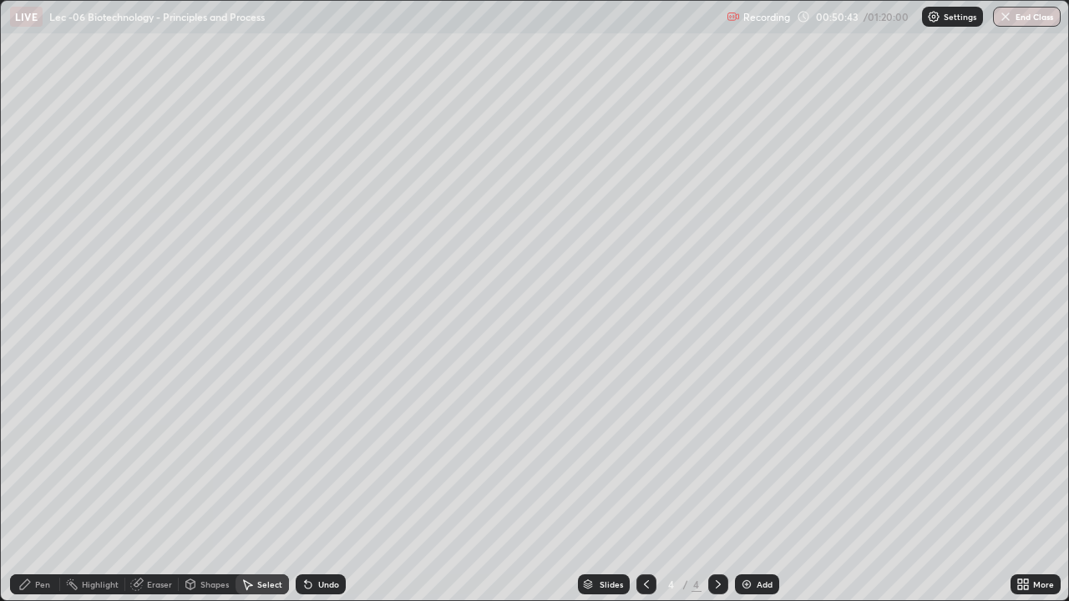
click at [47, 498] on div "Pen" at bounding box center [42, 584] width 15 height 8
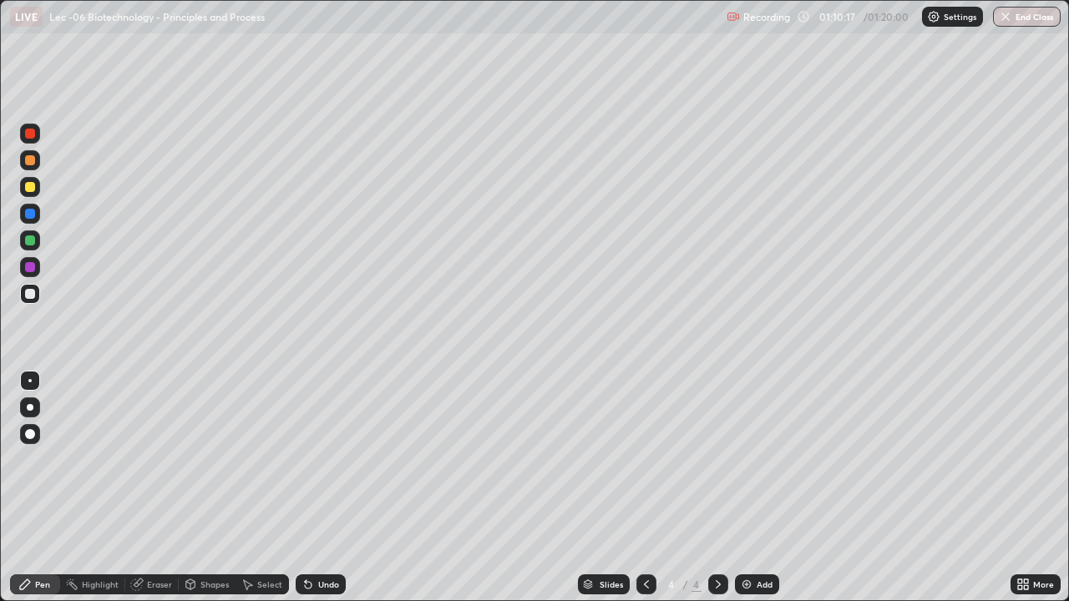
click at [748, 498] on img at bounding box center [746, 584] width 13 height 13
click at [27, 191] on div at bounding box center [30, 187] width 10 height 10
click at [33, 438] on div at bounding box center [30, 434] width 10 height 10
click at [253, 498] on div "Select" at bounding box center [261, 584] width 53 height 20
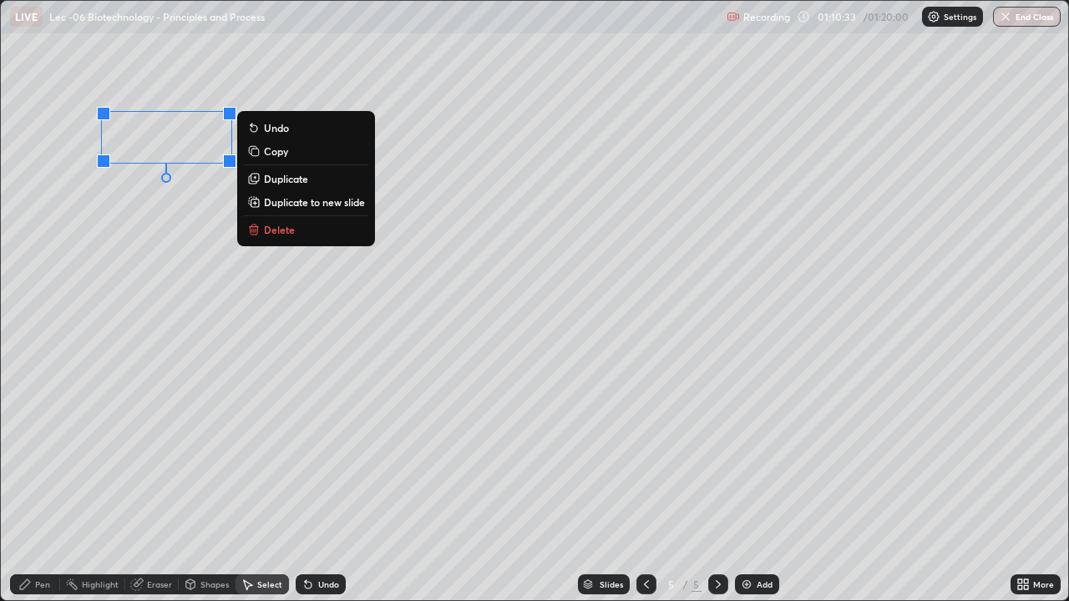
click at [51, 332] on div "0 ° Undo Copy Duplicate Duplicate to new slide Delete" at bounding box center [534, 301] width 1067 height 600
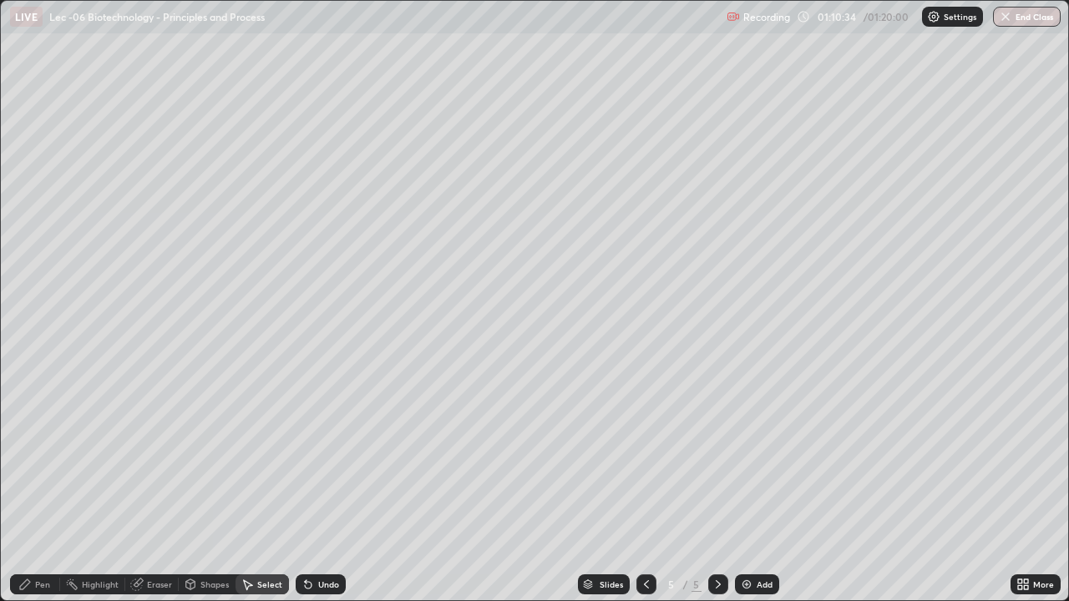
click at [38, 498] on div "Pen" at bounding box center [35, 584] width 50 height 20
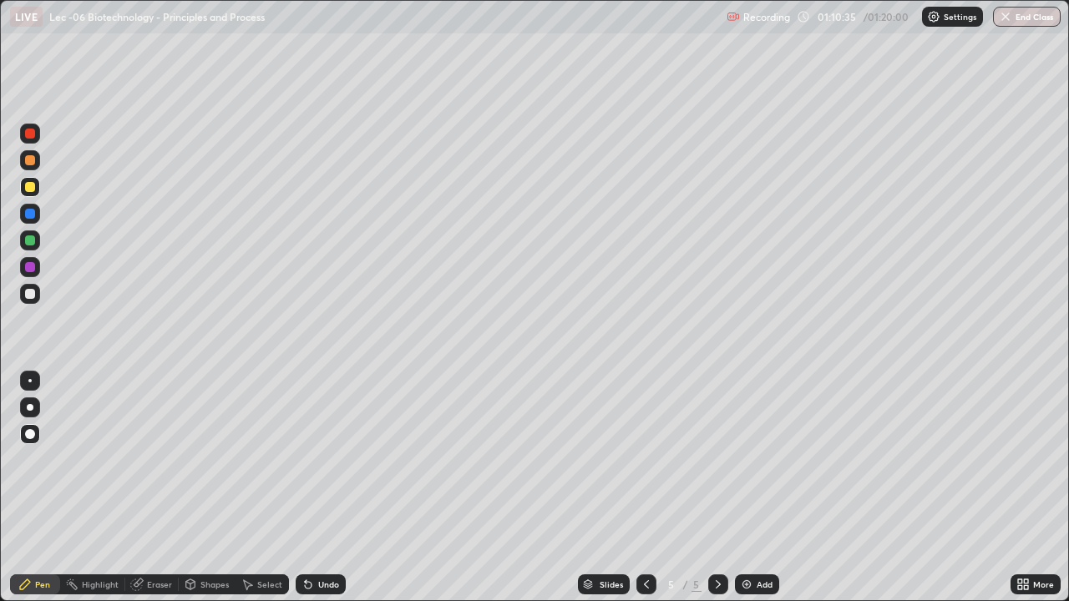
click at [33, 300] on div at bounding box center [30, 294] width 20 height 20
click at [37, 405] on div at bounding box center [30, 407] width 20 height 20
click at [162, 498] on div "Eraser" at bounding box center [159, 584] width 25 height 8
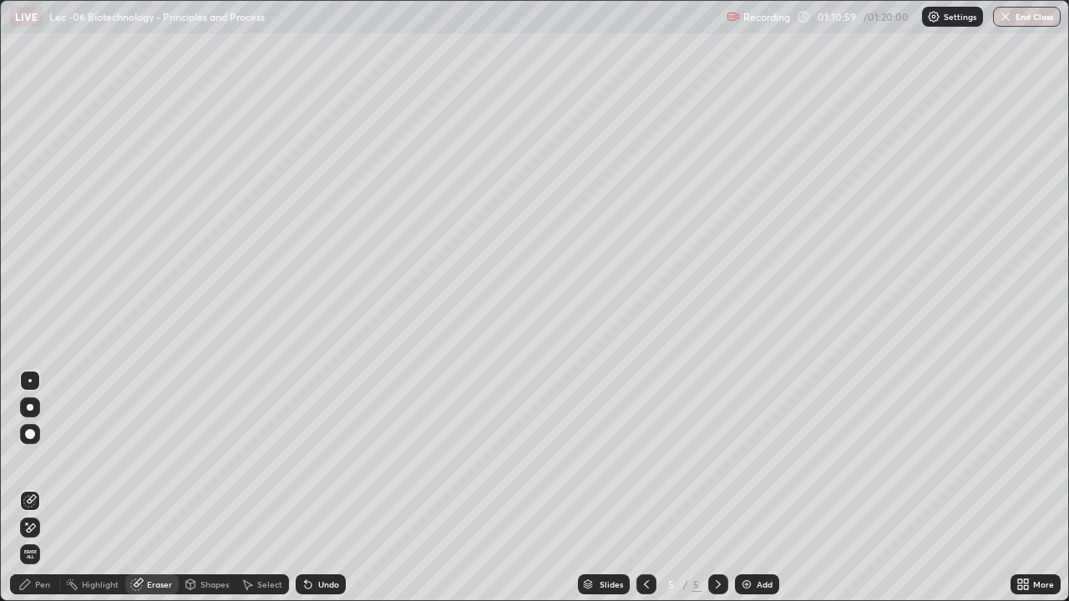
click at [28, 498] on div "Pen" at bounding box center [35, 584] width 50 height 20
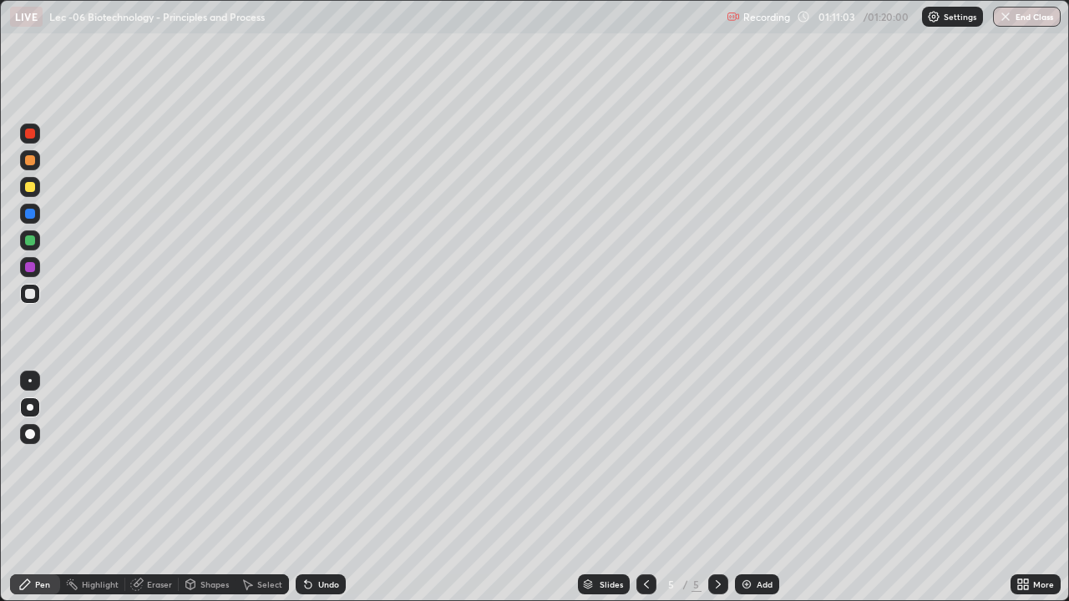
click at [250, 498] on icon at bounding box center [246, 584] width 13 height 13
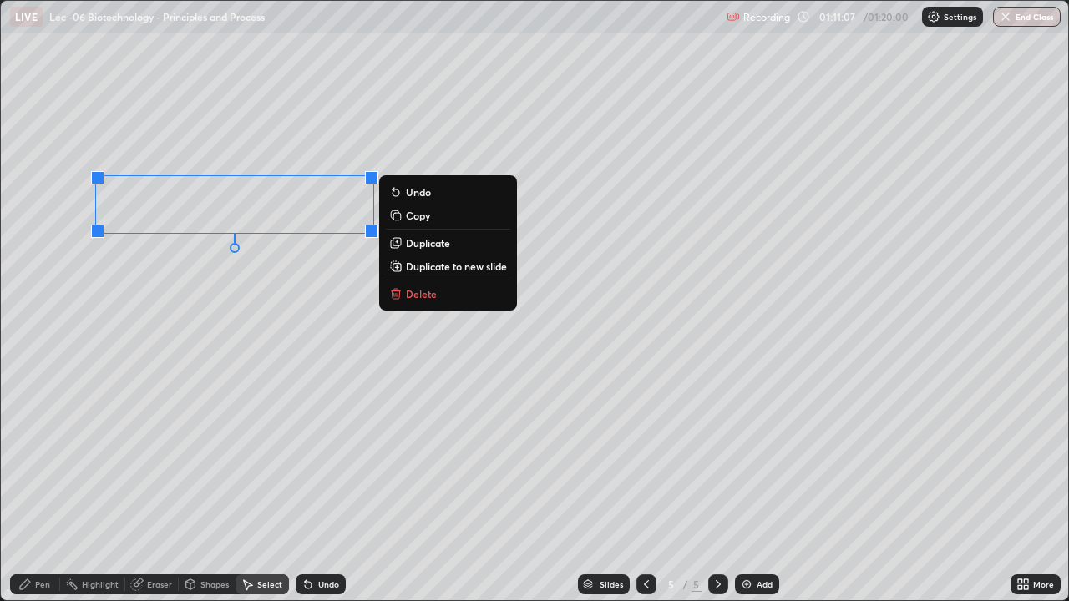
click at [167, 288] on div "0 ° Undo Copy Duplicate Duplicate to new slide Delete" at bounding box center [534, 301] width 1067 height 600
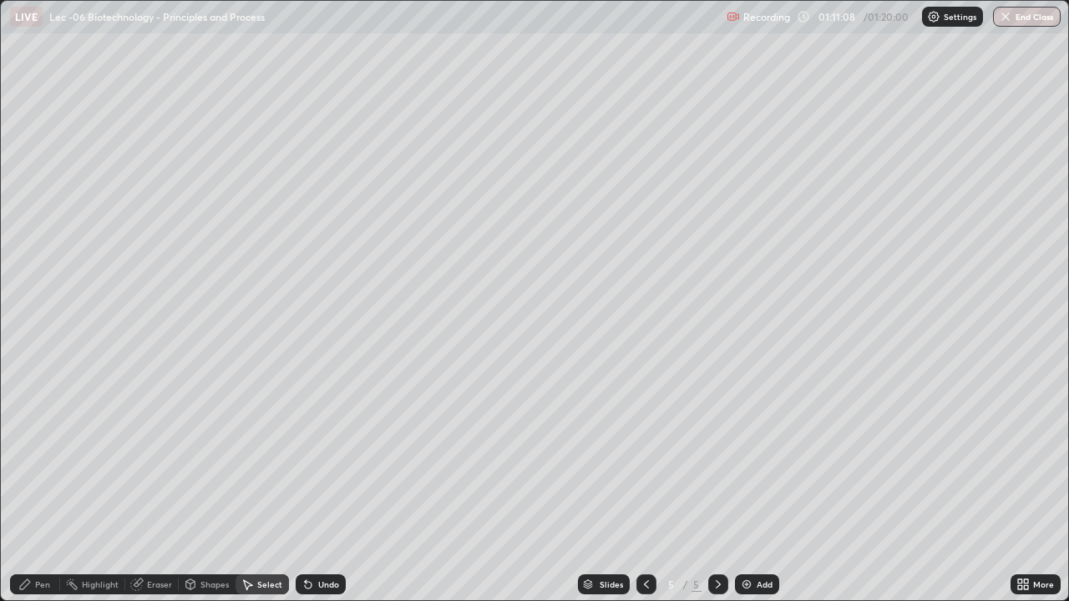
click at [28, 498] on div "Pen" at bounding box center [35, 584] width 50 height 20
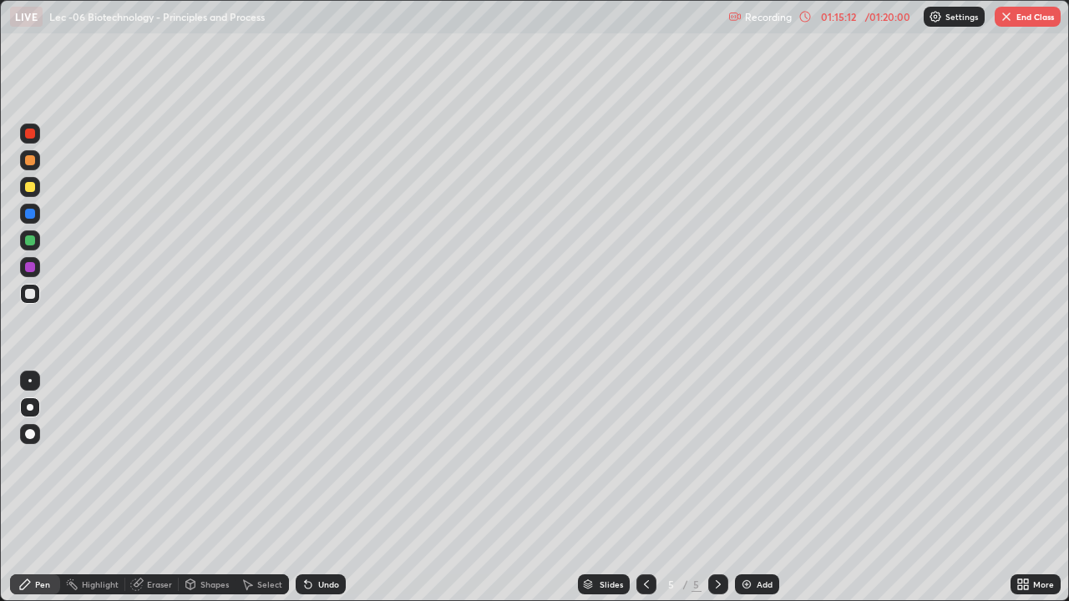
click at [10, 498] on div "Pen" at bounding box center [35, 584] width 50 height 20
click at [1020, 498] on icon at bounding box center [1020, 587] width 4 height 4
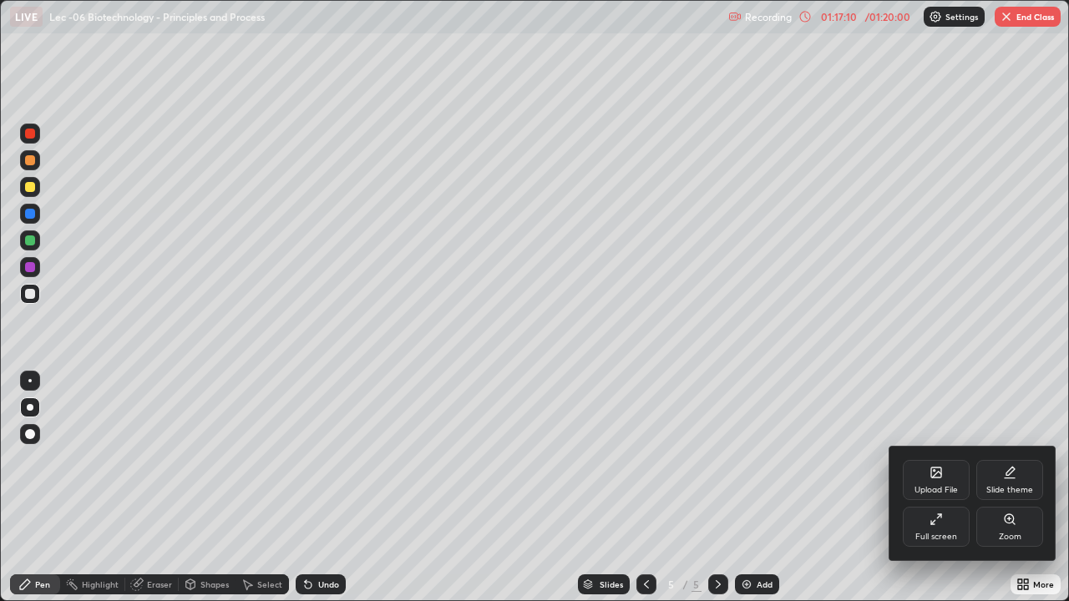
click at [932, 498] on div "Full screen" at bounding box center [936, 537] width 42 height 8
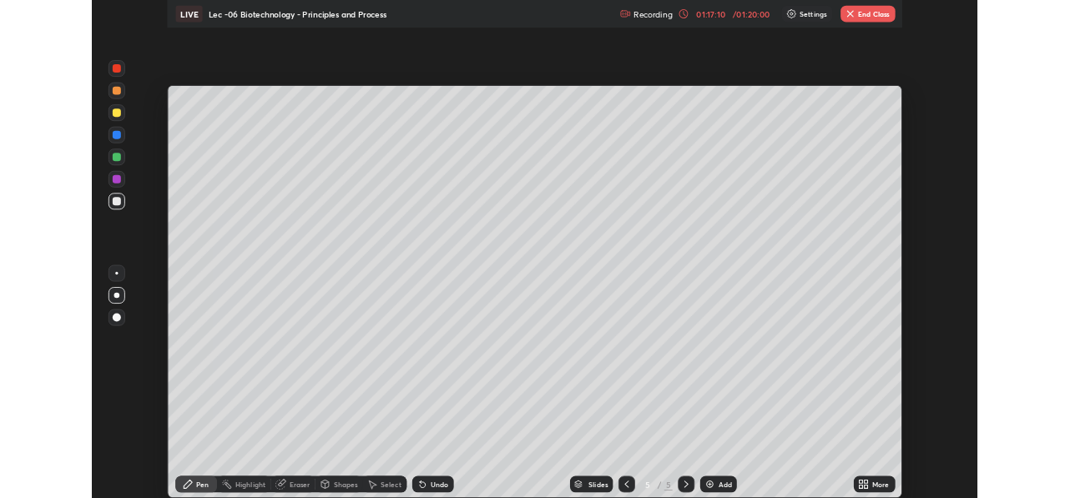
scroll to position [498, 1070]
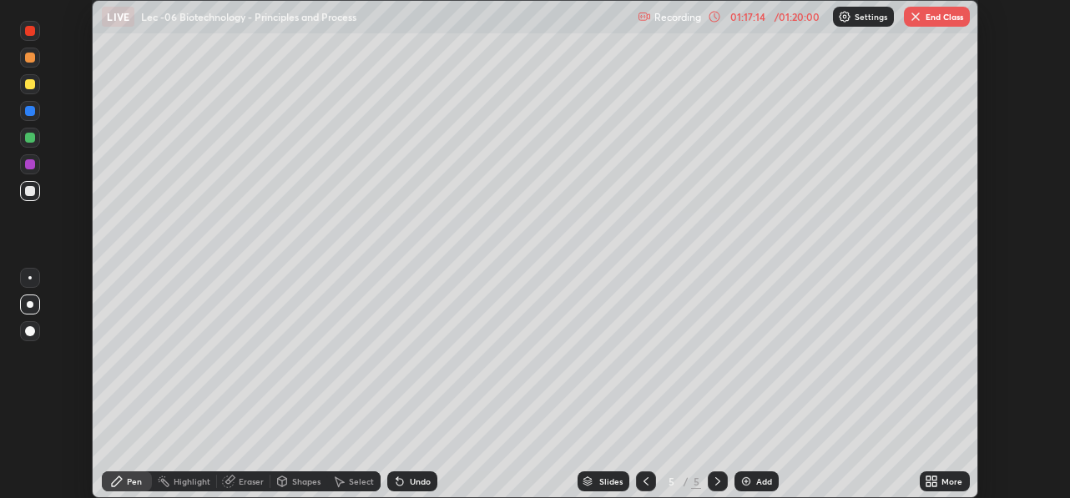
click at [933, 17] on button "End Class" at bounding box center [937, 17] width 66 height 20
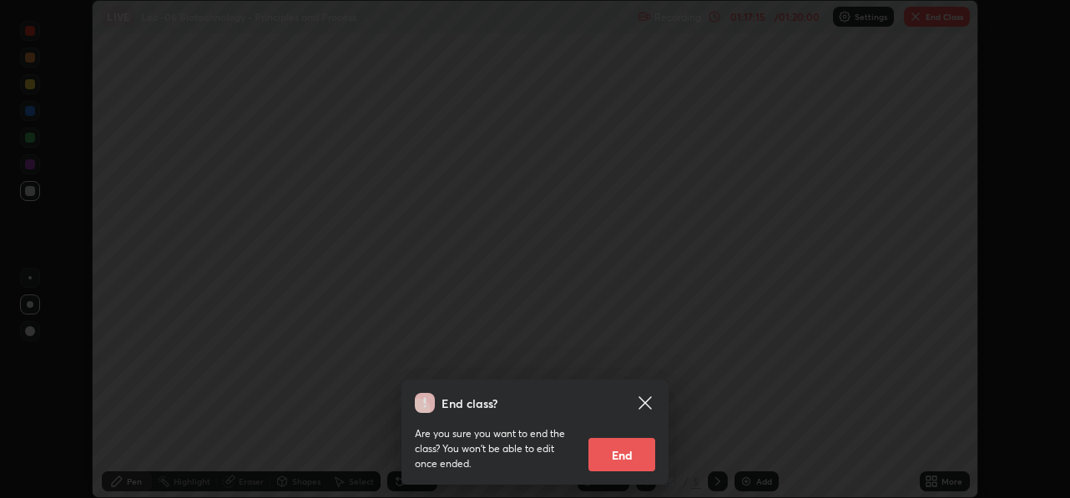
click at [625, 459] on button "End" at bounding box center [622, 454] width 67 height 33
